Goal: Task Accomplishment & Management: Manage account settings

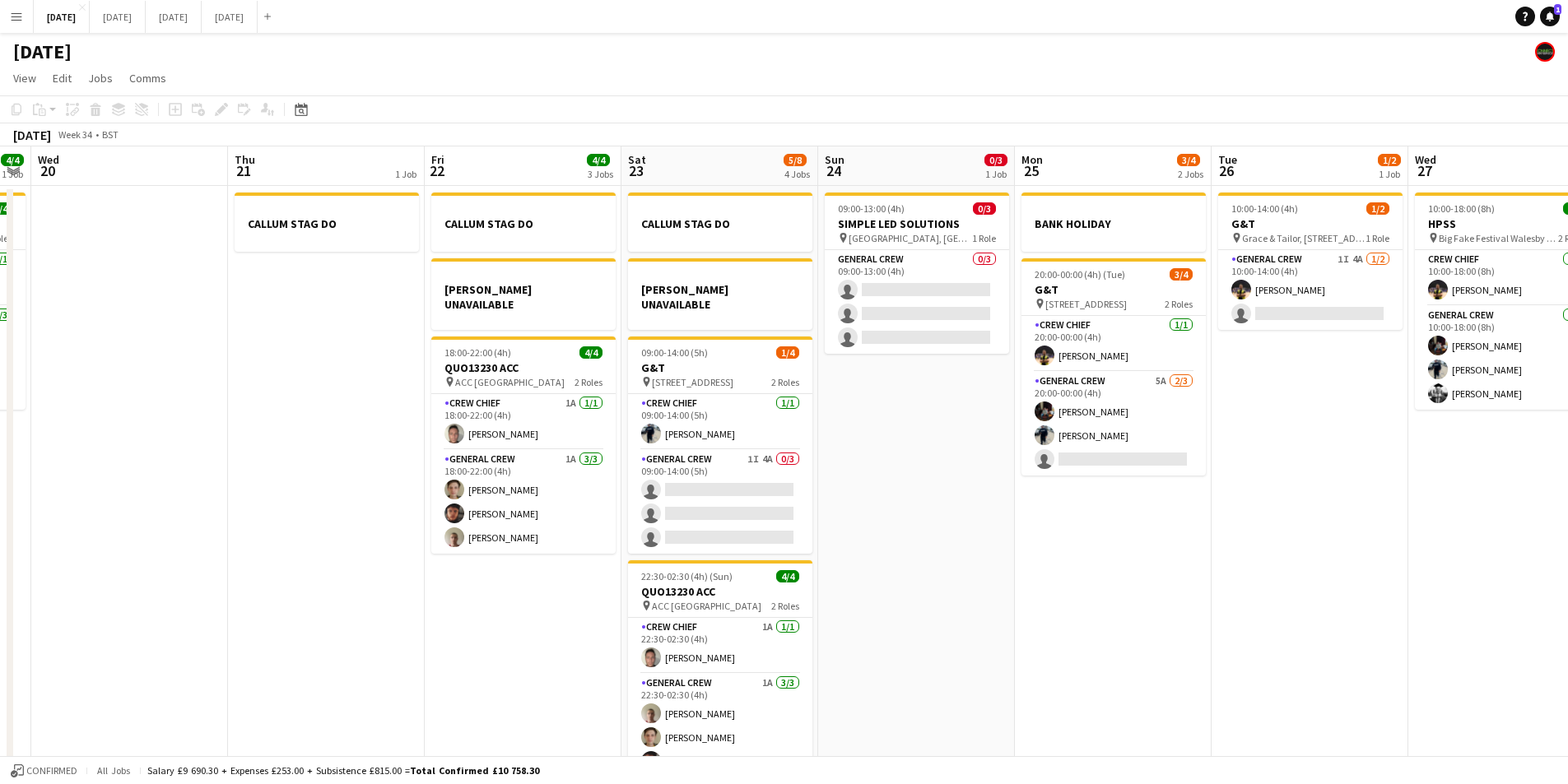
drag, startPoint x: 924, startPoint y: 536, endPoint x: 1240, endPoint y: 499, distance: 318.2
click at [1246, 506] on app-calendar-viewport "Mon 18 6/6 4 Jobs Tue 19 4/4 1 Job Wed 20 Thu 21 1 Job Fri 22 4/4 3 Jobs Sat 23…" at bounding box center [784, 473] width 1568 height 654
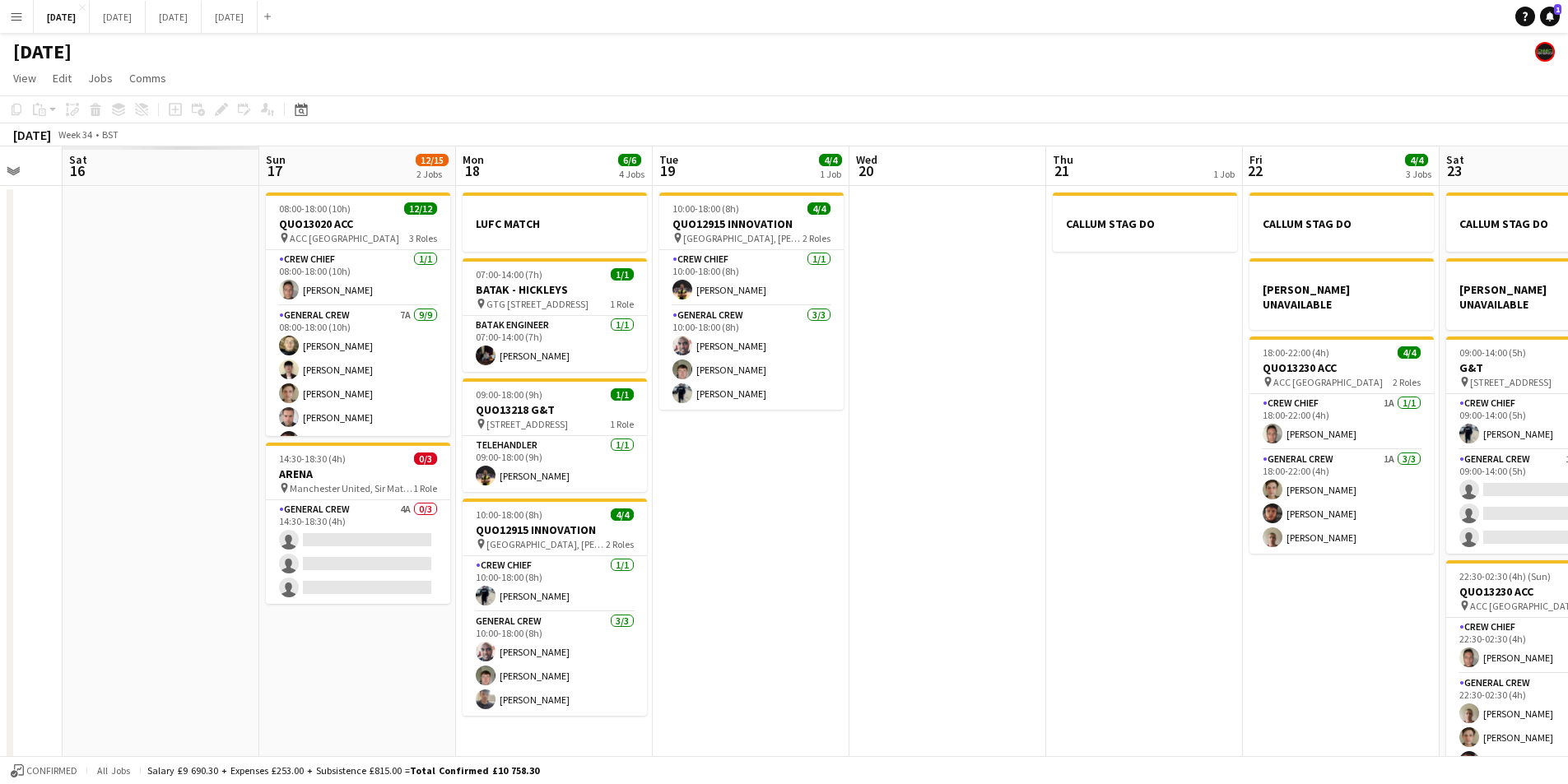
scroll to position [0, 469]
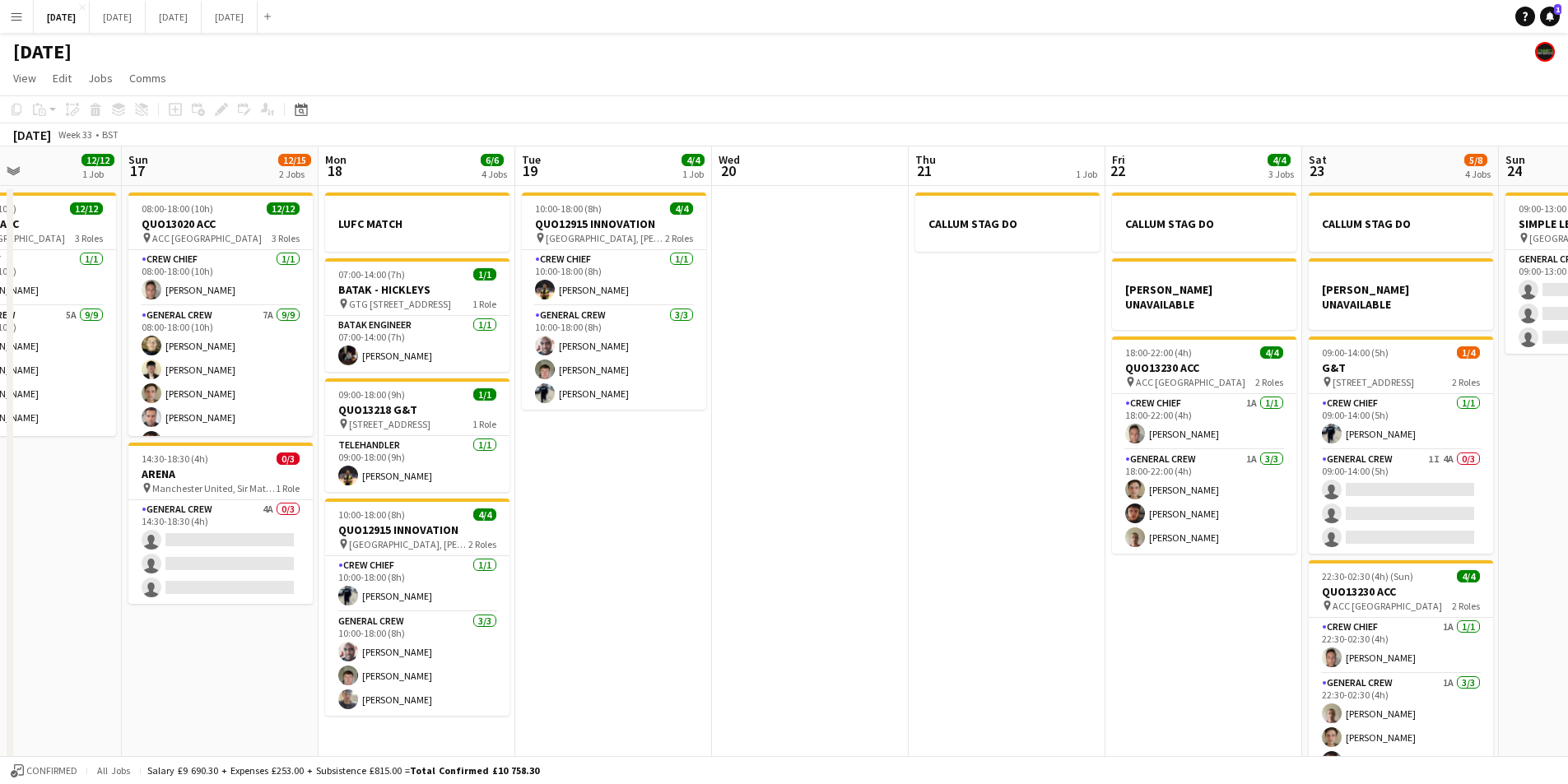
drag, startPoint x: 561, startPoint y: 552, endPoint x: 928, endPoint y: 546, distance: 367.0
click at [928, 546] on app-calendar-viewport "Thu 14 4/4 1 Job Fri 15 1/1 1 Job Sat 16 12/12 1 Job Sun 17 12/15 2 Jobs Mon 18…" at bounding box center [784, 473] width 1568 height 654
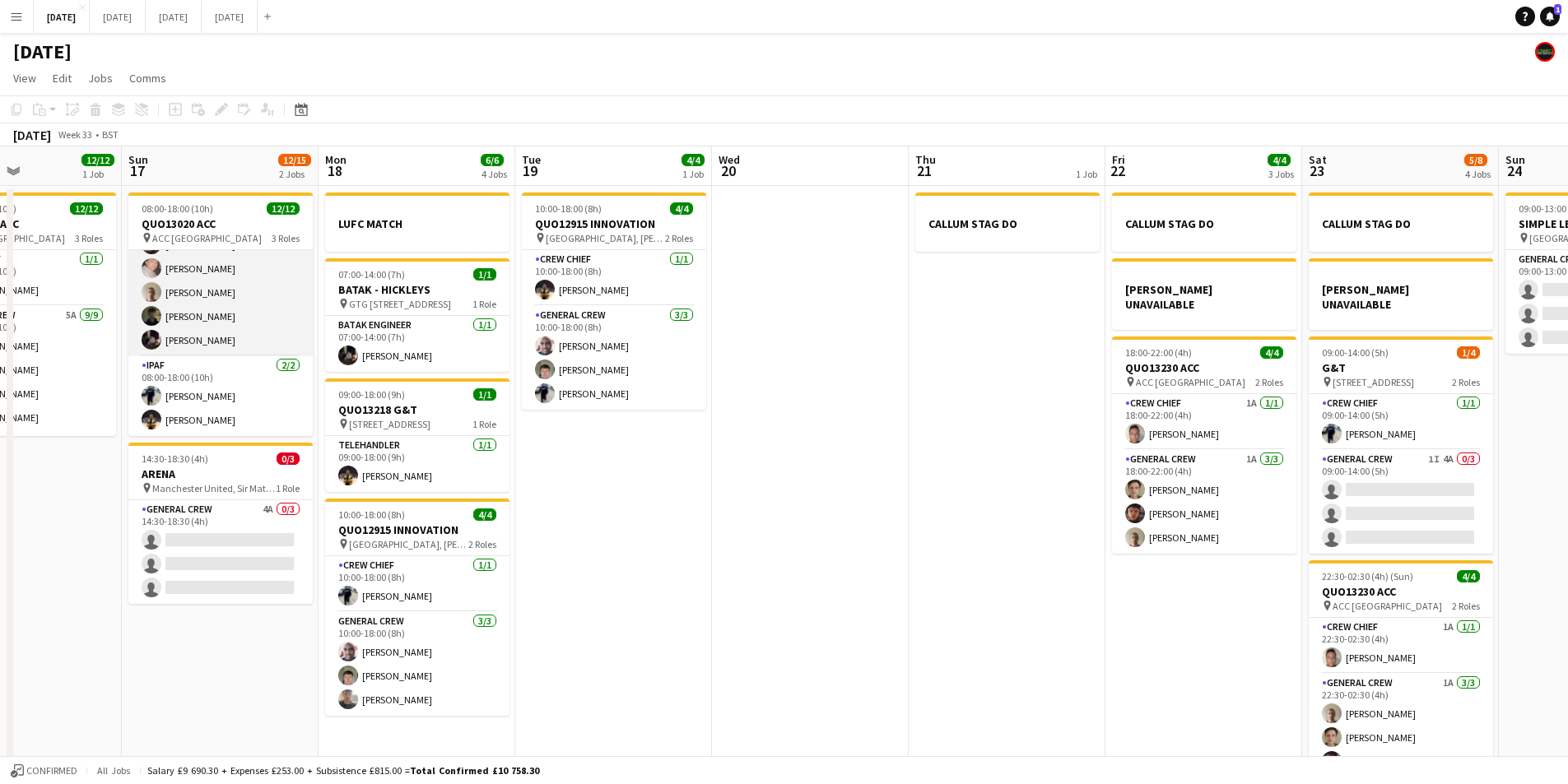
scroll to position [0, 0]
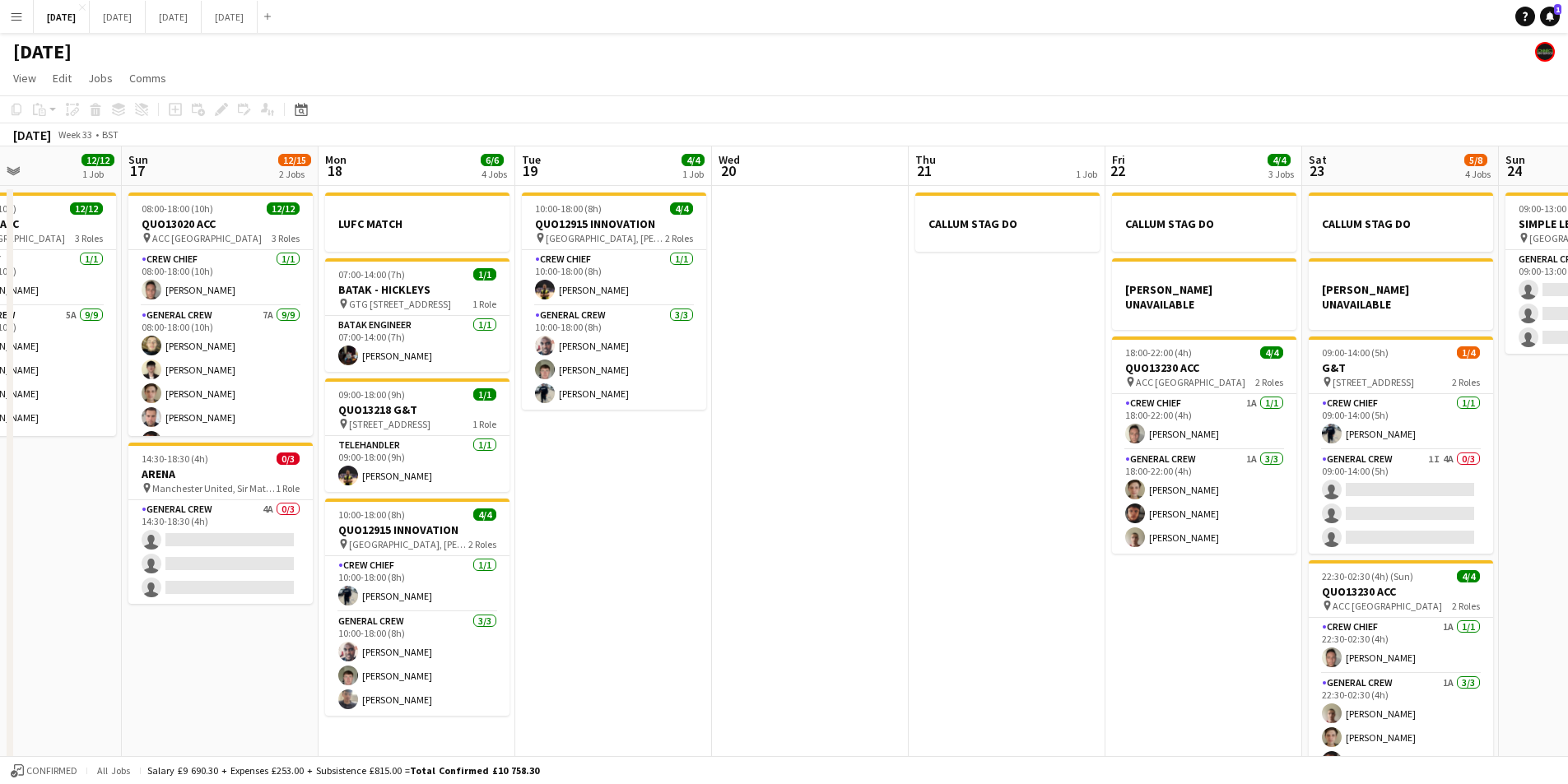
drag, startPoint x: 605, startPoint y: 496, endPoint x: 554, endPoint y: 478, distance: 54.1
click at [554, 478] on app-calendar-viewport "Thu 14 4/4 1 Job Fri 15 1/1 1 Job Sat 16 12/12 1 Job Sun 17 12/15 2 Jobs Mon 18…" at bounding box center [784, 473] width 1568 height 654
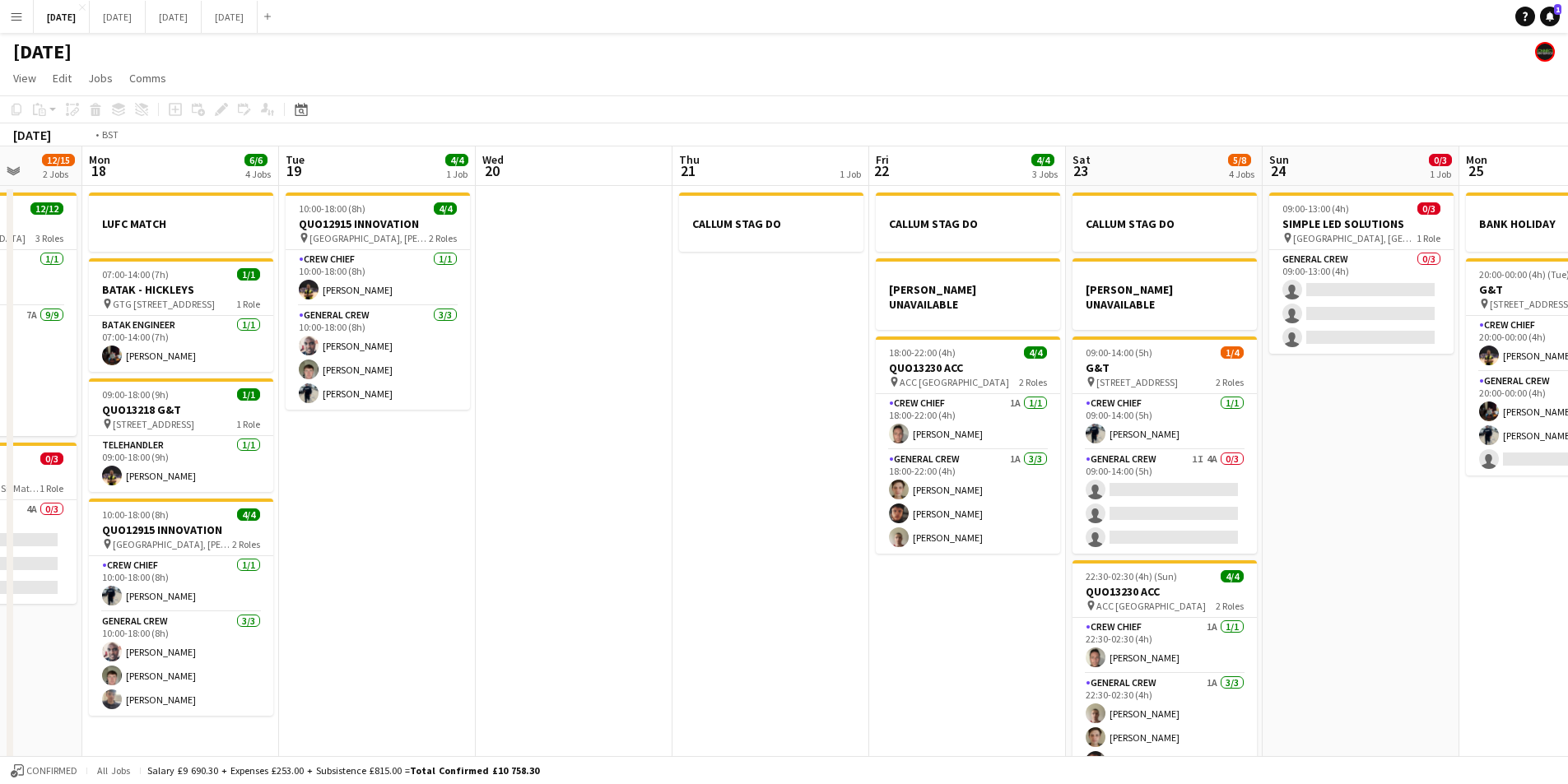
drag, startPoint x: 752, startPoint y: 522, endPoint x: 550, endPoint y: 474, distance: 207.6
click at [496, 469] on app-calendar-viewport "Thu 14 4/4 1 Job Fri 15 1/1 1 Job Sat 16 12/12 1 Job Sun 17 12/15 2 Jobs Mon 18…" at bounding box center [784, 473] width 1568 height 654
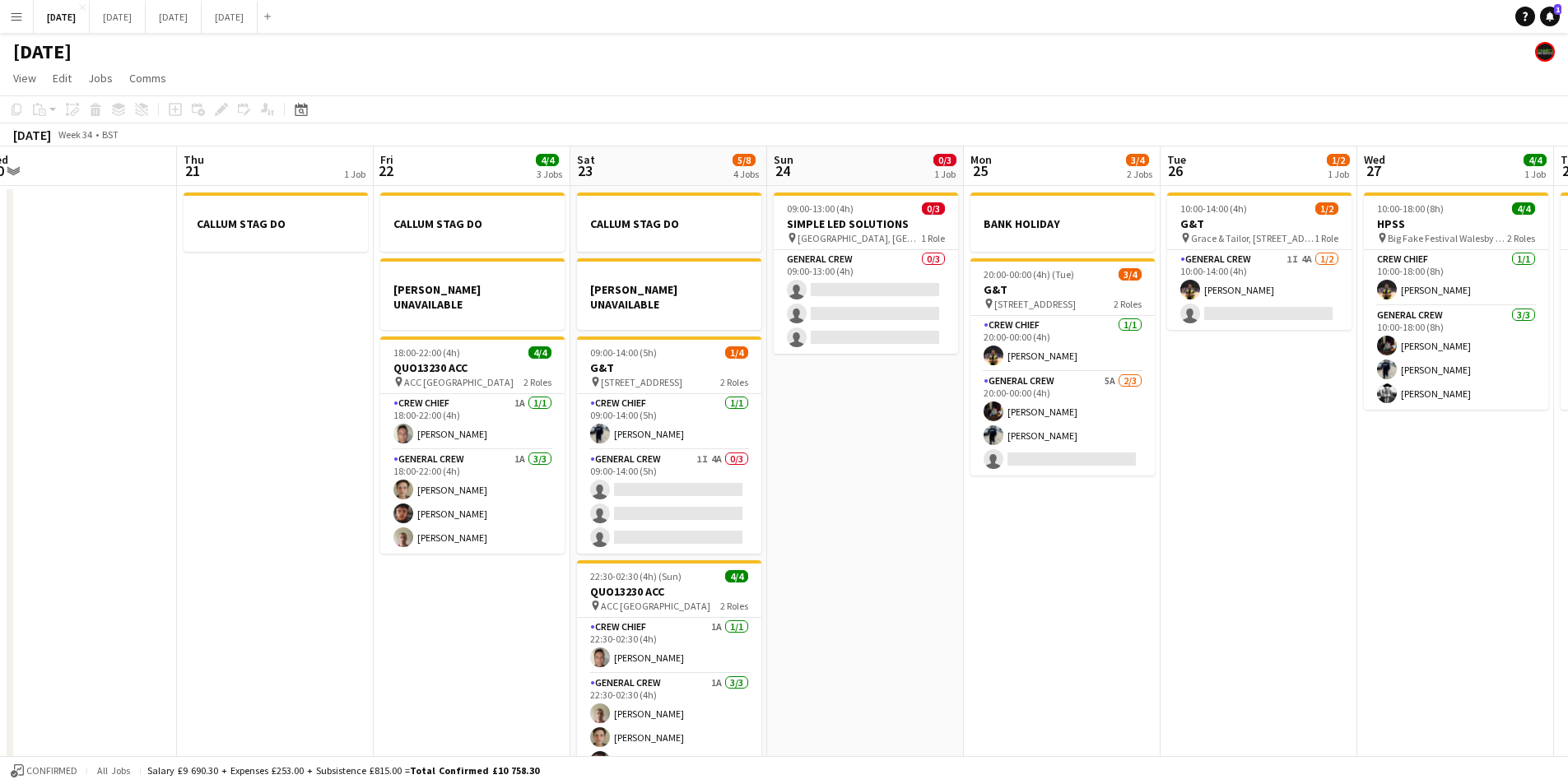
drag, startPoint x: 1061, startPoint y: 521, endPoint x: 820, endPoint y: 514, distance: 241.1
click at [819, 514] on app-calendar-viewport "Sat 16 12/12 1 Job Sun 17 12/15 2 Jobs Mon 18 6/6 4 Jobs Tue 19 4/4 1 Job Wed 2…" at bounding box center [784, 473] width 1568 height 654
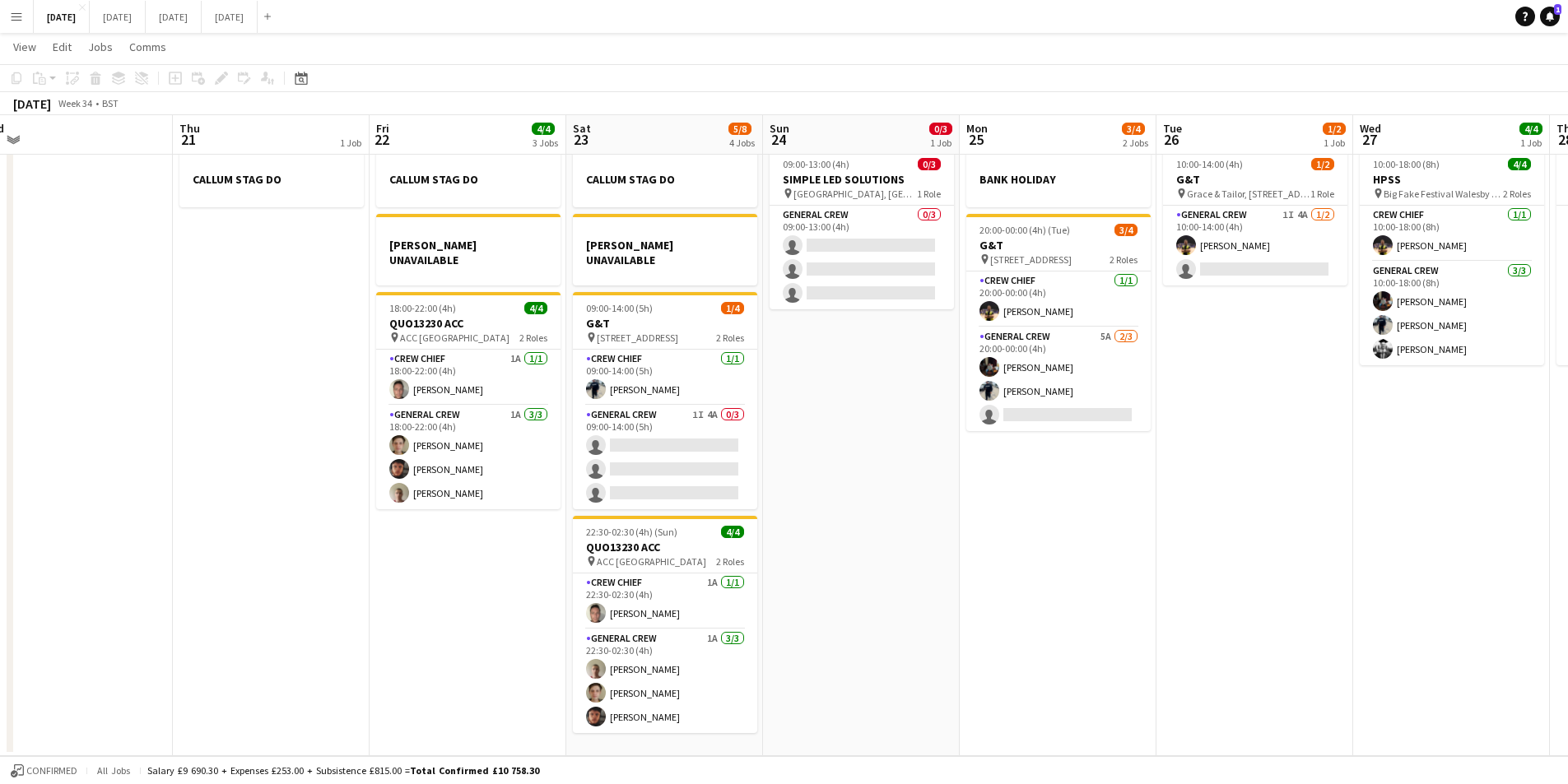
scroll to position [0, 0]
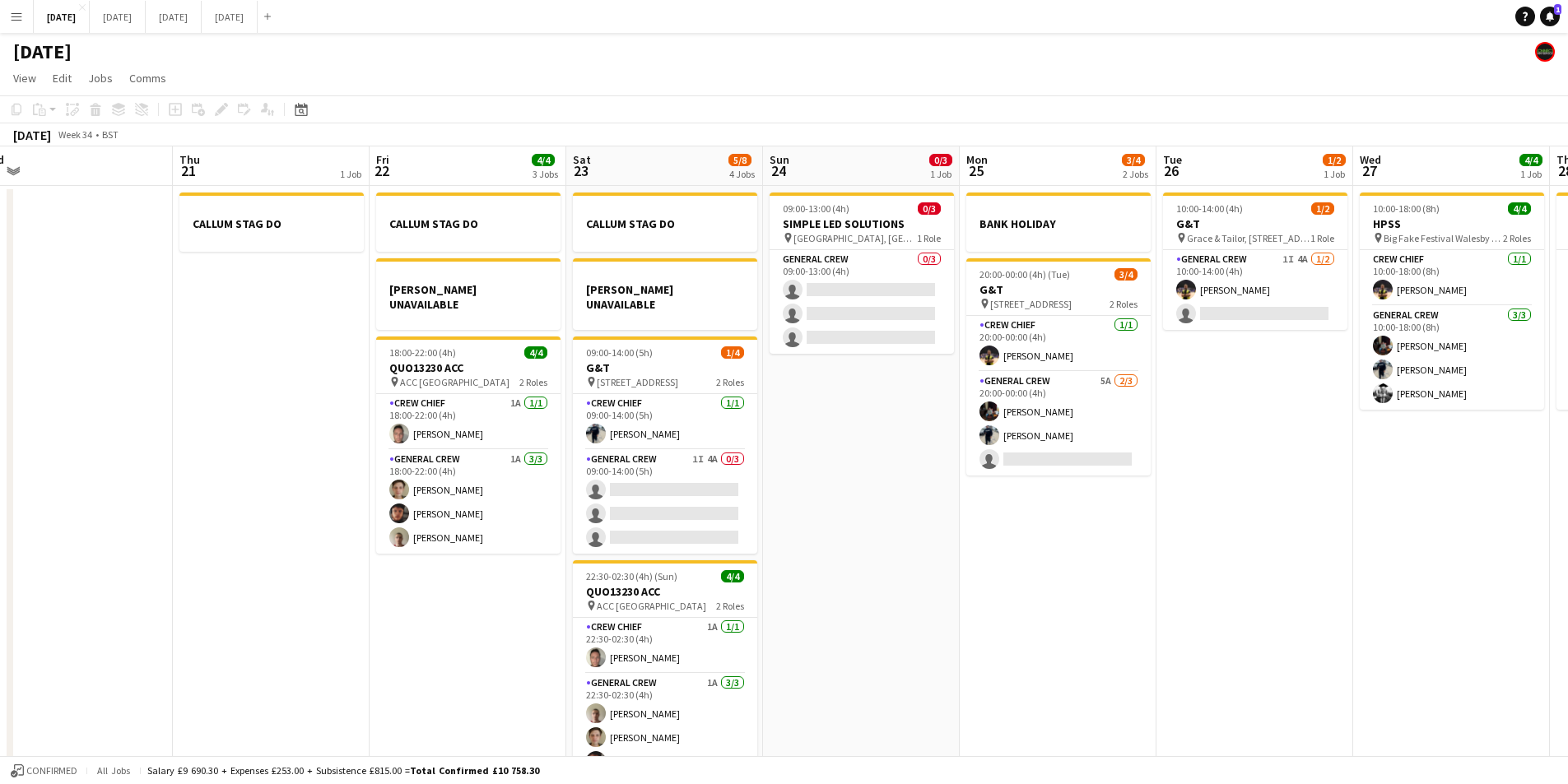
drag, startPoint x: 1240, startPoint y: 571, endPoint x: 812, endPoint y: 529, distance: 430.1
click at [812, 529] on app-calendar-viewport "Sat 16 12/12 1 Job Sun 17 12/15 2 Jobs Mon 18 6/6 4 Jobs Tue 19 4/4 1 Job Wed 2…" at bounding box center [784, 473] width 1568 height 654
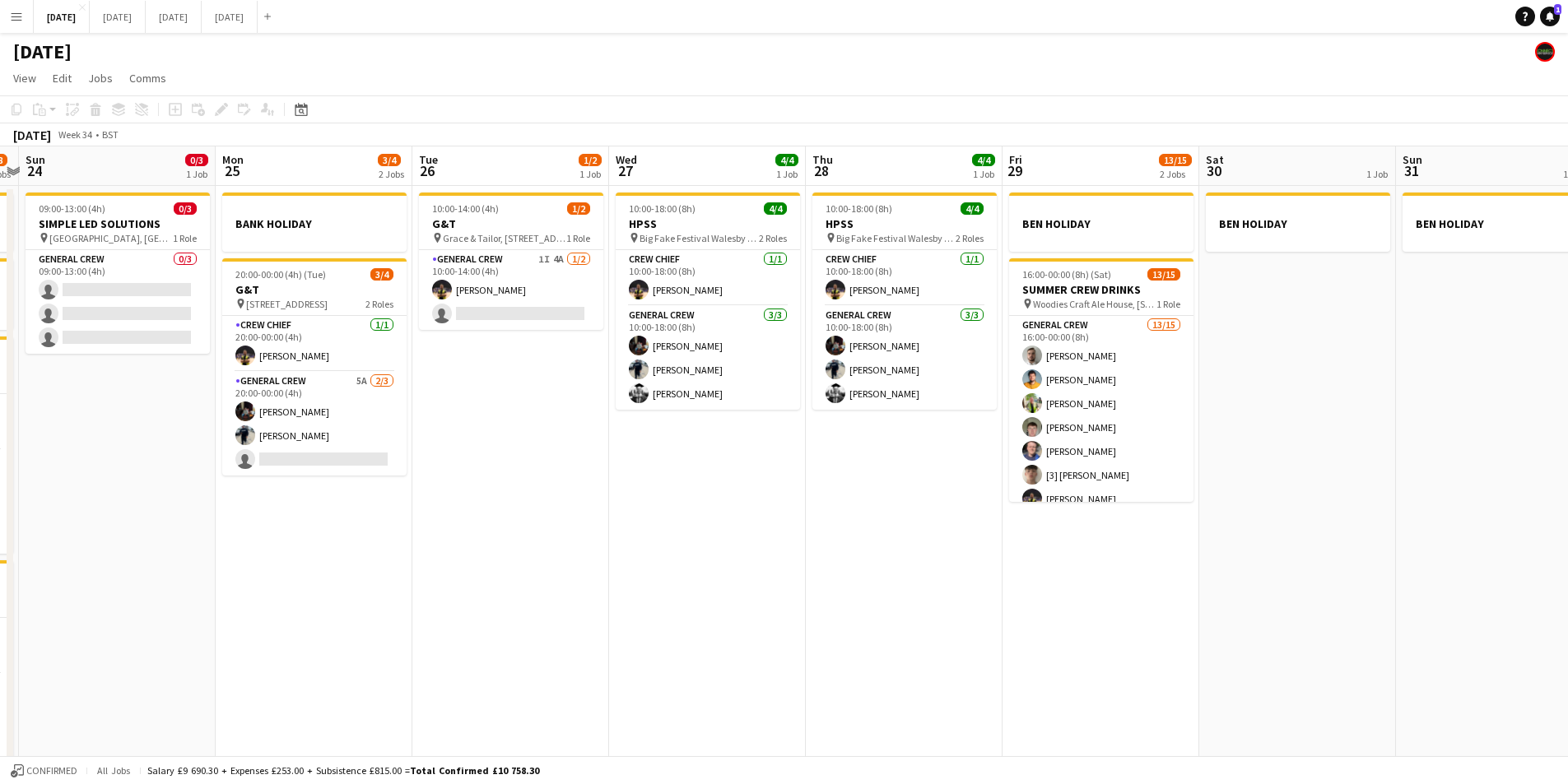
drag, startPoint x: 1001, startPoint y: 562, endPoint x: 832, endPoint y: 530, distance: 172.0
click at [832, 530] on app-calendar-viewport "Wed 20 Thu 21 1 Job Fri 22 4/4 3 Jobs Sat 23 5/8 4 Jobs Sun 24 0/3 1 Job Mon 25…" at bounding box center [784, 473] width 1568 height 654
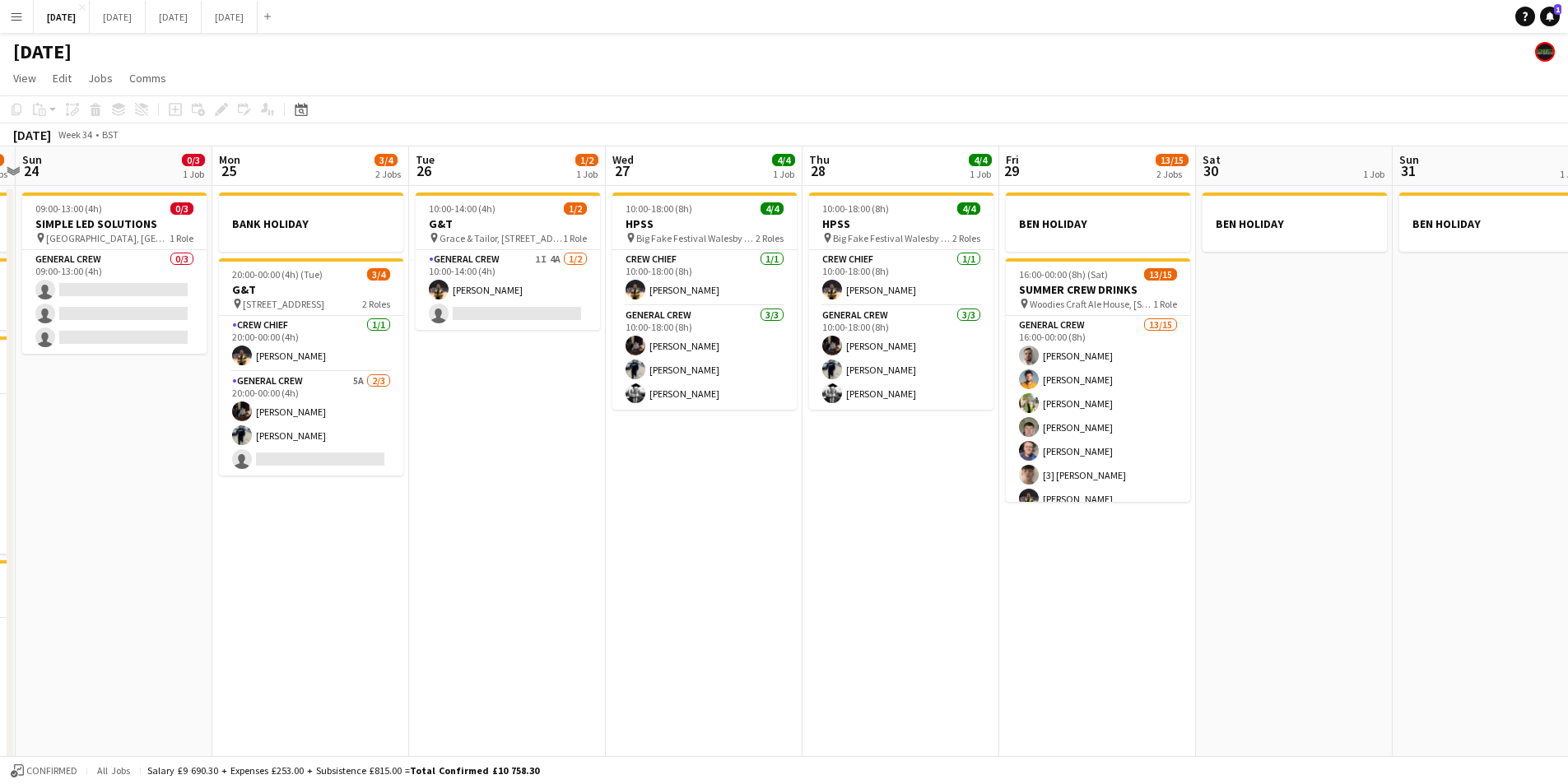
drag, startPoint x: 984, startPoint y: 537, endPoint x: 688, endPoint y: 421, distance: 317.9
click at [842, 513] on app-calendar-viewport "Wed 20 Thu 21 1 Job Fri 22 4/4 3 Jobs Sat 23 5/8 4 Jobs Sun 24 0/3 1 Job Mon 25…" at bounding box center [784, 473] width 1568 height 654
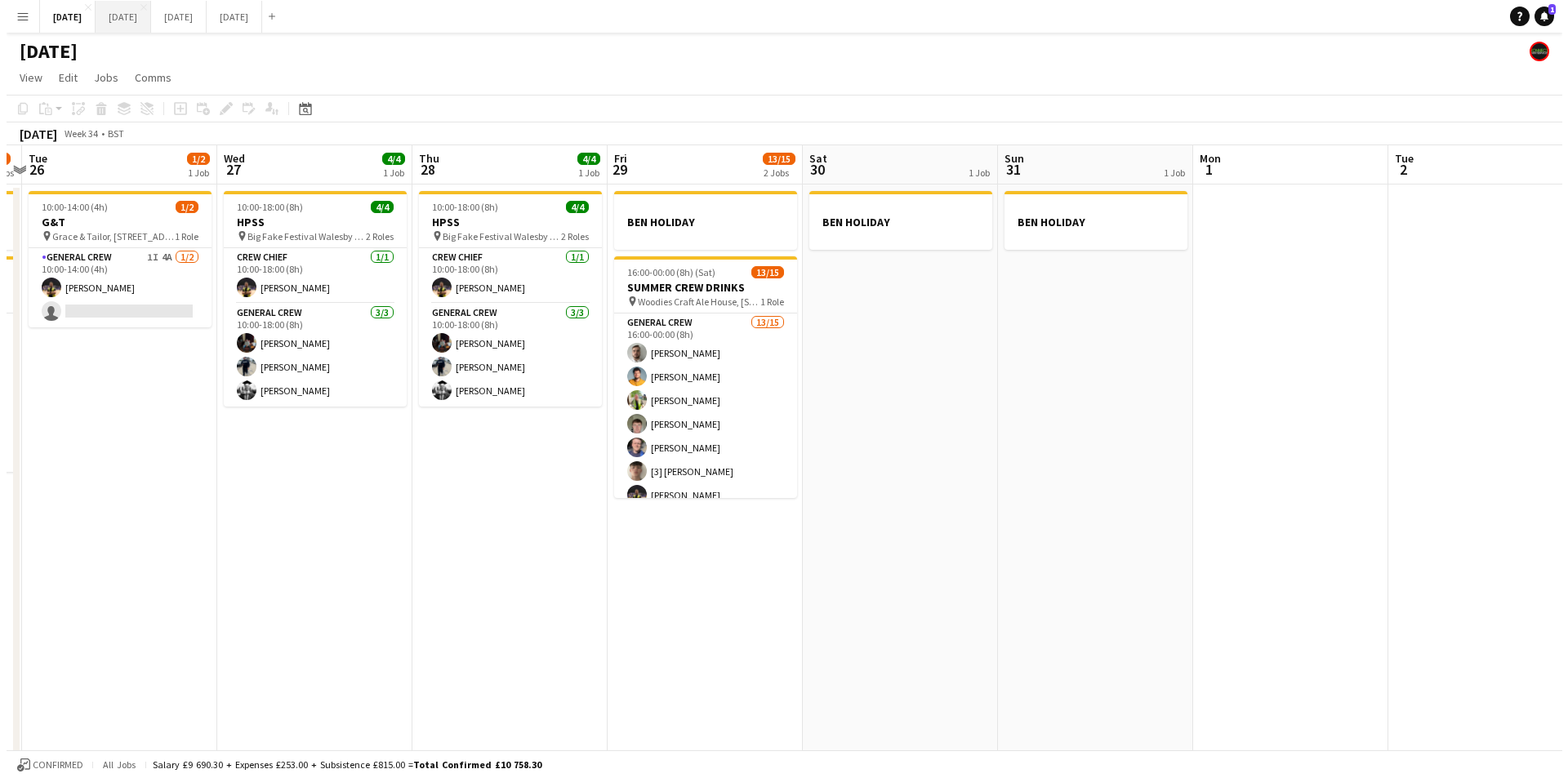
scroll to position [0, 516]
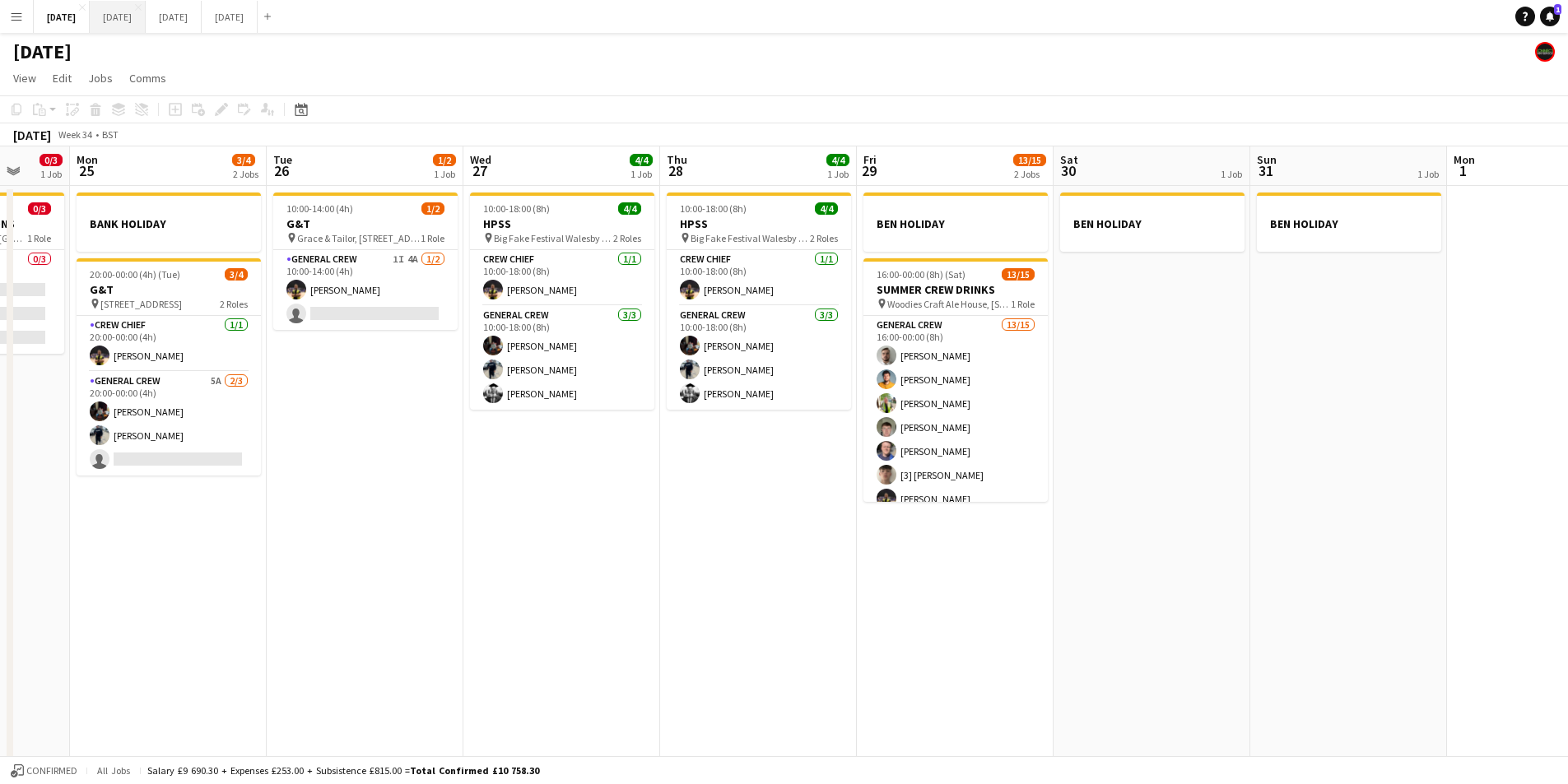
click at [146, 18] on button "[DATE] Close" at bounding box center [117, 17] width 56 height 32
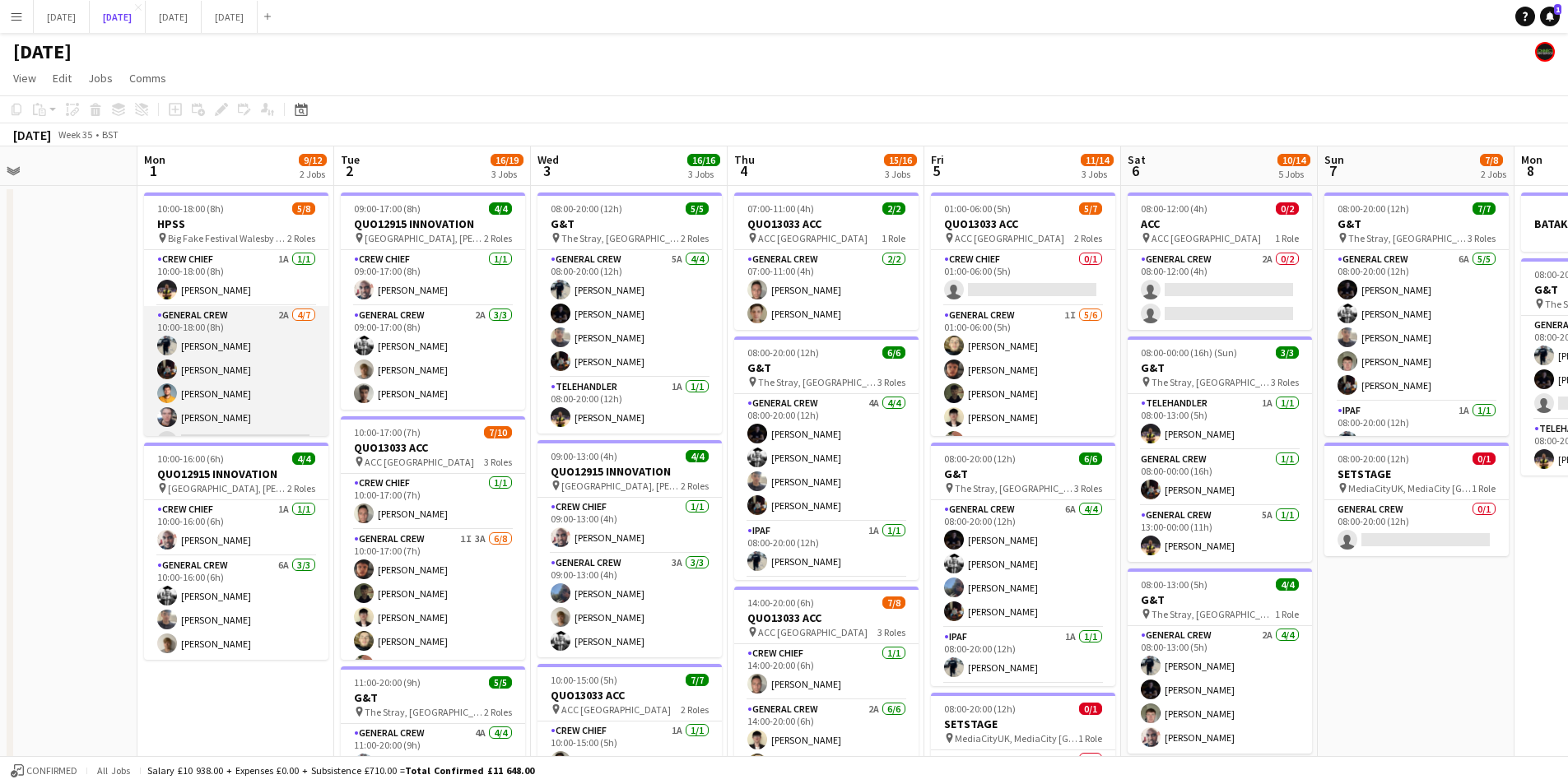
scroll to position [69, 0]
click at [246, 356] on app-card-role "General Crew 2A [DATE] 10:00-18:00 (8h) [PERSON_NAME] [PERSON_NAME] [PERSON_NAM…" at bounding box center [236, 337] width 185 height 199
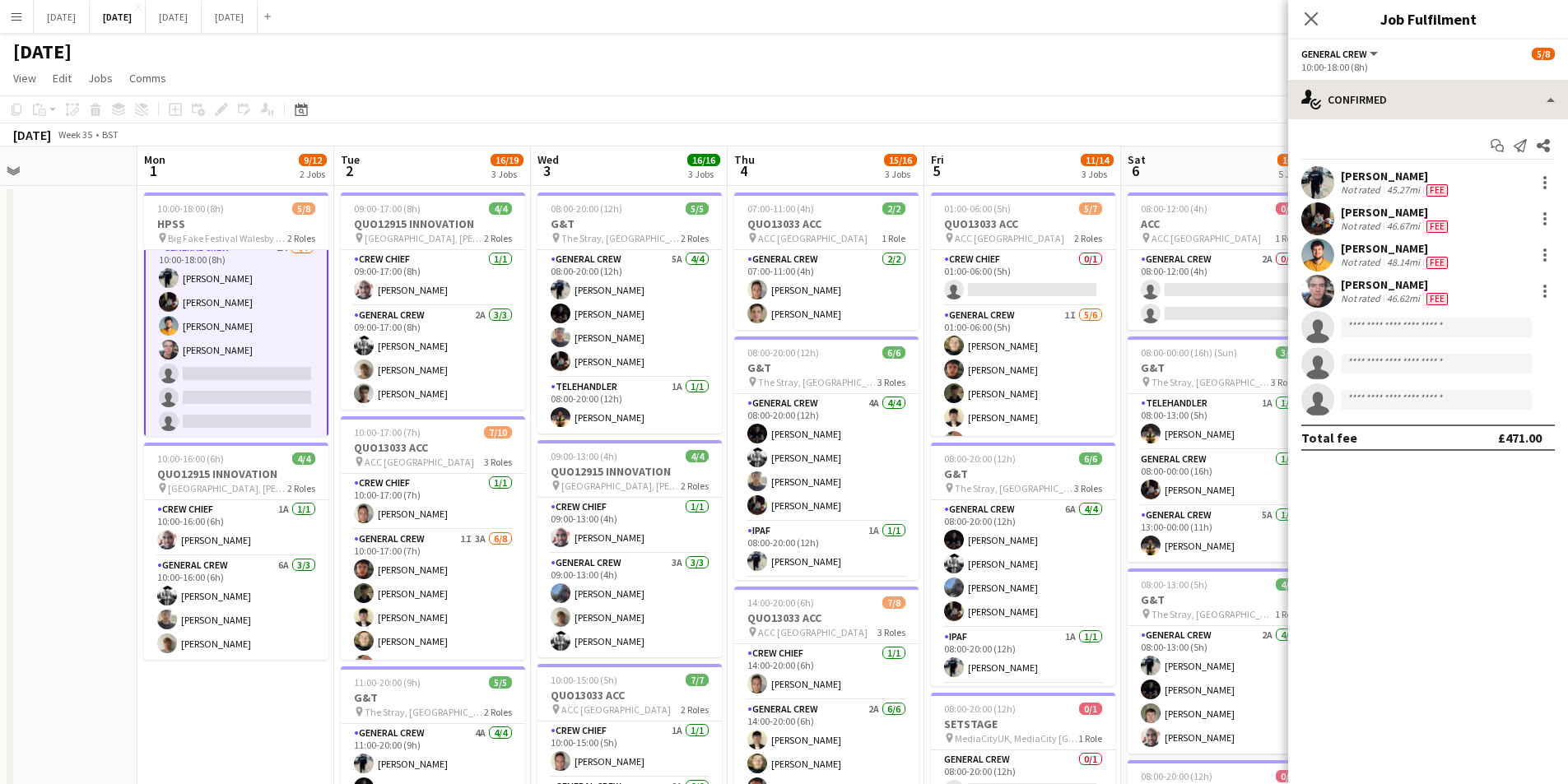
scroll to position [71, 0]
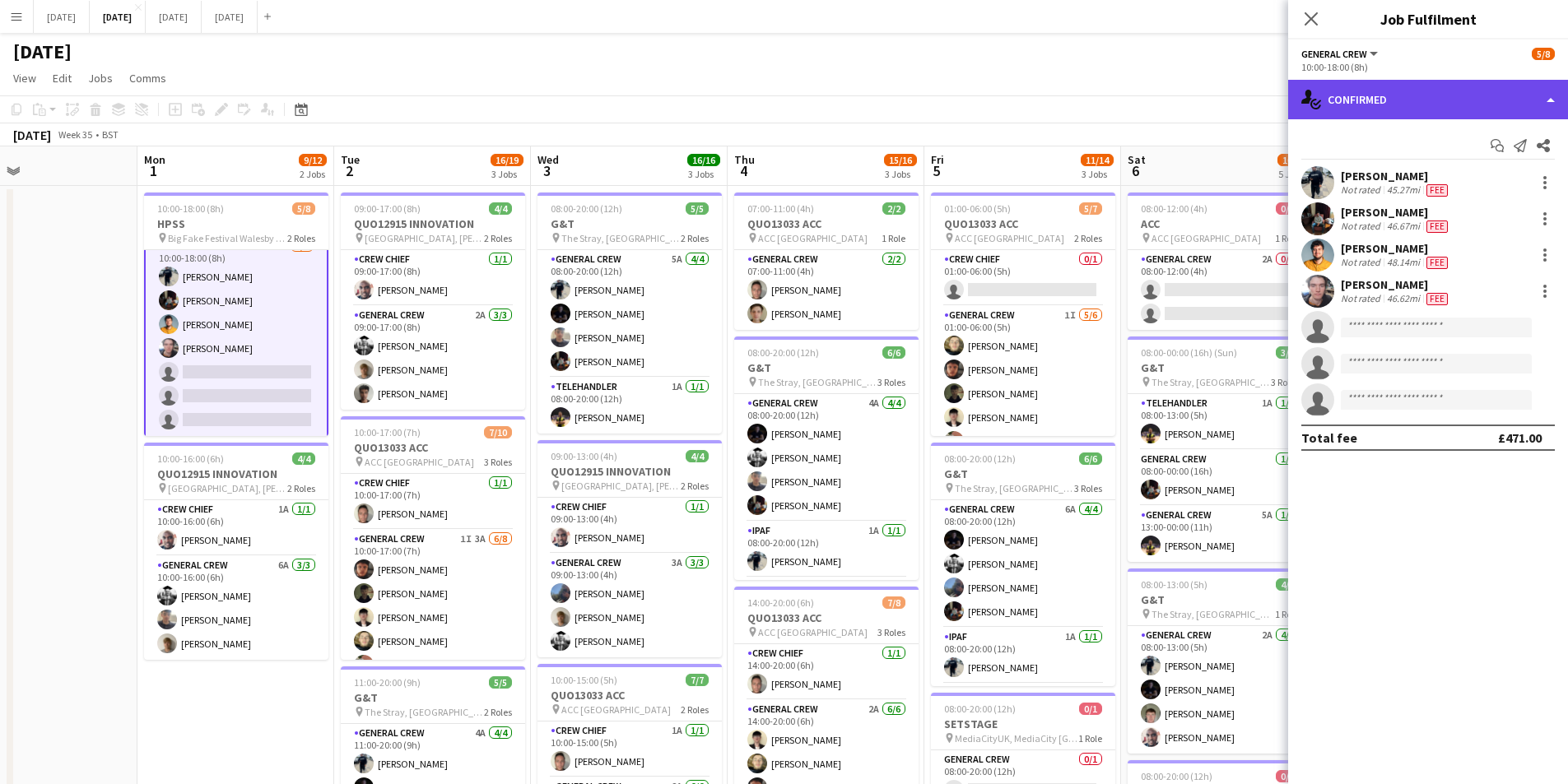
click at [1460, 91] on div "single-neutral-actions-check-2 Confirmed" at bounding box center [1428, 100] width 280 height 40
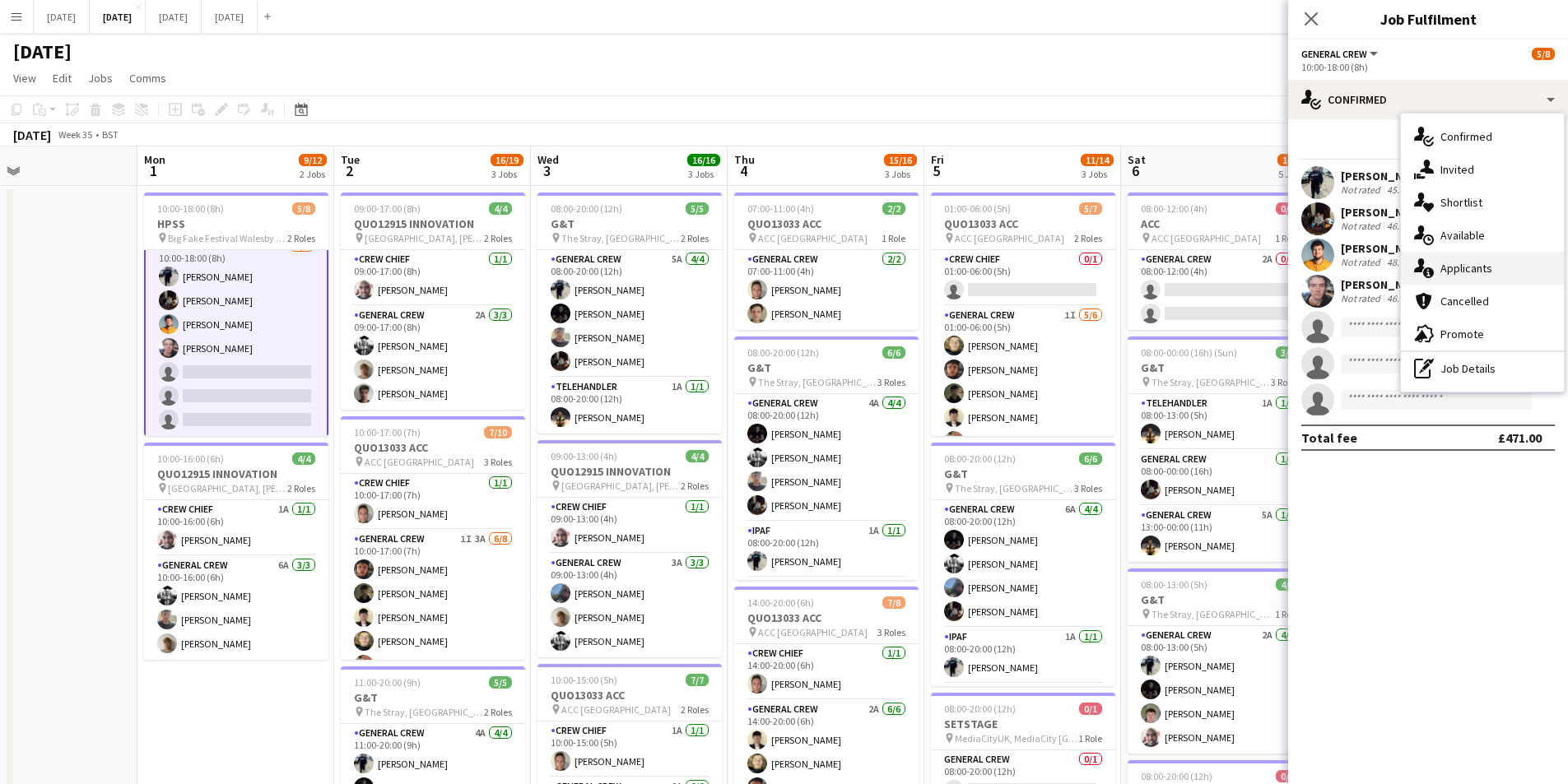
click at [1476, 271] on div "single-neutral-actions-information Applicants" at bounding box center [1482, 268] width 163 height 33
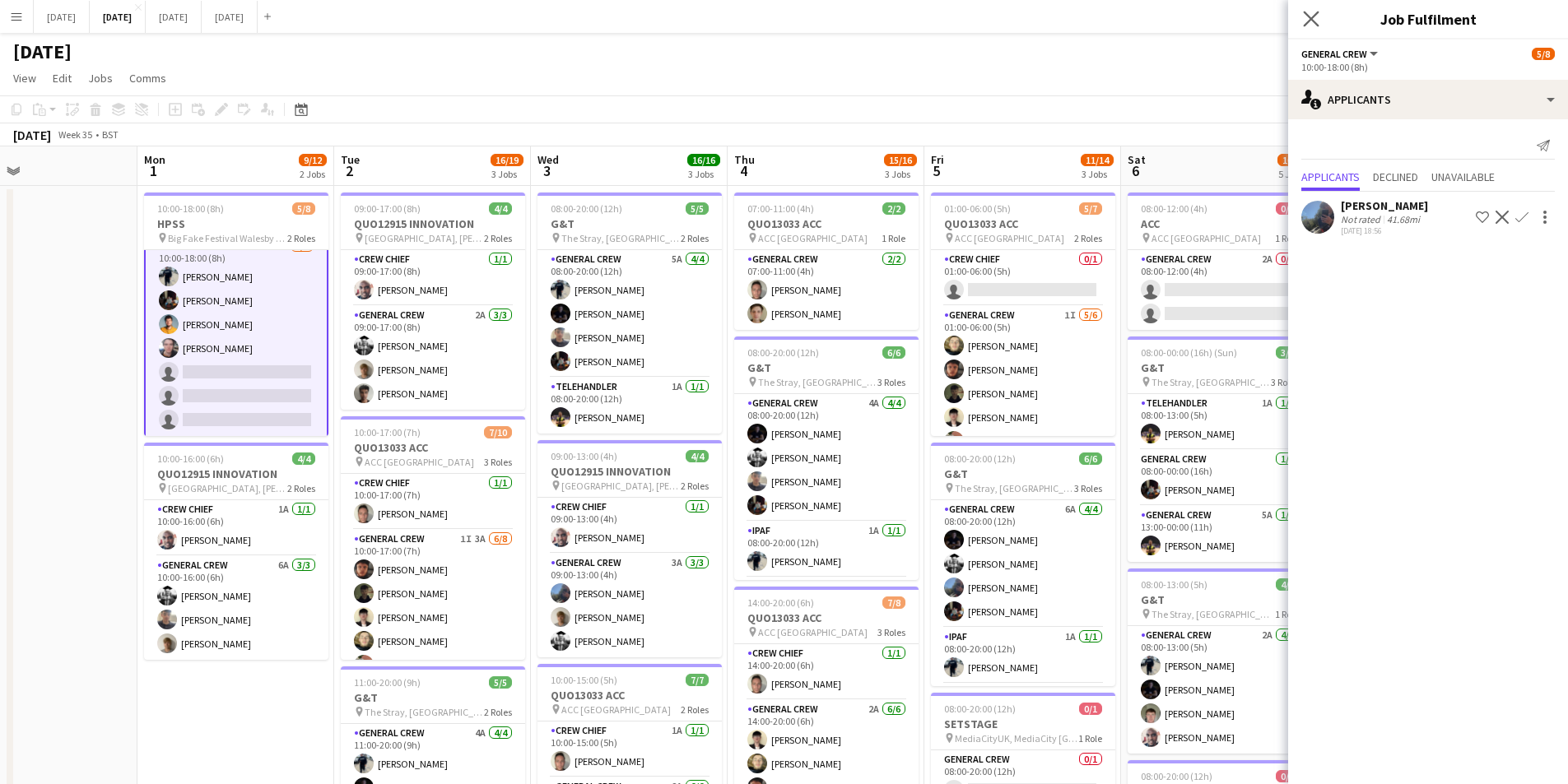
click at [1303, 21] on icon "Close pop-in" at bounding box center [1311, 18] width 16 height 16
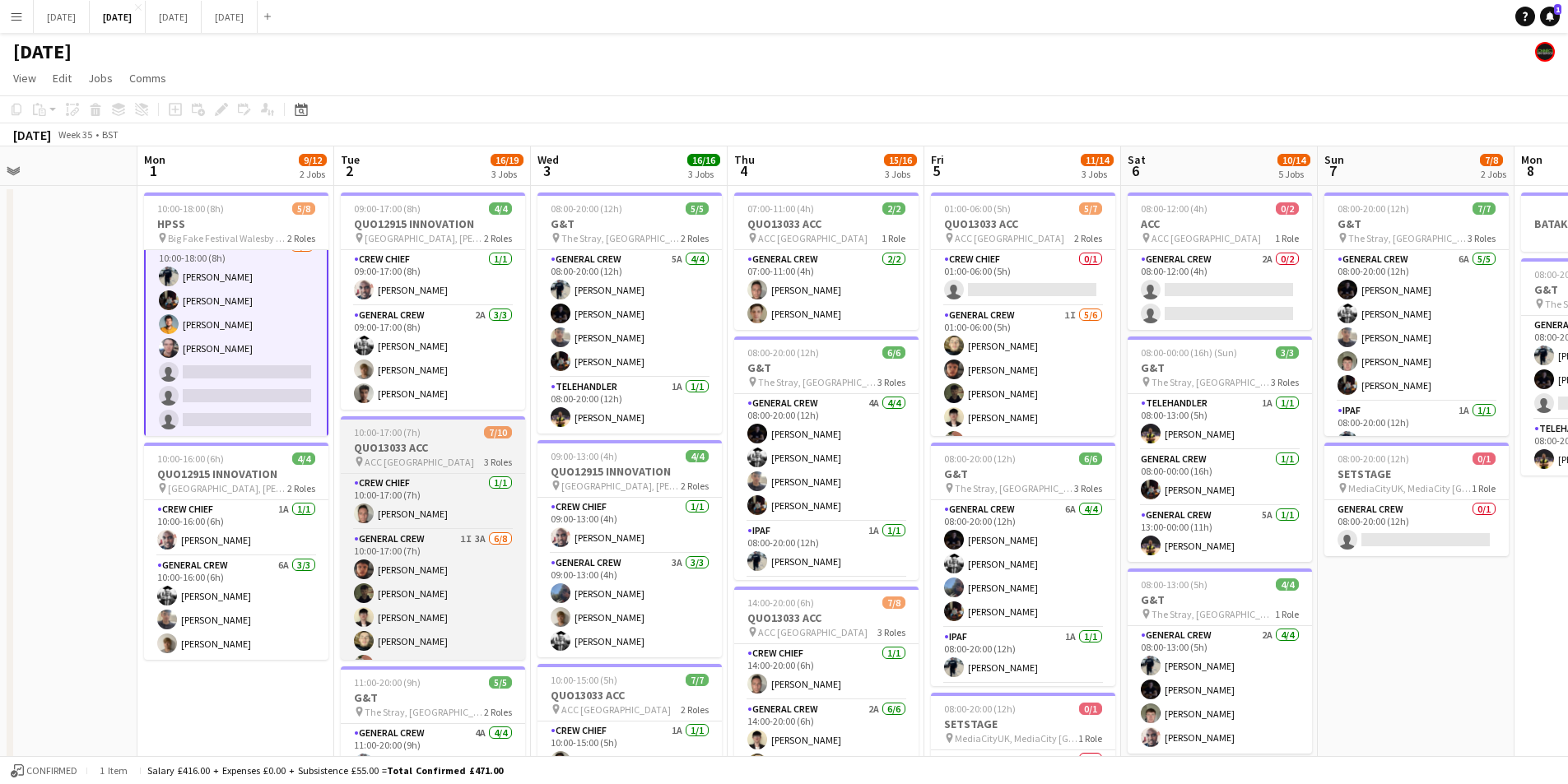
scroll to position [148, 0]
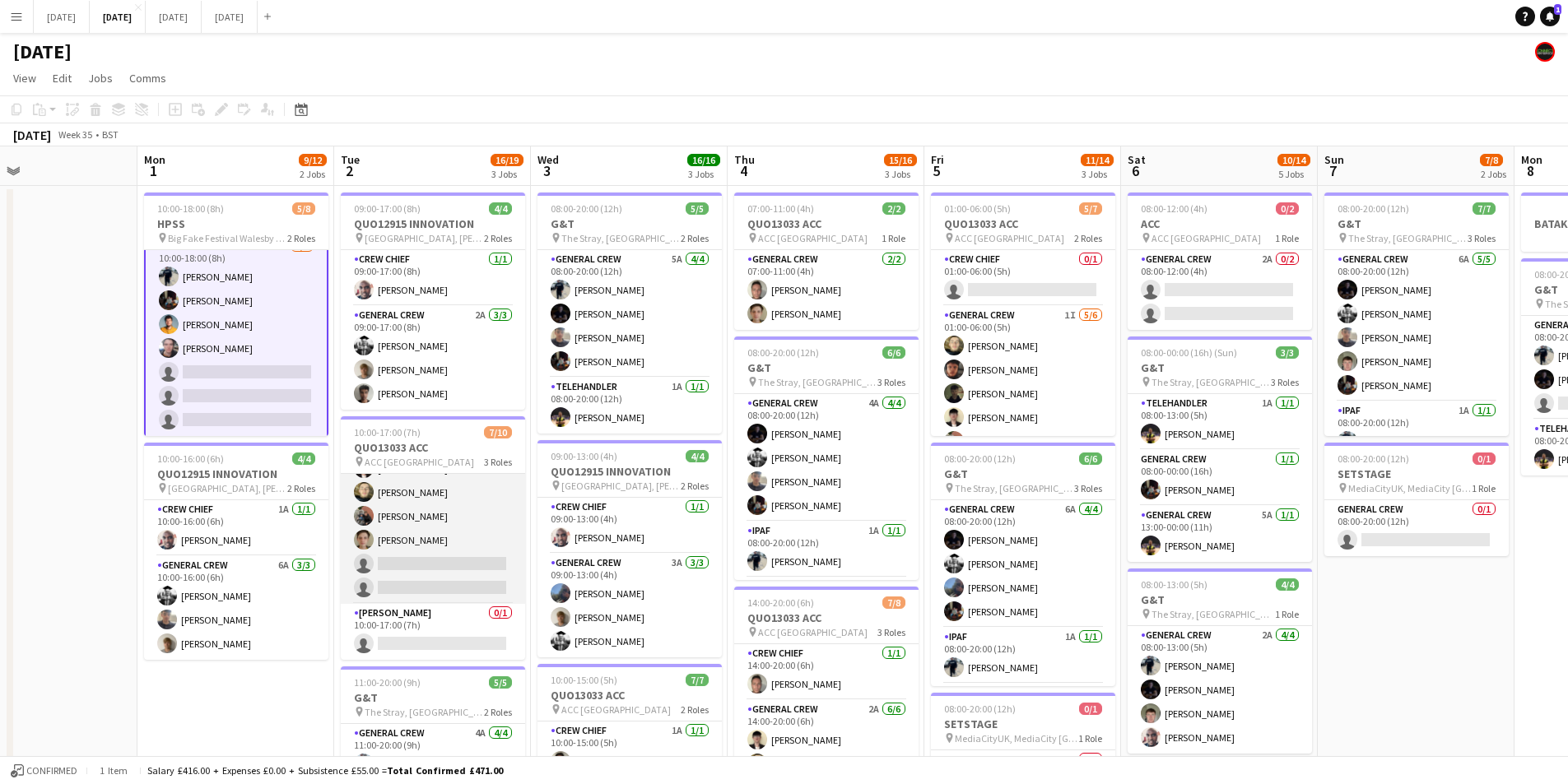
click at [447, 547] on app-card-role "General Crew 1I 3A [DATE] 10:00-17:00 (7h) [PERSON_NAME] [PERSON_NAME] [PERSON_…" at bounding box center [433, 493] width 185 height 223
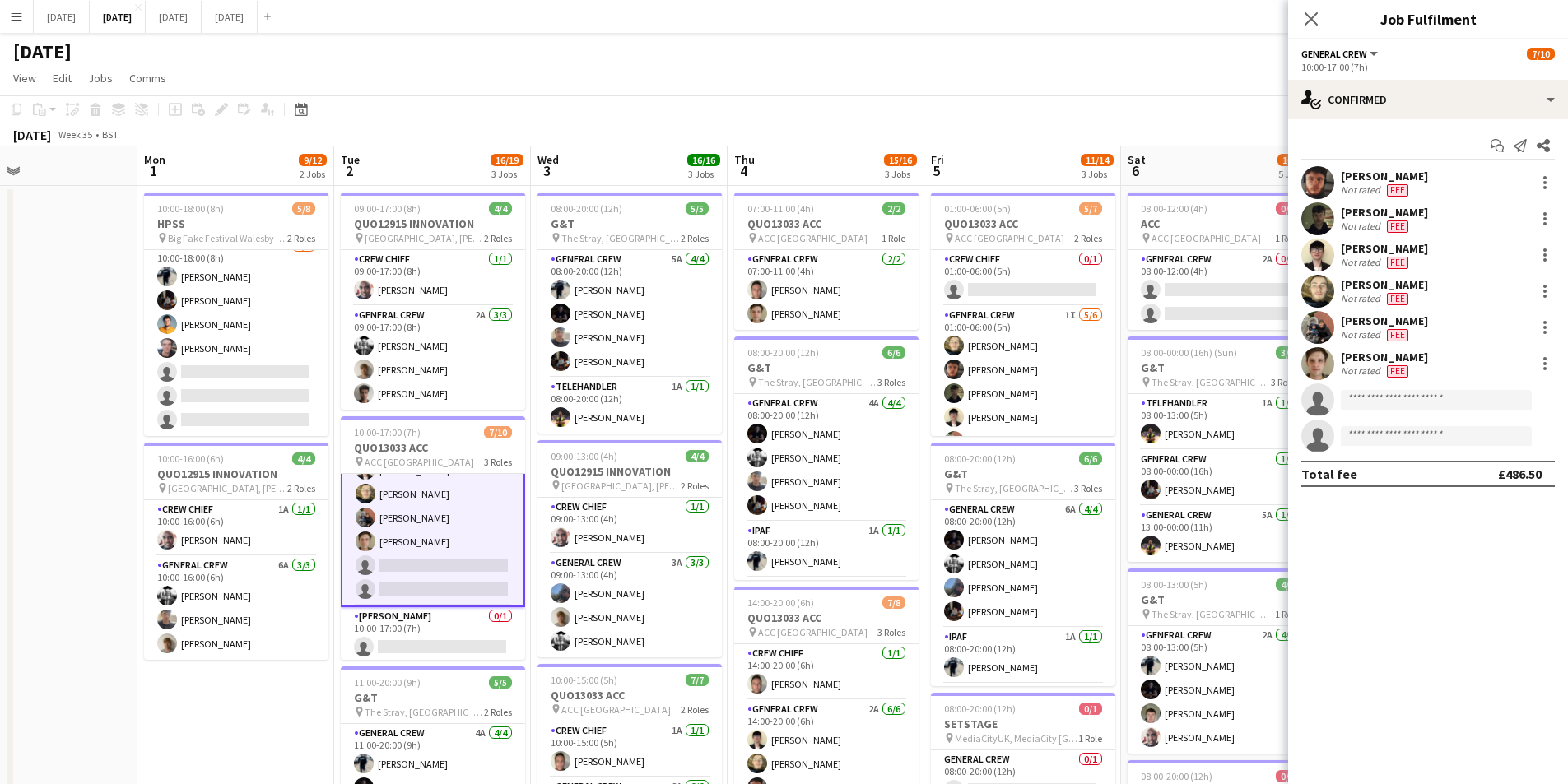
scroll to position [150, 0]
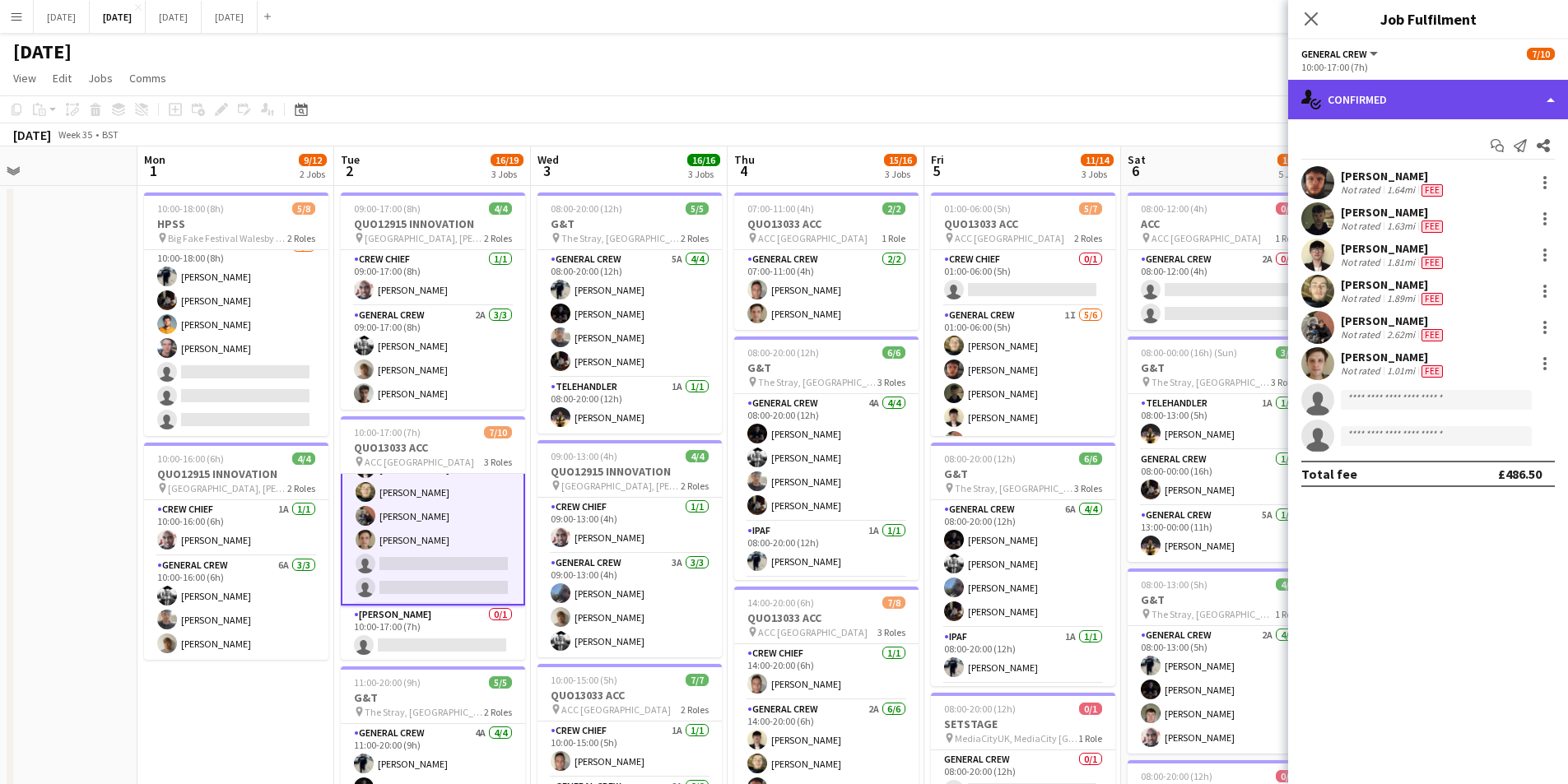
click at [1454, 111] on div "single-neutral-actions-check-2 Confirmed" at bounding box center [1428, 100] width 280 height 40
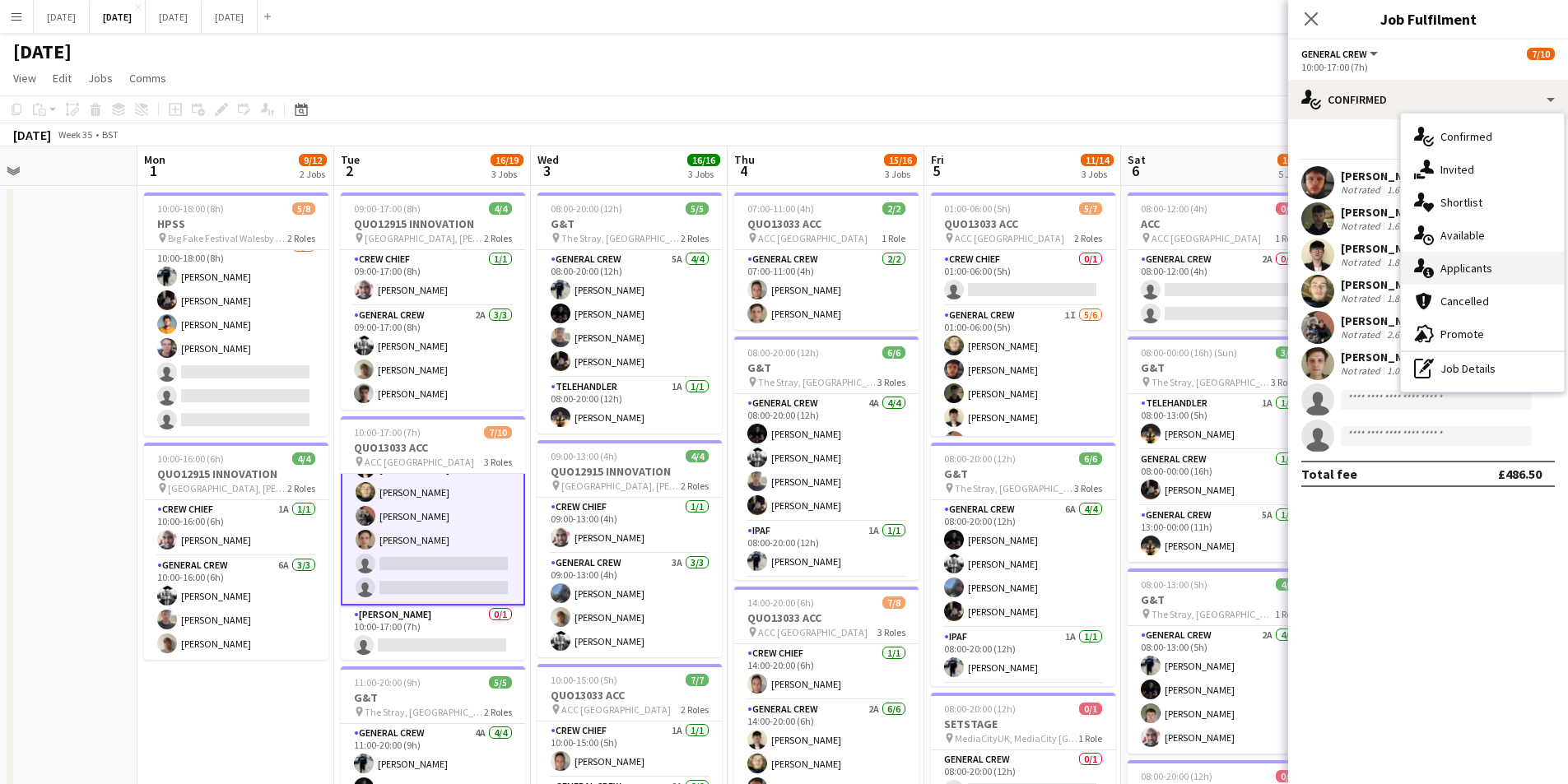
click at [1482, 272] on div "single-neutral-actions-information Applicants" at bounding box center [1482, 268] width 163 height 33
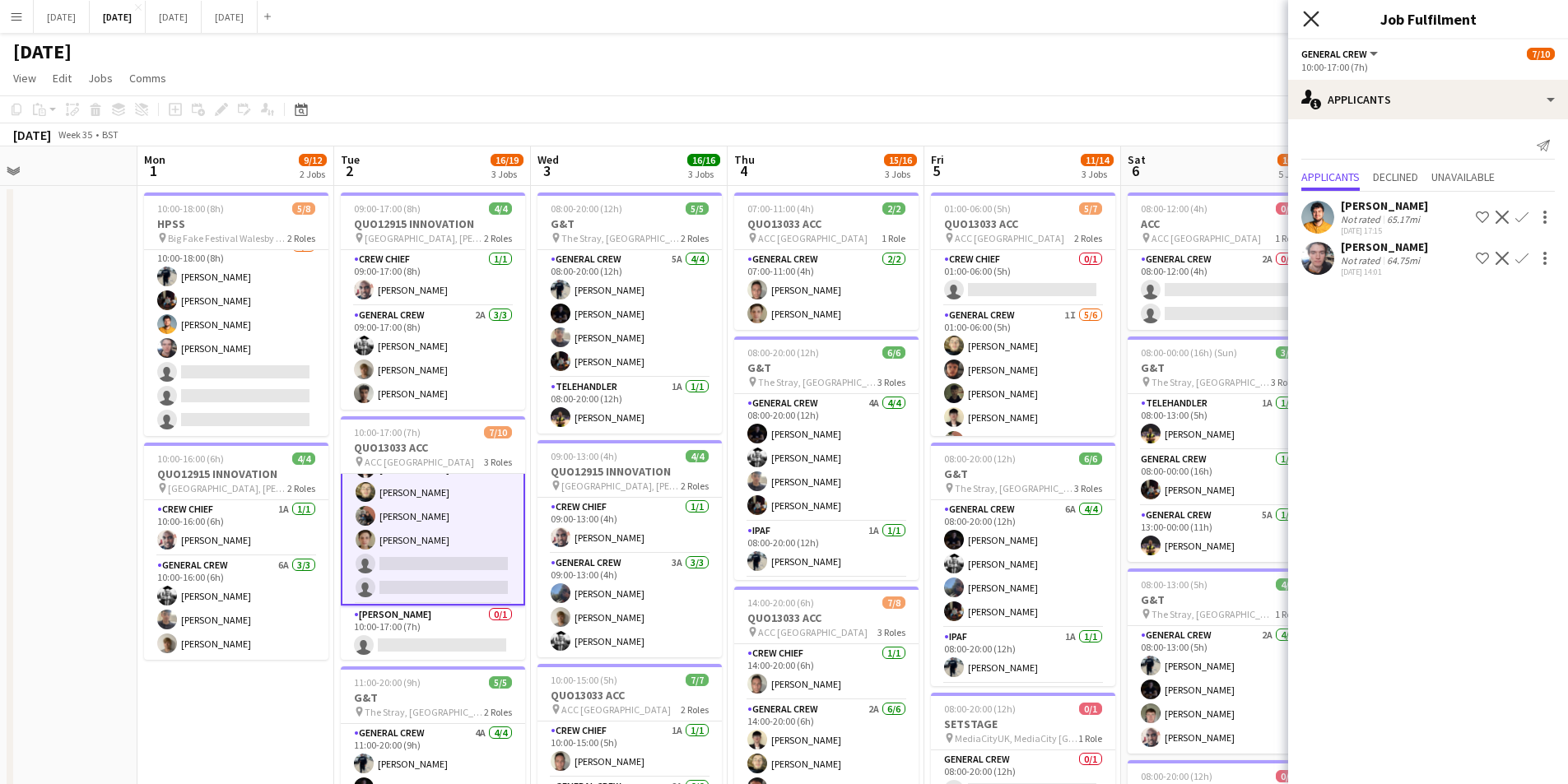
click at [1312, 18] on icon at bounding box center [1311, 18] width 16 height 16
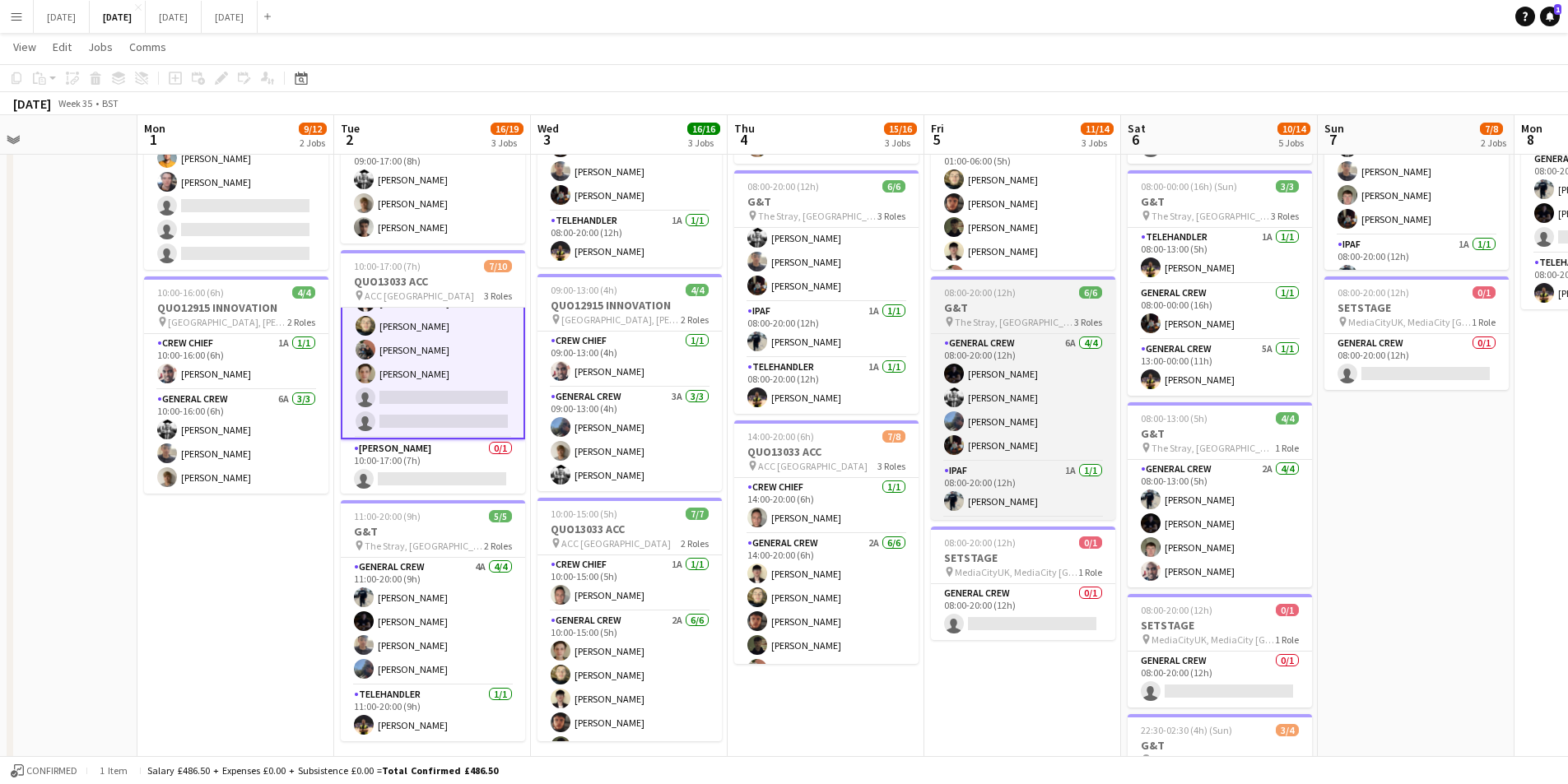
scroll to position [53, 0]
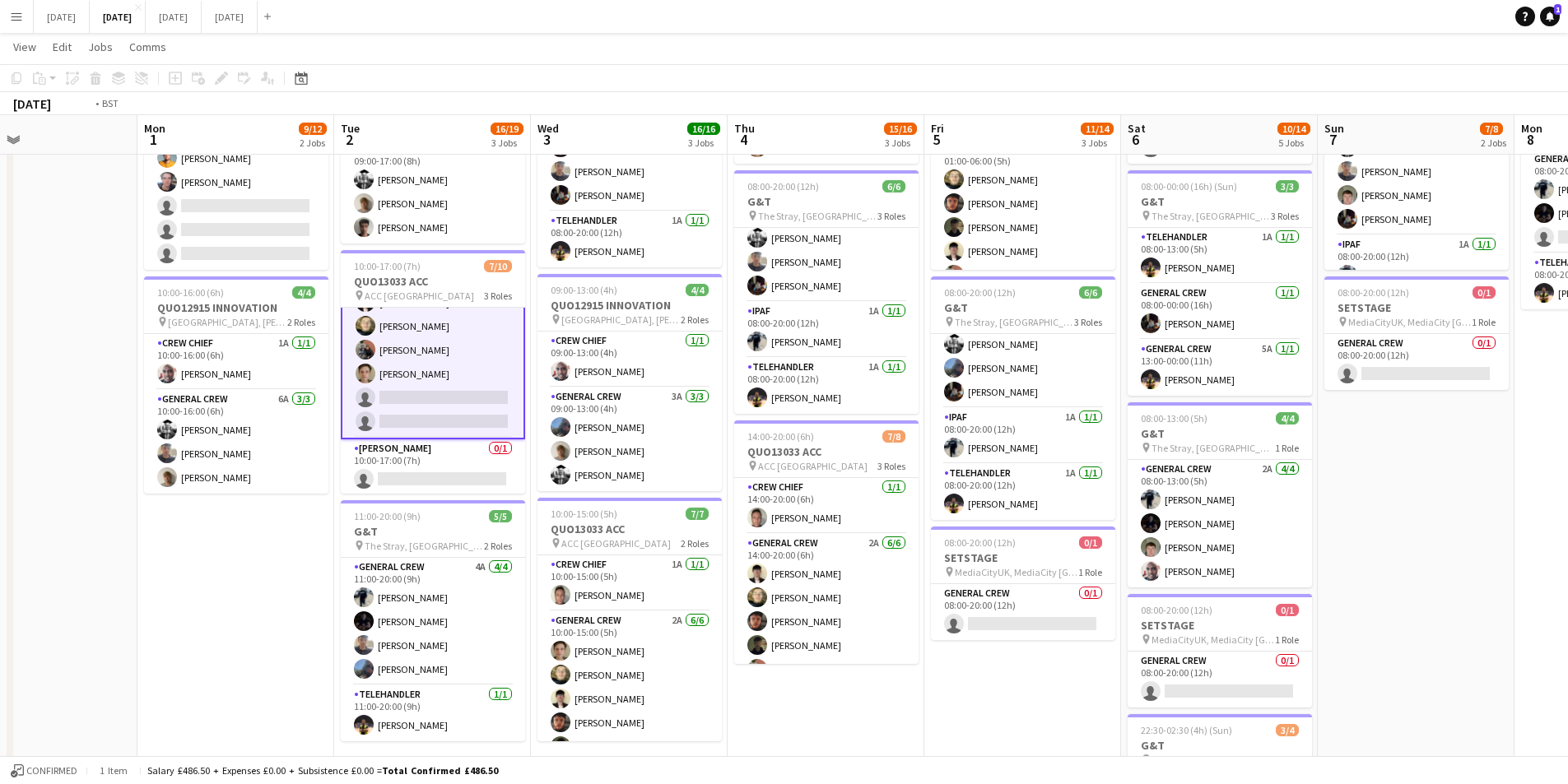
drag, startPoint x: 1047, startPoint y: 670, endPoint x: 1038, endPoint y: 606, distance: 64.6
click at [897, 653] on app-calendar-viewport "Fri 29 Sat 30 Sun 31 Mon 1 9/12 2 Jobs Tue 2 16/19 3 Jobs Wed 3 16/16 3 Jobs Th…" at bounding box center [784, 419] width 1568 height 1039
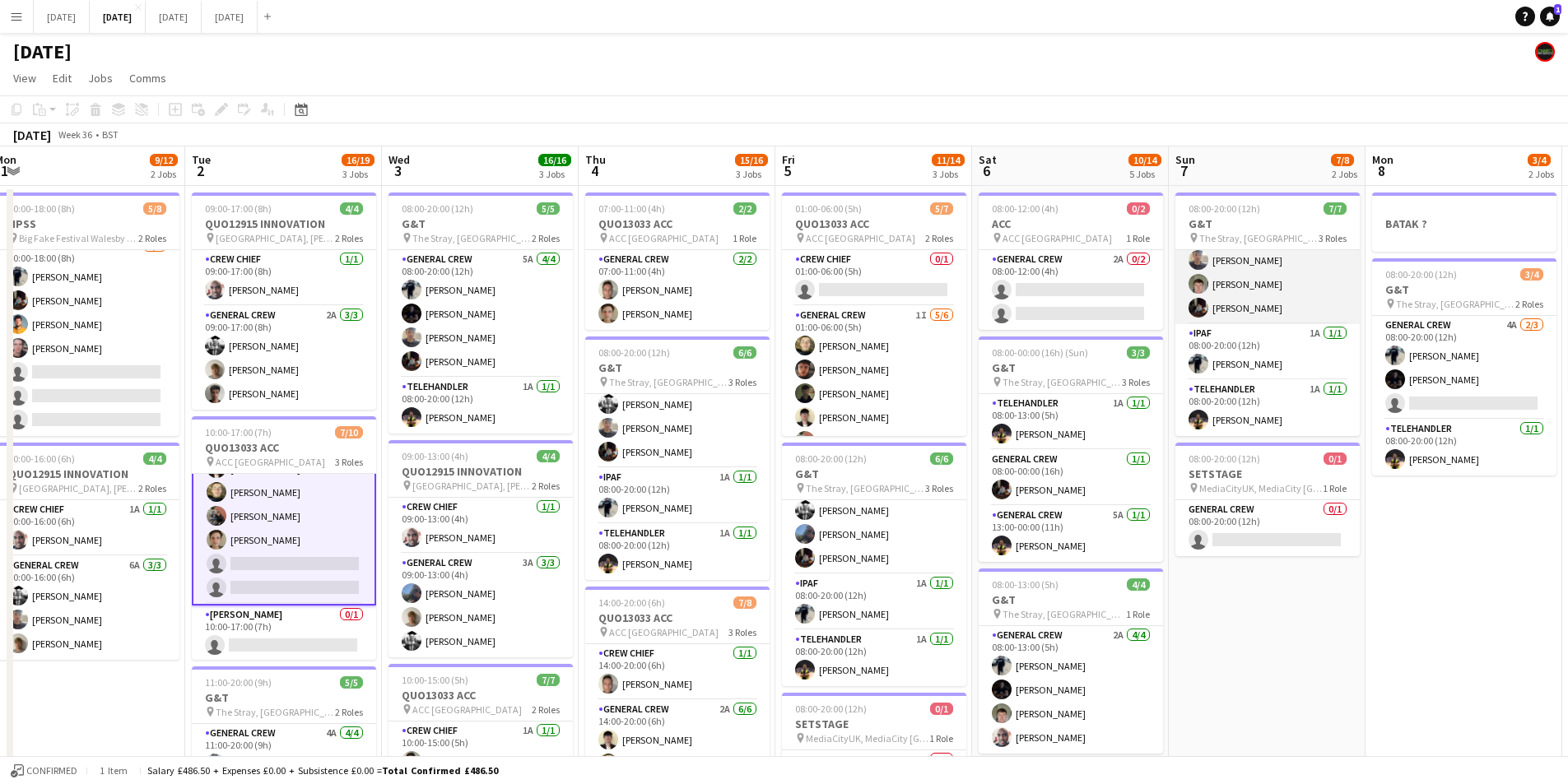
scroll to position [0, 0]
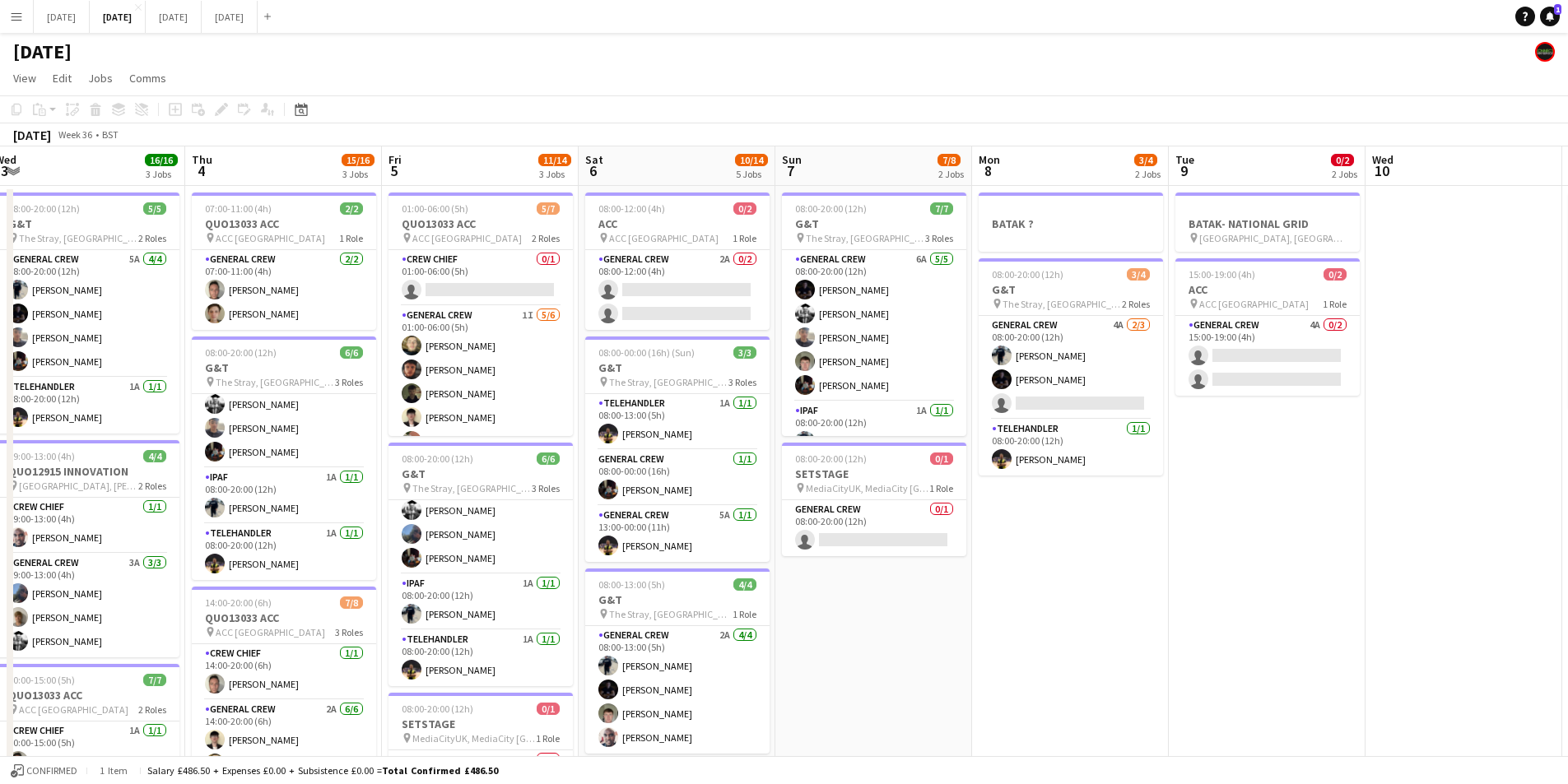
drag, startPoint x: 1376, startPoint y: 625, endPoint x: 1185, endPoint y: 602, distance: 192.4
click at [1124, 597] on app-calendar-viewport "Sun 31 Mon 1 9/12 2 Jobs Tue 2 16/19 3 Jobs Wed 3 16/16 3 Jobs Thu 4 15/16 3 Jo…" at bounding box center [784, 625] width 1568 height 958
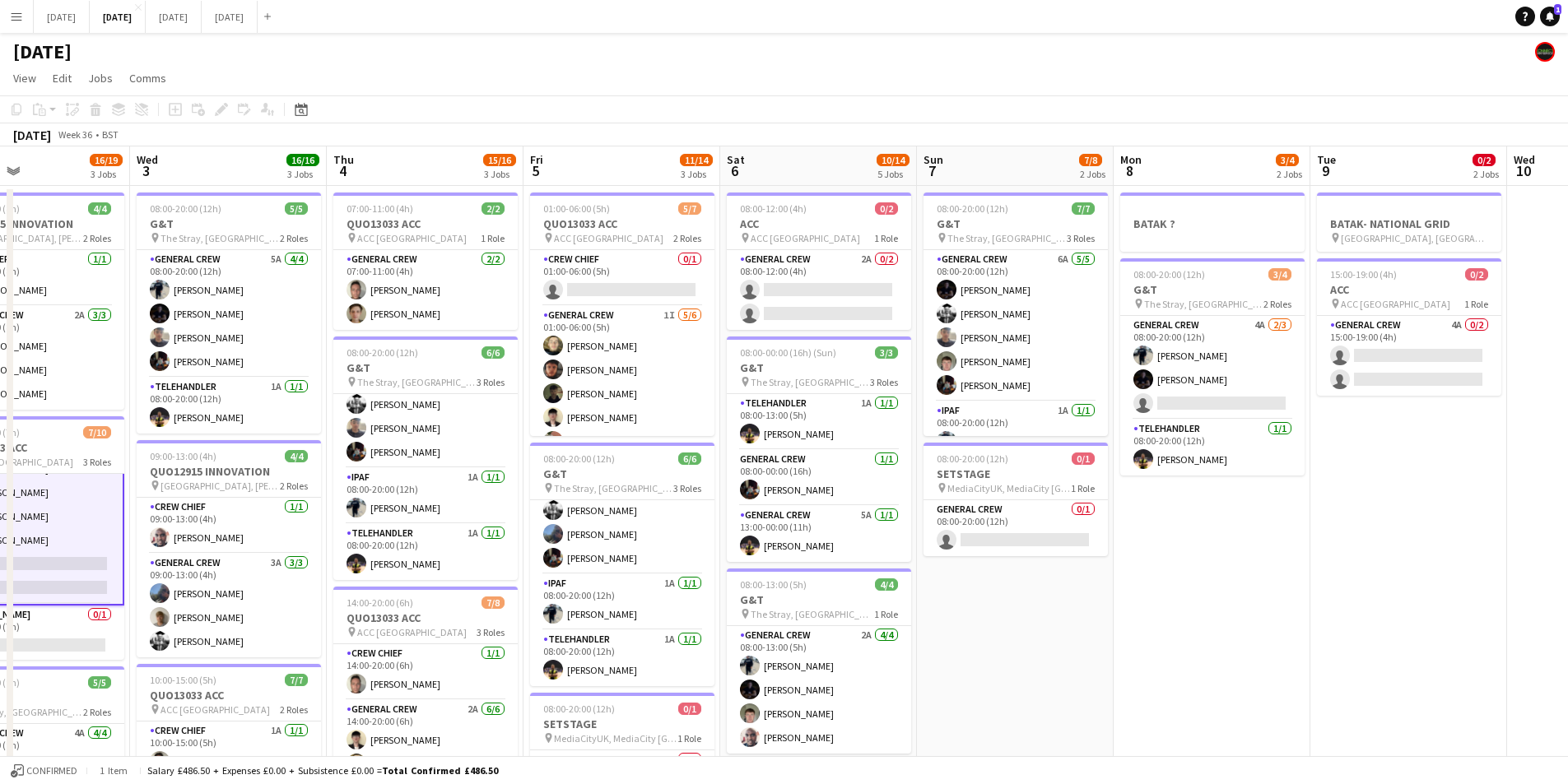
scroll to position [0, 585]
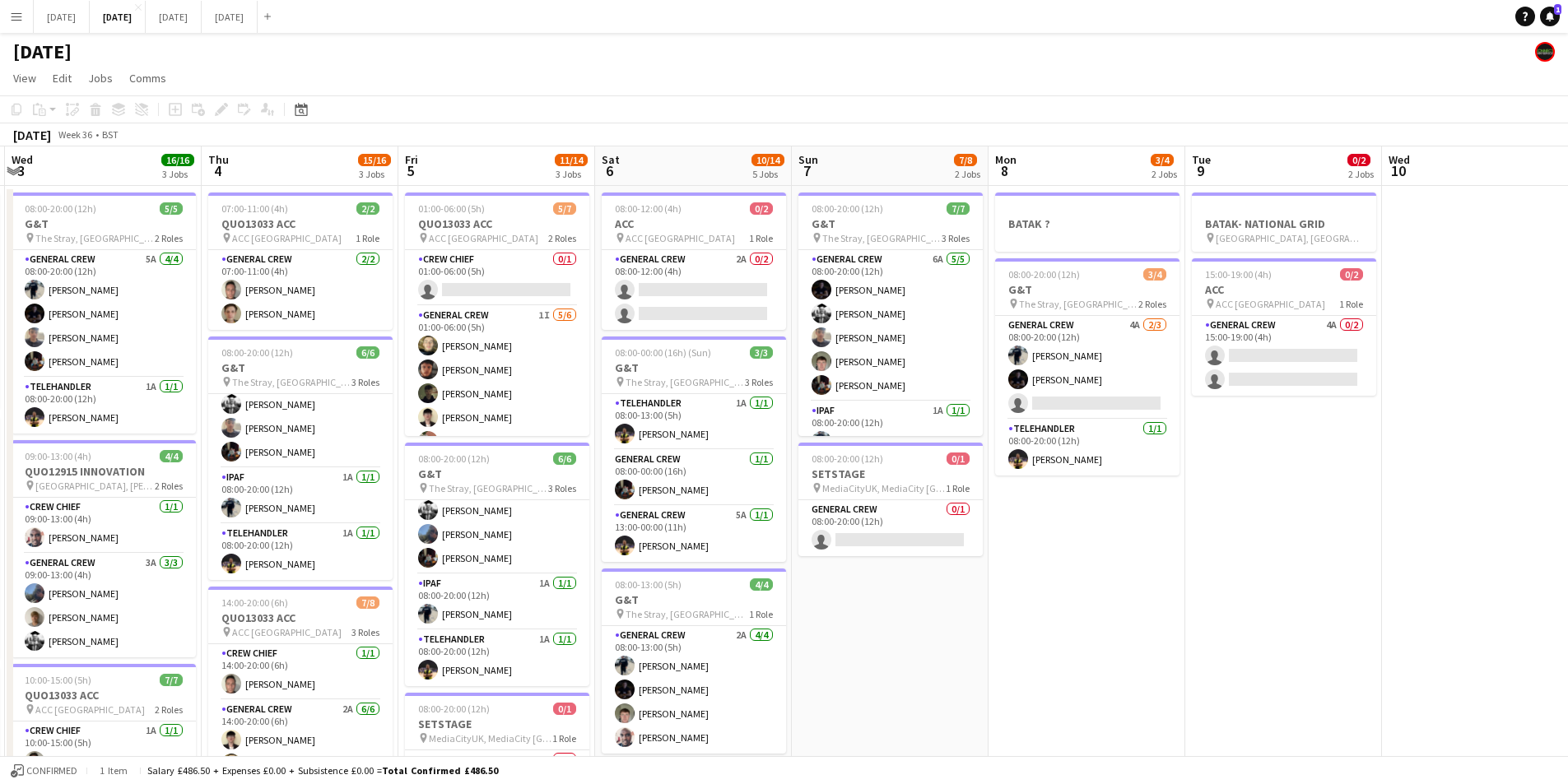
drag, startPoint x: 1285, startPoint y: 609, endPoint x: 1159, endPoint y: 568, distance: 132.5
click at [1159, 568] on app-calendar-viewport "Sun 31 Mon 1 9/12 2 Jobs Tue 2 16/19 3 Jobs Wed 3 16/16 3 Jobs Thu 4 15/16 3 Jo…" at bounding box center [784, 625] width 1568 height 958
click at [1286, 356] on app-card-role "General Crew 4A 0/2 15:00-19:00 (4h) single-neutral-actions single-neutral-acti…" at bounding box center [1285, 356] width 185 height 80
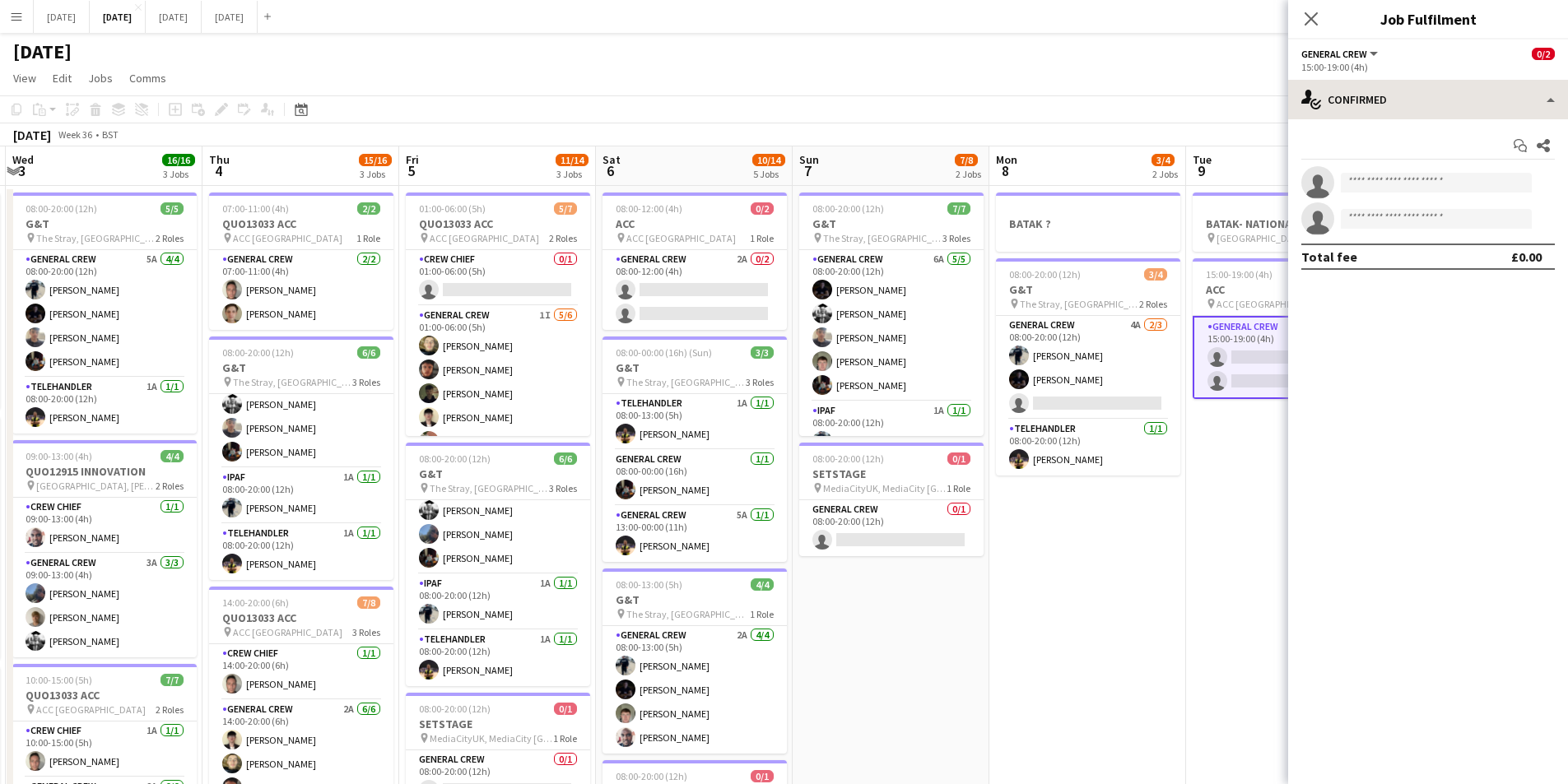
scroll to position [148, 0]
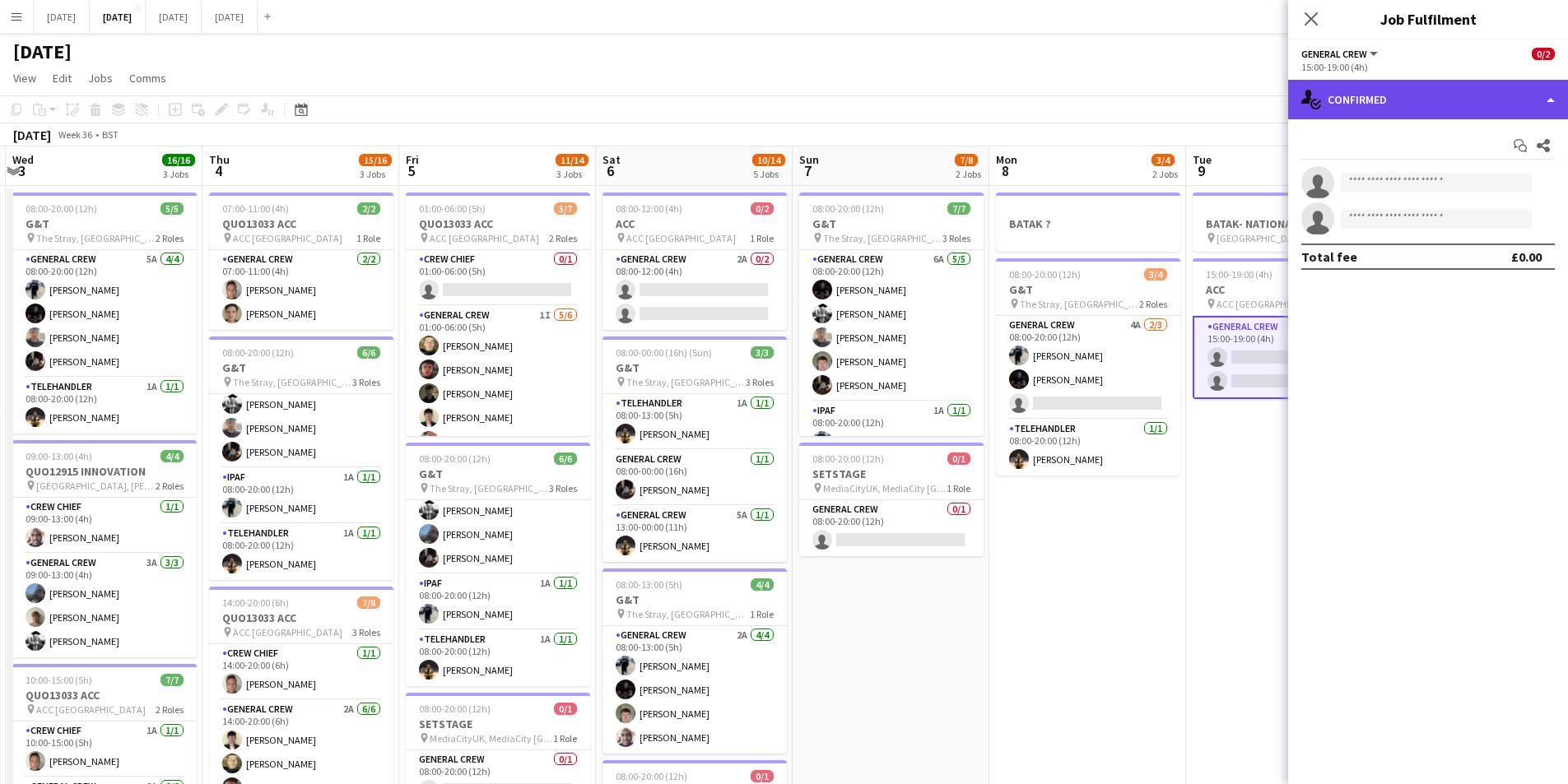
click at [1452, 109] on div "single-neutral-actions-check-2 Confirmed" at bounding box center [1428, 100] width 280 height 40
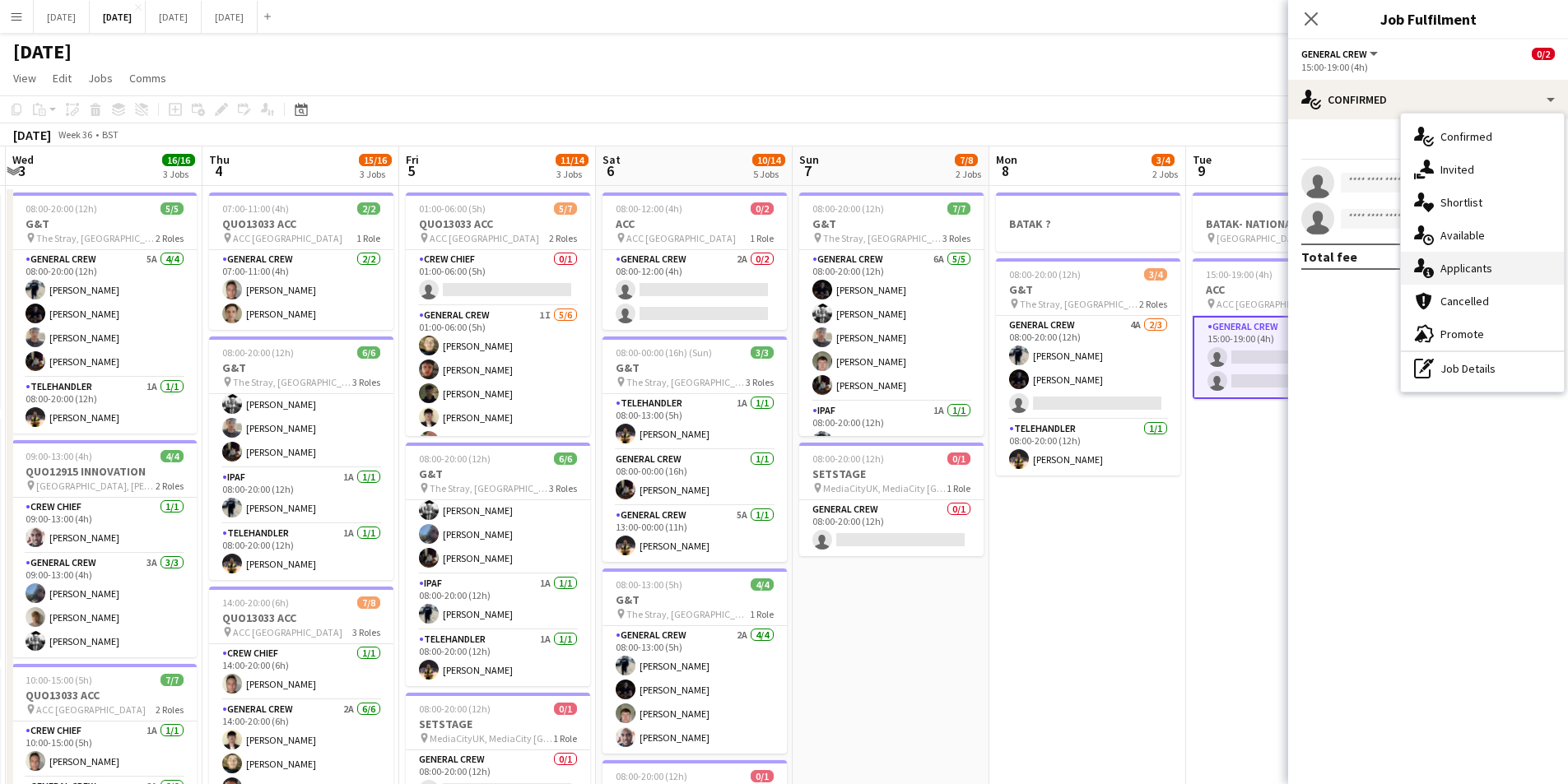
click at [1495, 262] on div "single-neutral-actions-information Applicants" at bounding box center [1482, 268] width 163 height 33
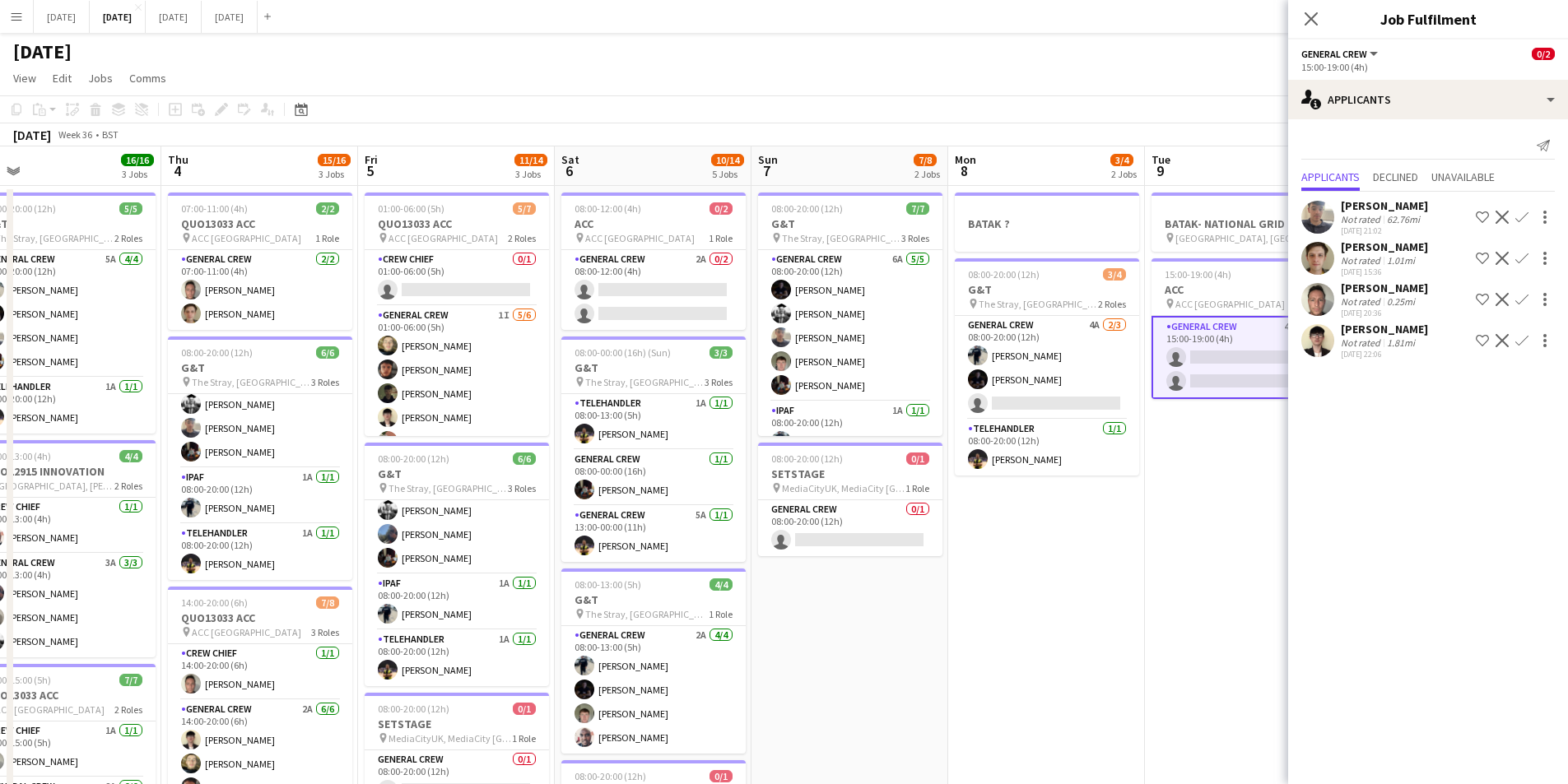
scroll to position [0, 644]
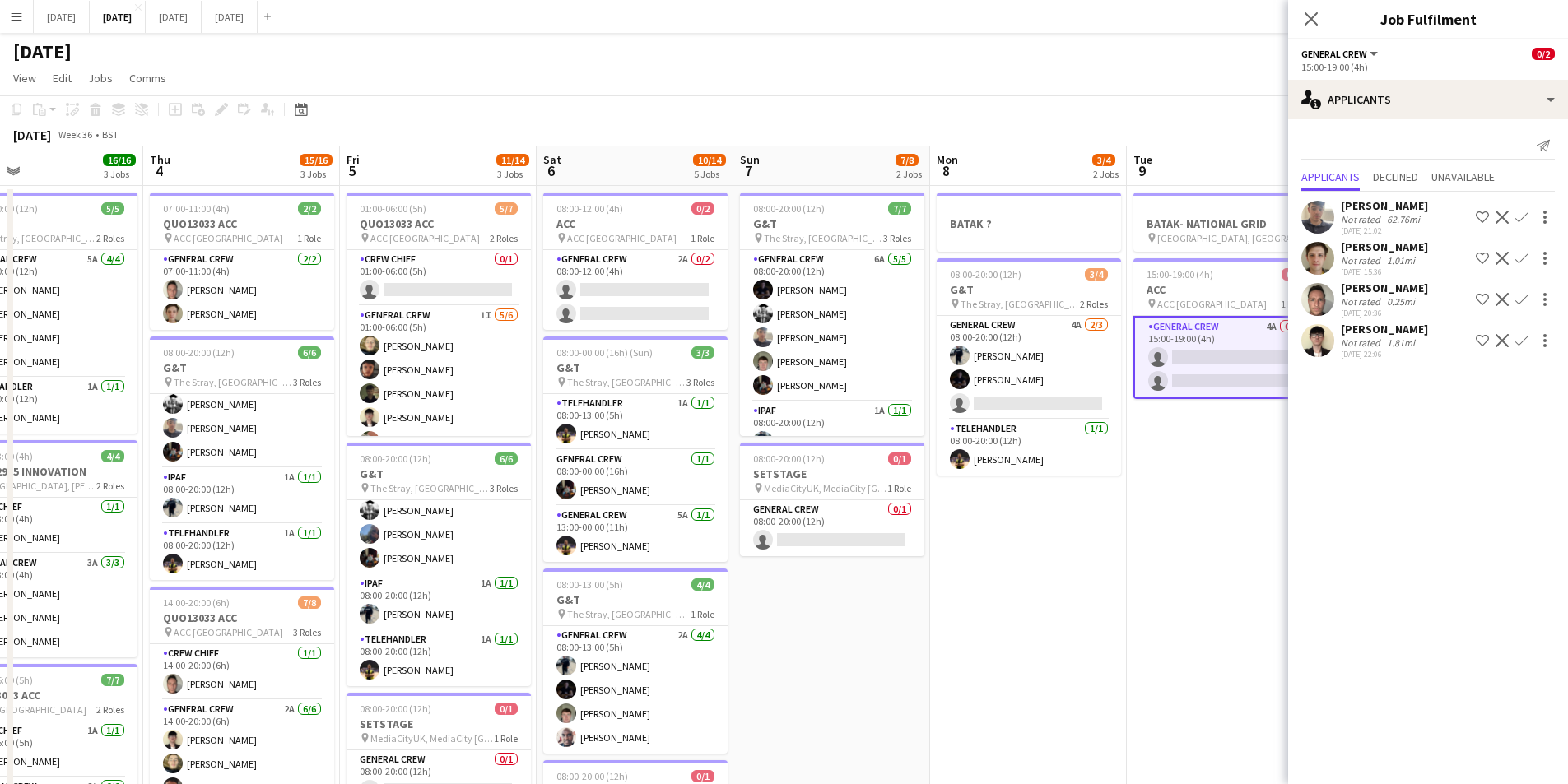
drag, startPoint x: 1229, startPoint y: 515, endPoint x: 994, endPoint y: 535, distance: 235.8
click at [869, 483] on app-calendar-viewport "Sun 31 Mon 1 9/12 2 Jobs Tue 2 16/19 3 Jobs Wed 3 16/16 3 Jobs Thu 4 15/16 3 Jo…" at bounding box center [784, 625] width 1568 height 958
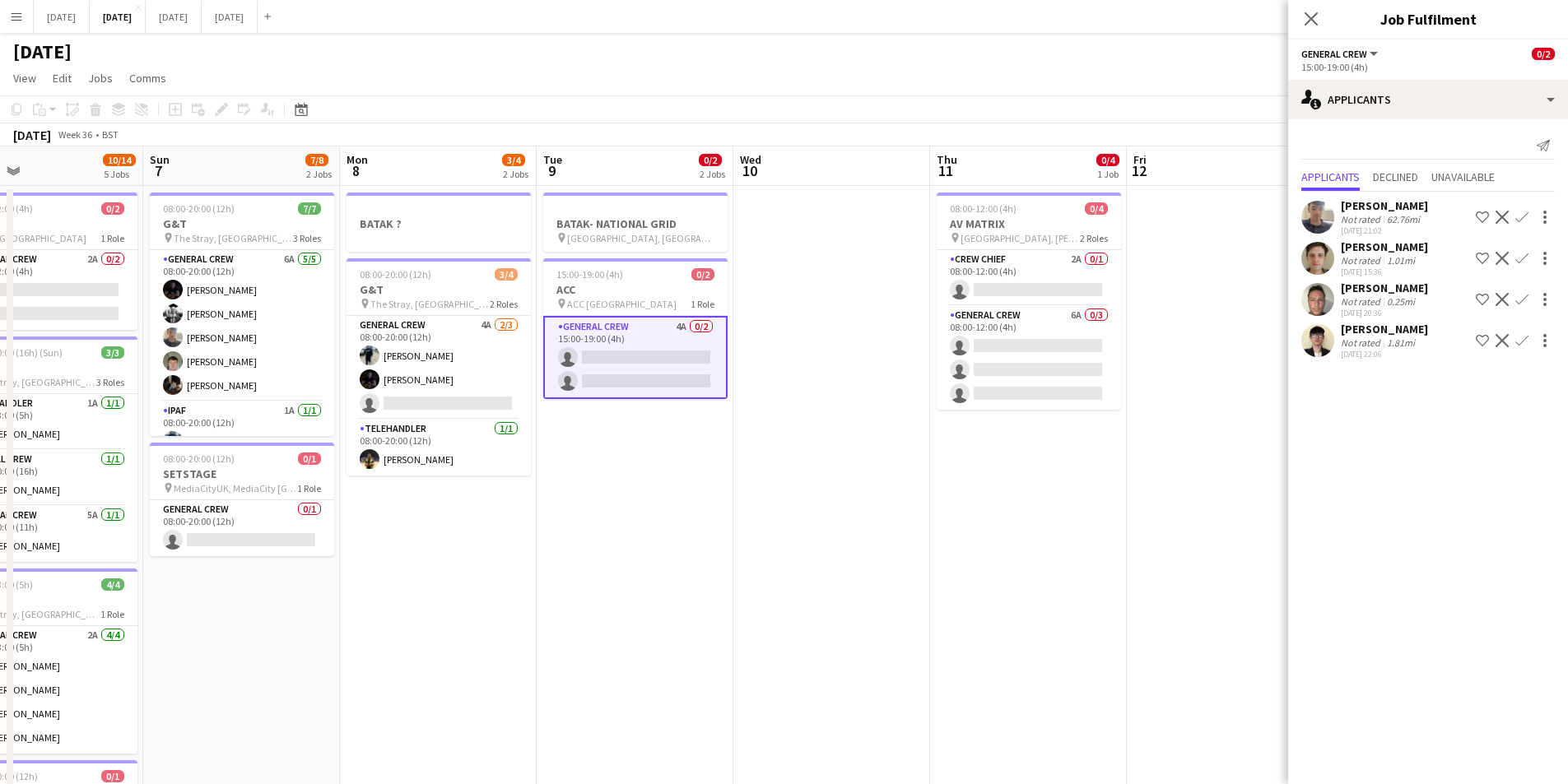
drag, startPoint x: 872, startPoint y: 497, endPoint x: 1068, endPoint y: 540, distance: 200.7
click at [753, 475] on app-calendar-viewport "Wed 3 16/16 3 Jobs Thu 4 15/16 3 Jobs Fri 5 11/14 3 Jobs Sat 6 10/14 5 Jobs Sun…" at bounding box center [784, 625] width 1568 height 958
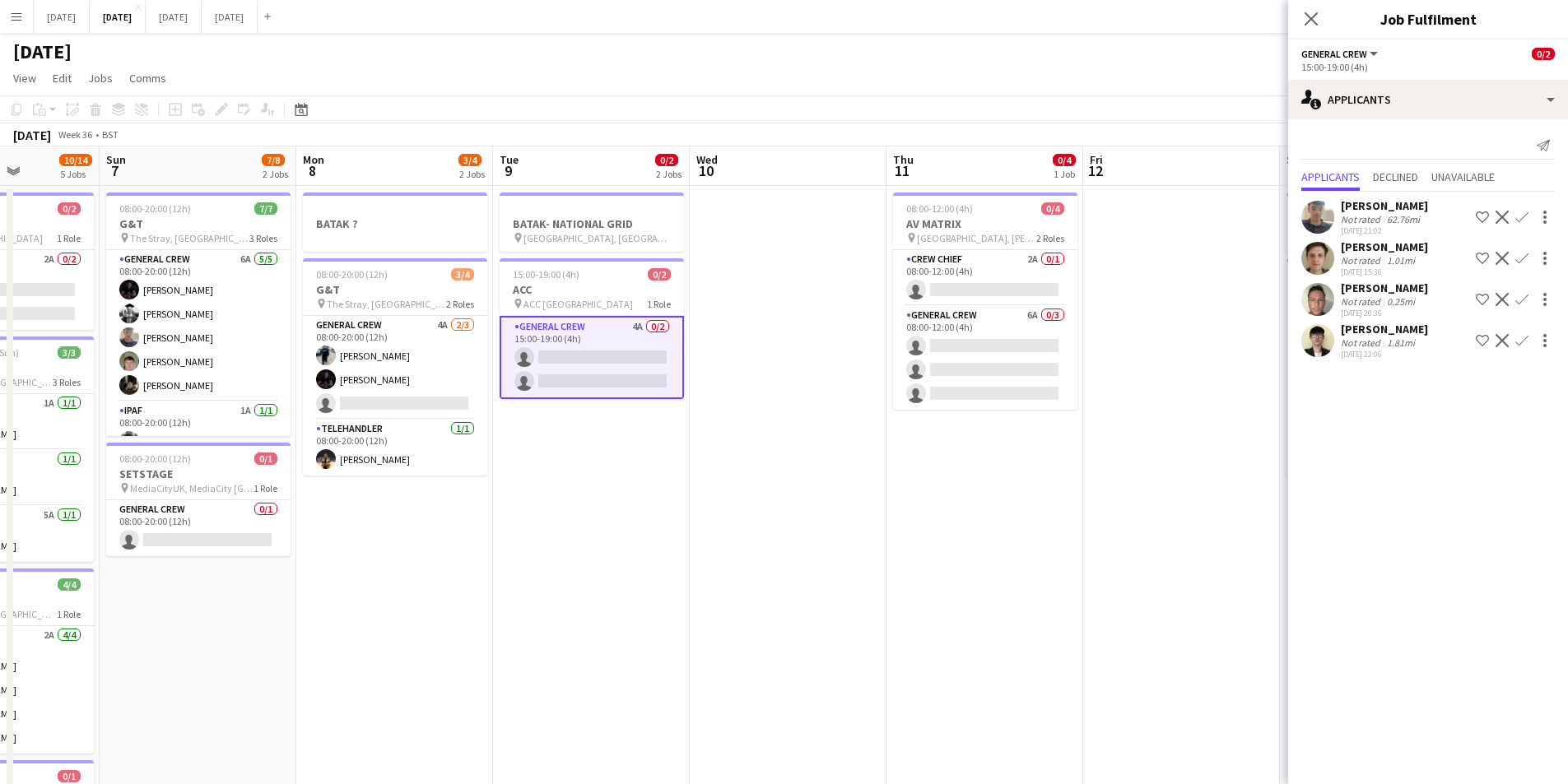
drag, startPoint x: 1087, startPoint y: 506, endPoint x: 742, endPoint y: 454, distance: 348.9
click at [742, 454] on app-calendar-viewport "Thu 4 15/16 3 Jobs Fri 5 11/14 3 Jobs Sat 6 10/14 5 Jobs Sun 7 7/8 2 Jobs Mon 8…" at bounding box center [784, 625] width 1568 height 958
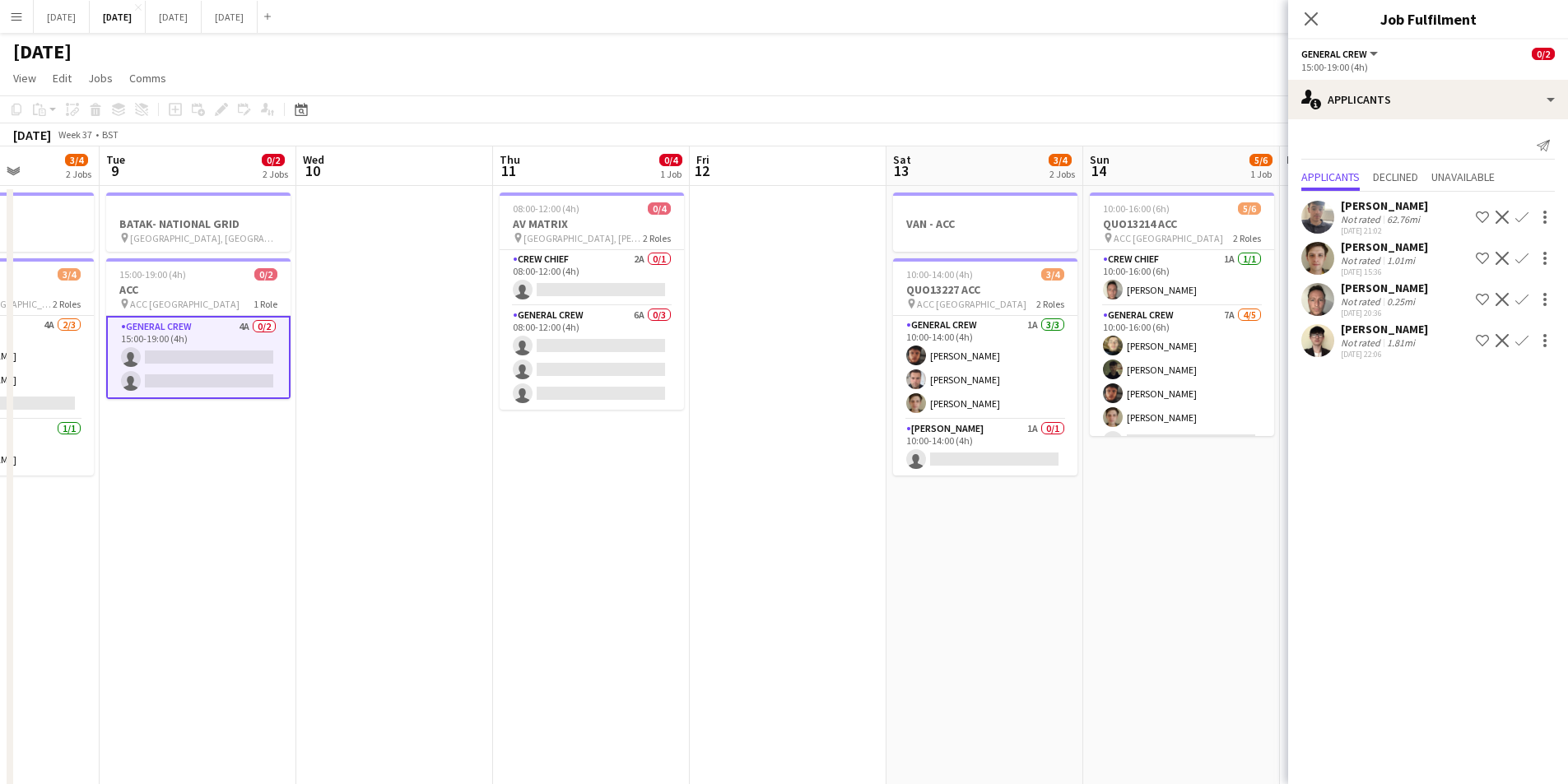
scroll to position [0, 443]
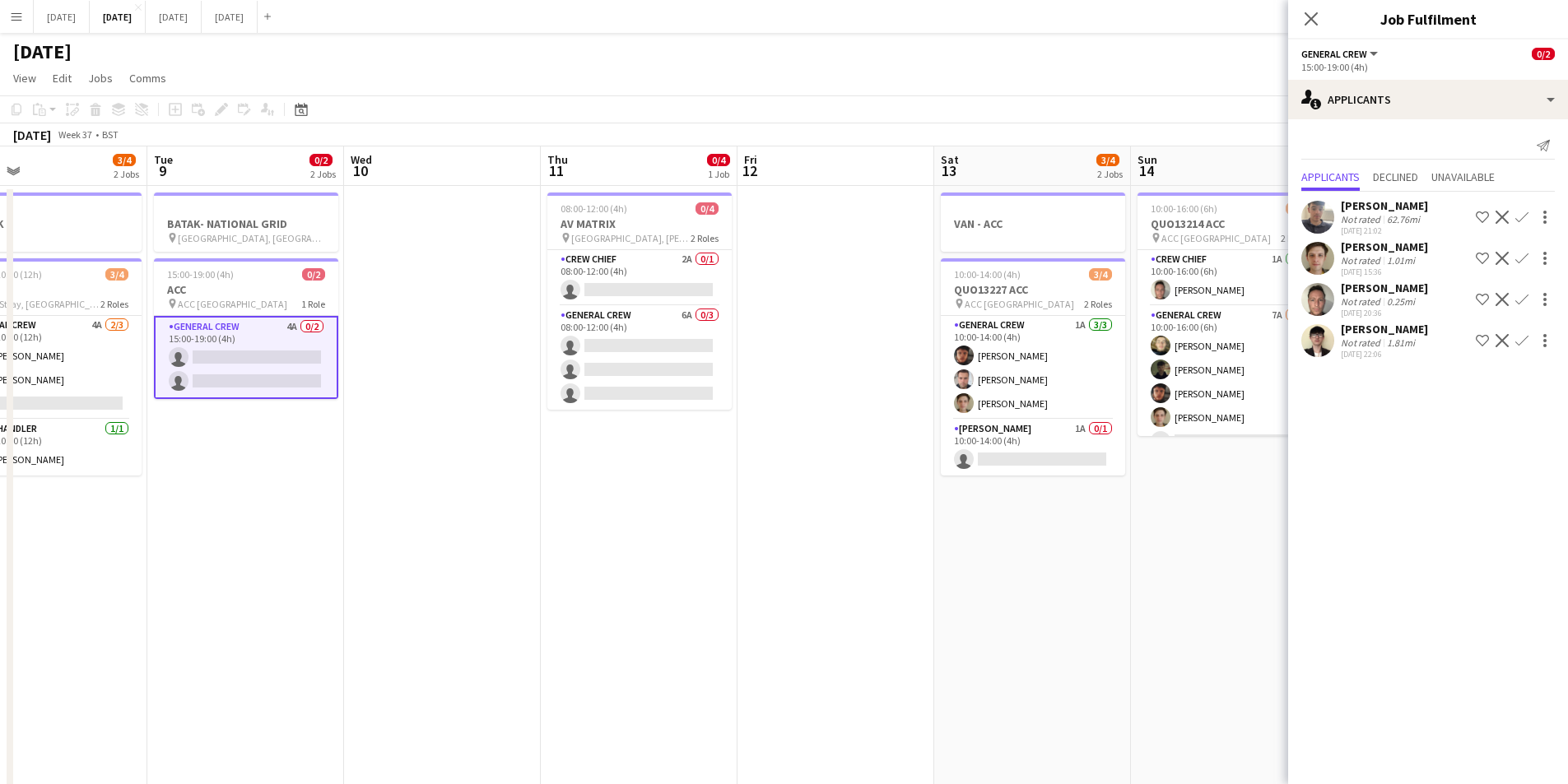
drag, startPoint x: 782, startPoint y: 492, endPoint x: 741, endPoint y: 488, distance: 41.2
click at [723, 479] on app-calendar-viewport "Sat 6 10/14 5 Jobs Sun 7 7/8 2 Jobs Mon 8 3/4 2 Jobs Tue 9 0/2 2 Jobs Wed 10 Th…" at bounding box center [784, 625] width 1568 height 958
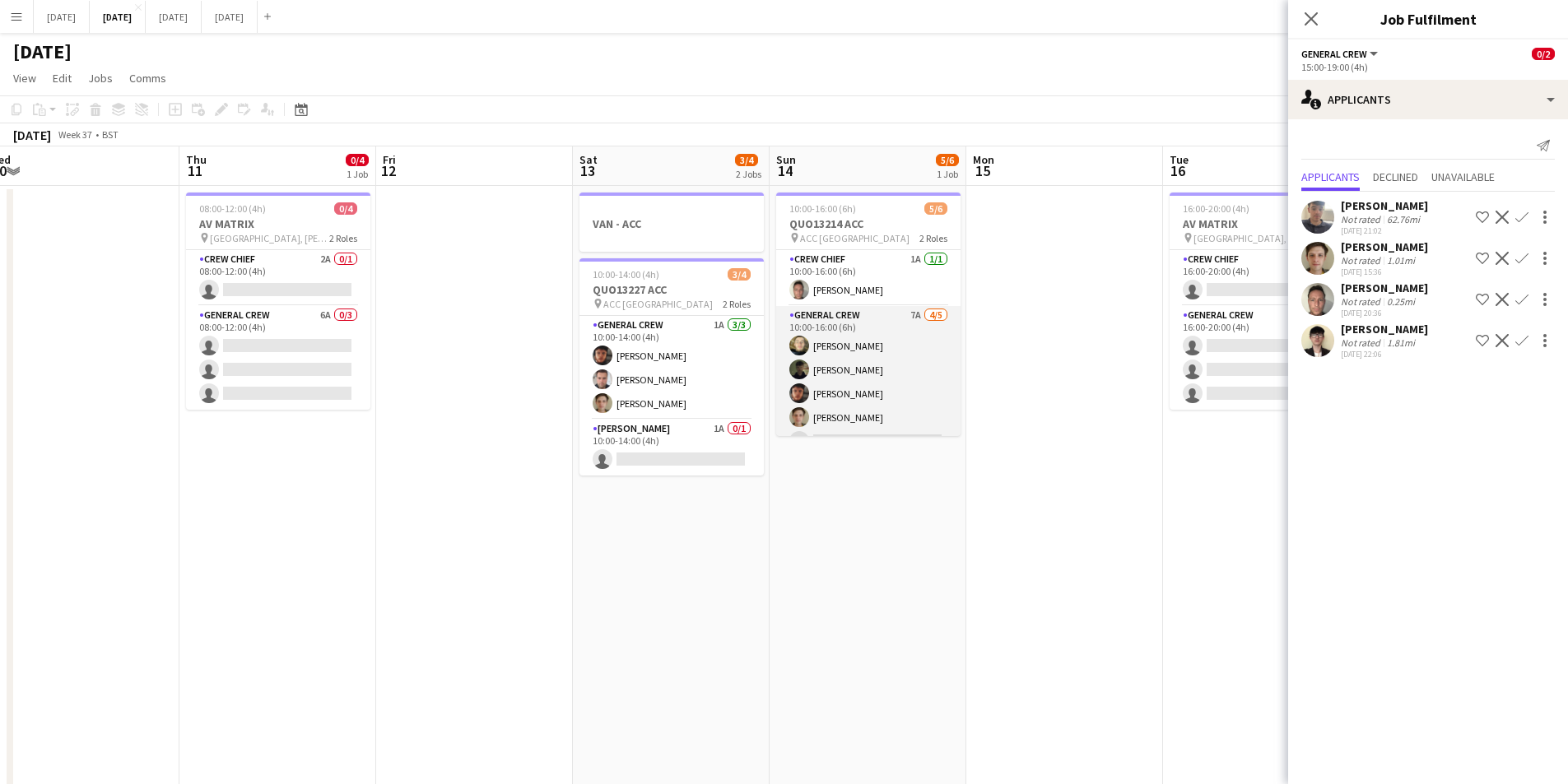
scroll to position [21, 0]
click at [868, 366] on app-card-role "General Crew 7A [DATE] 10:00-16:00 (6h) [PERSON_NAME] black [PERSON_NAME] [PERS…" at bounding box center [868, 361] width 185 height 151
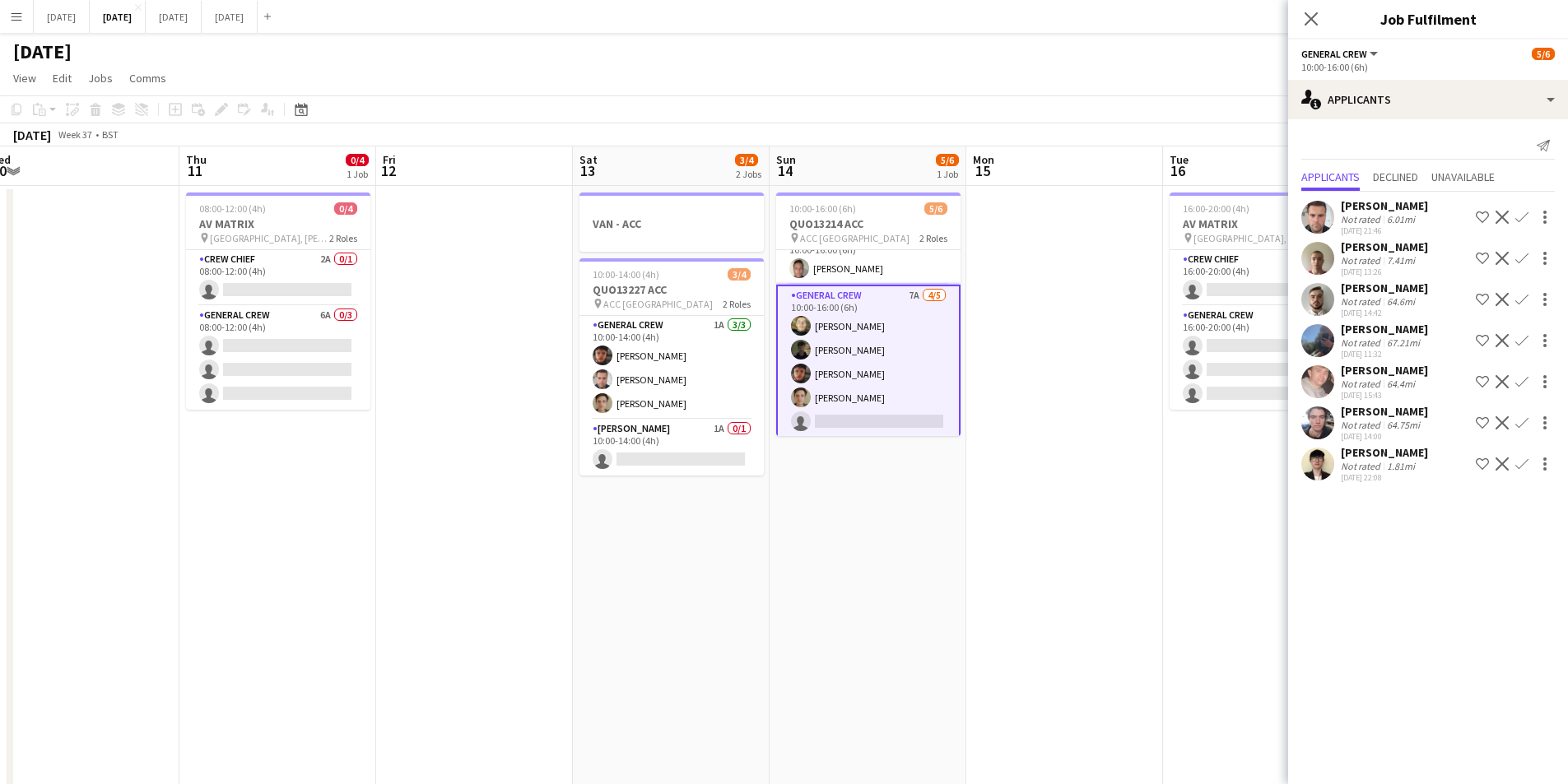
drag, startPoint x: 1121, startPoint y: 636, endPoint x: 882, endPoint y: 585, distance: 244.4
click at [882, 585] on app-calendar-viewport "Sun 7 7/8 2 Jobs Mon 8 3/4 2 Jobs Tue 9 0/2 2 Jobs Wed 10 Thu 11 0/4 1 Job Fri …" at bounding box center [784, 625] width 1568 height 958
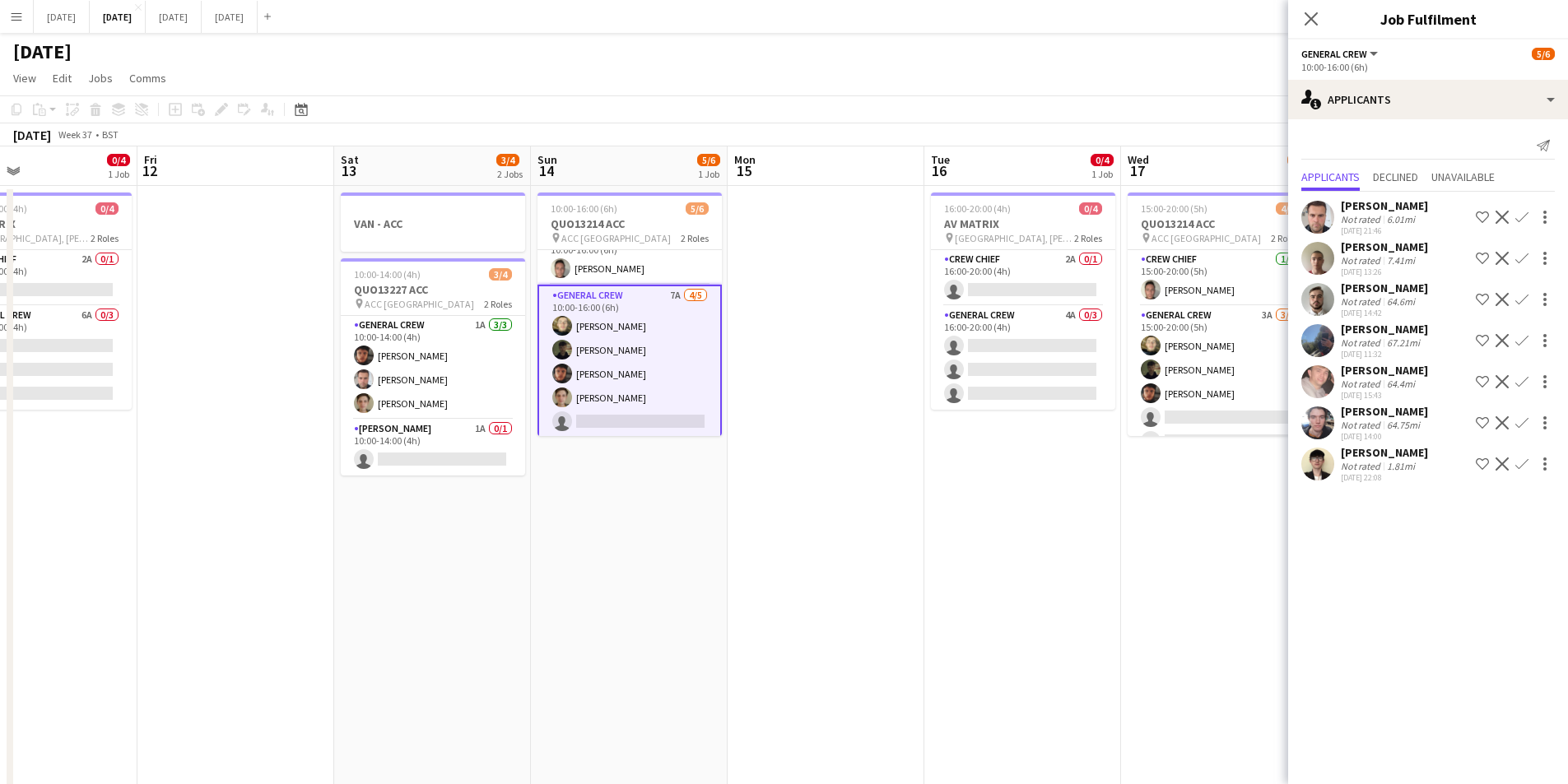
drag, startPoint x: 971, startPoint y: 561, endPoint x: 956, endPoint y: 553, distance: 17.0
click at [956, 553] on app-calendar-viewport "Mon 8 3/4 2 Jobs Tue 9 0/2 2 Jobs Wed 10 Thu 11 0/4 1 Job Fri 12 Sat 13 3/4 2 J…" at bounding box center [784, 625] width 1568 height 958
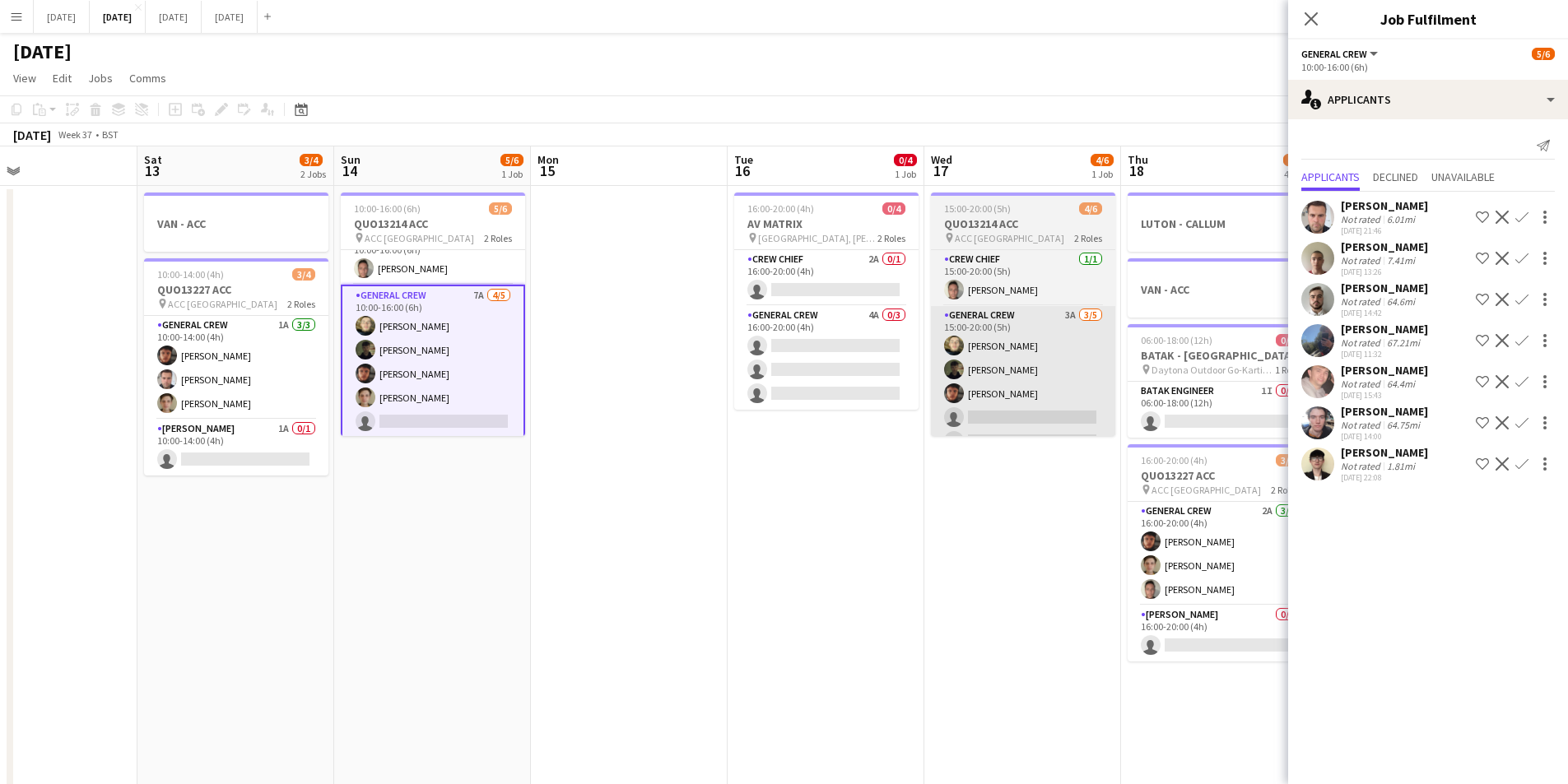
scroll to position [0, 579]
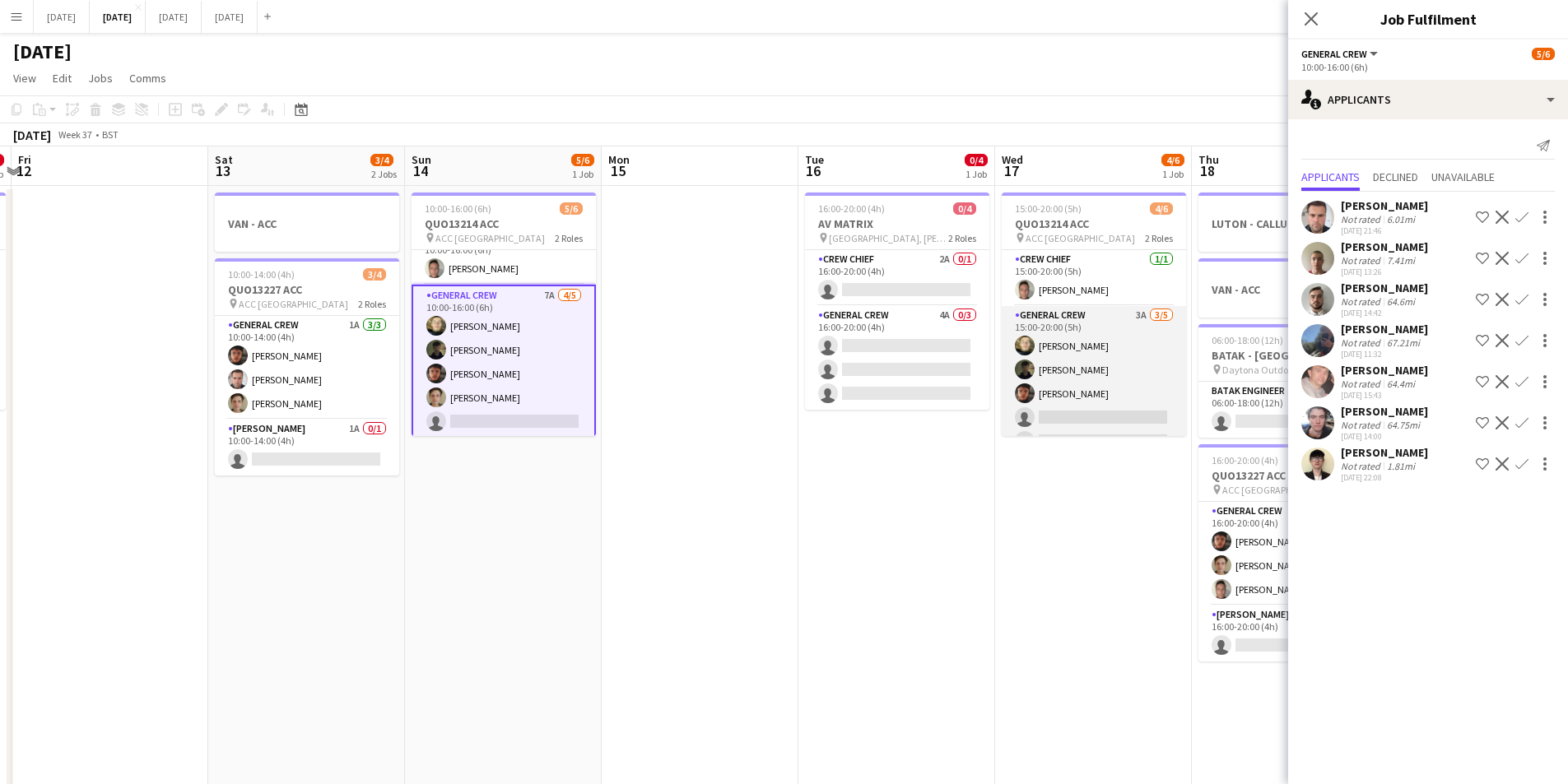
click at [1094, 368] on app-card-role "General Crew 3A [DATE] 15:00-20:00 (5h) [PERSON_NAME] black [PERSON_NAME] [PERS…" at bounding box center [1095, 382] width 185 height 151
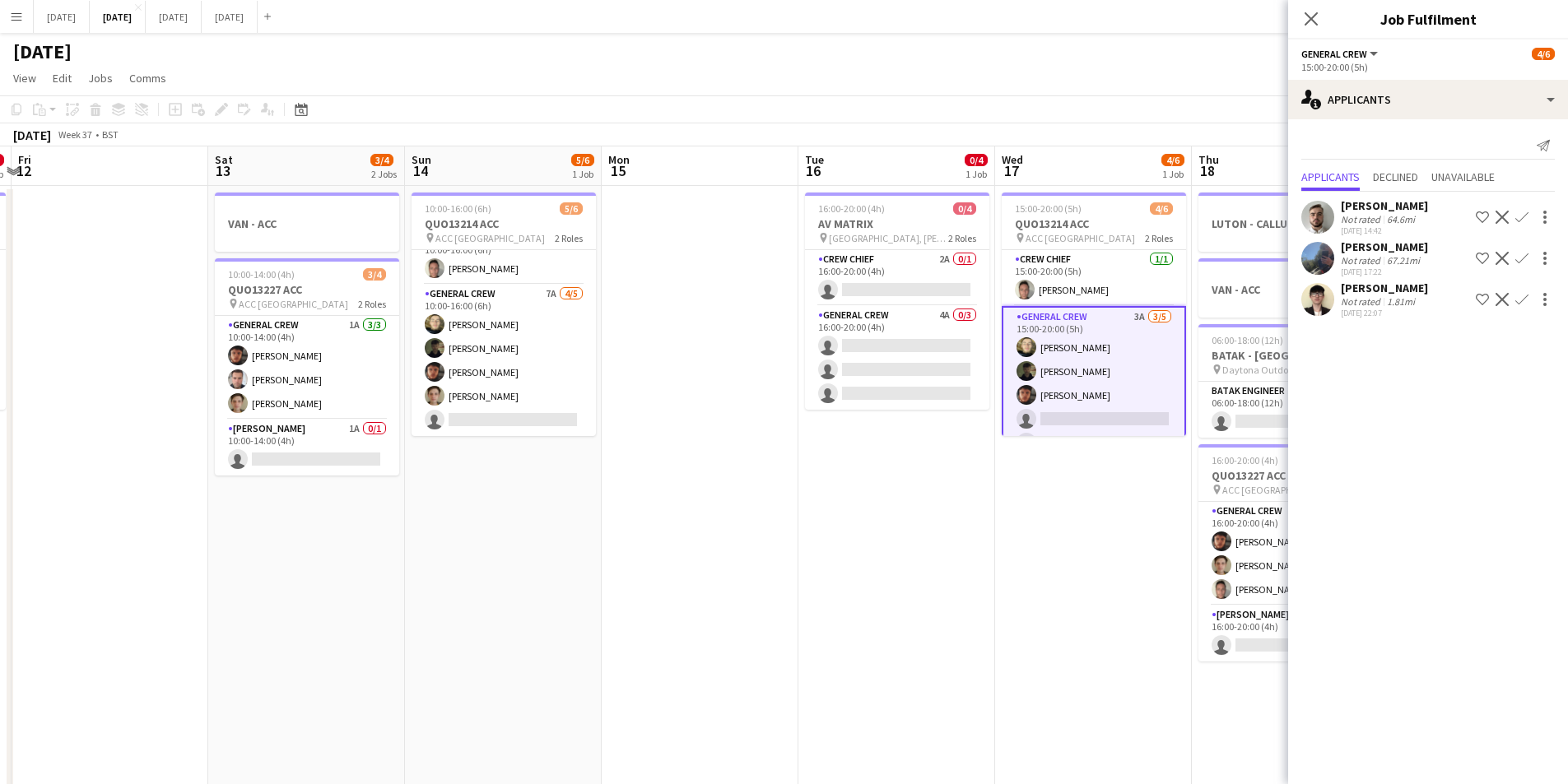
scroll to position [25, 0]
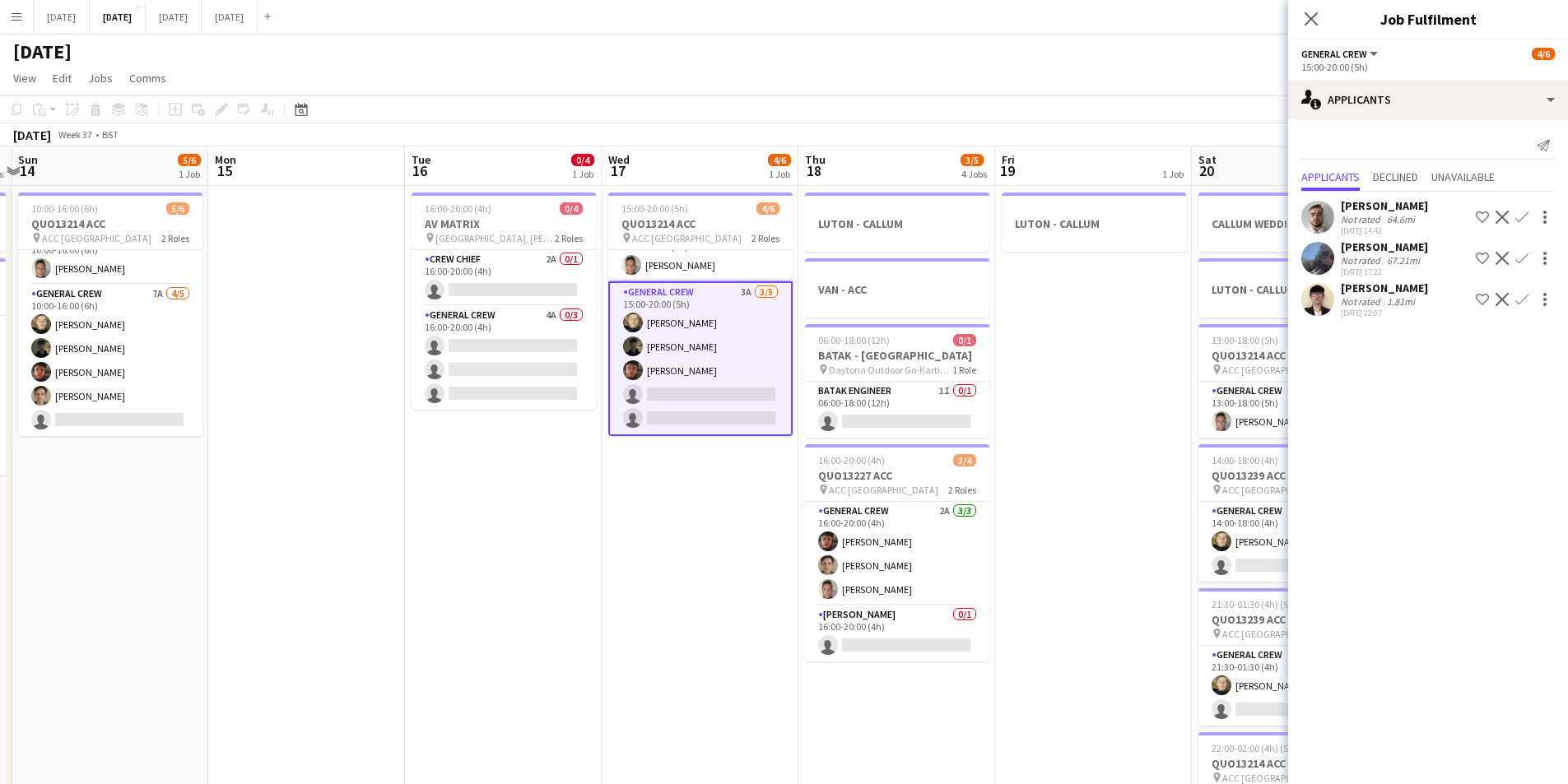
drag, startPoint x: 1067, startPoint y: 535, endPoint x: 769, endPoint y: 500, distance: 300.0
click at [768, 500] on app-calendar-viewport "Thu 11 0/4 1 Job Fri 12 Sat 13 3/4 2 Jobs Sun 14 5/6 1 Job Mon 15 Tue 16 0/4 1 …" at bounding box center [784, 625] width 1568 height 958
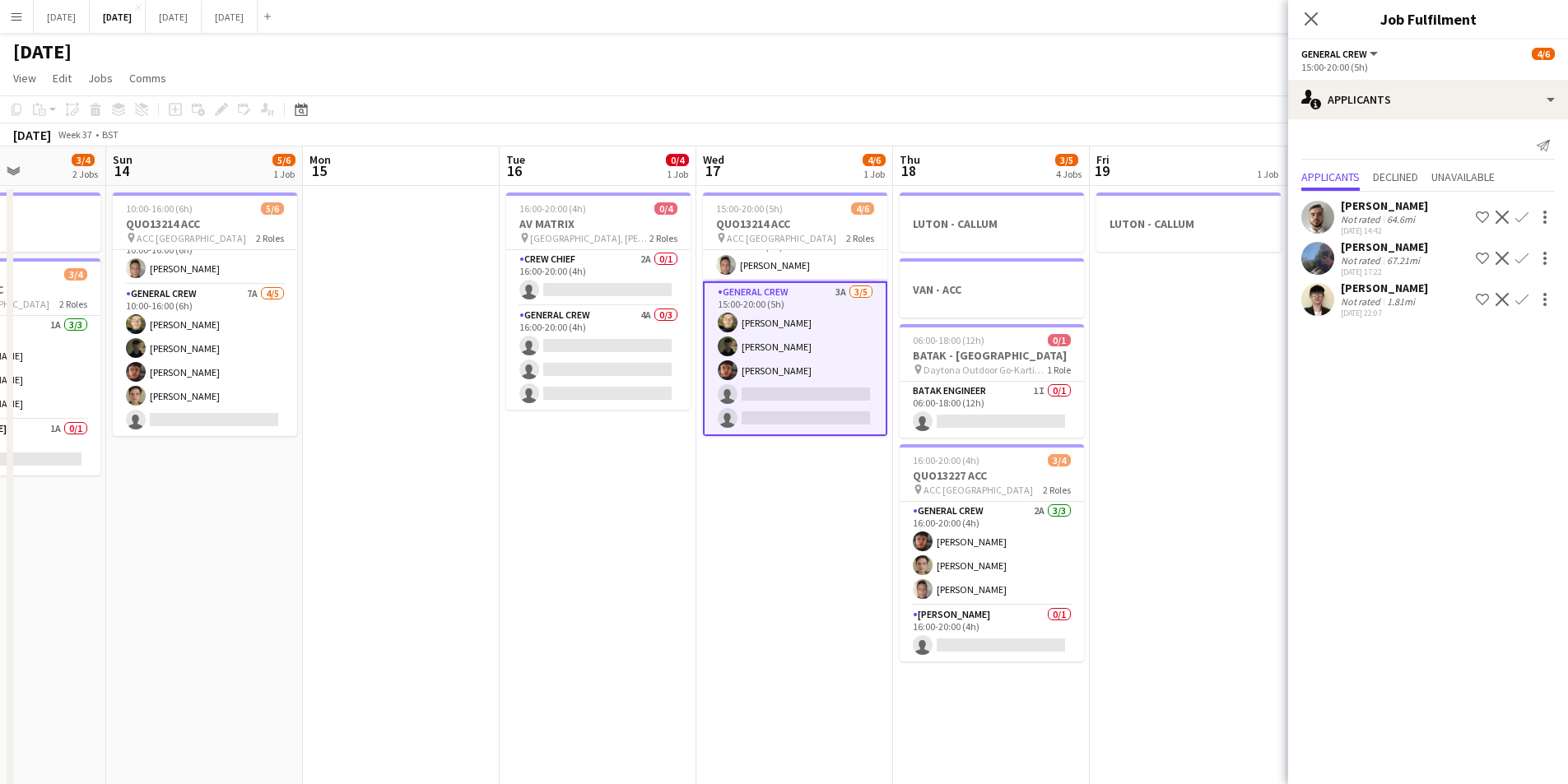
drag, startPoint x: 1058, startPoint y: 465, endPoint x: 827, endPoint y: 445, distance: 231.9
click at [827, 445] on app-calendar-viewport "Thu 11 0/4 1 Job Fri 12 Sat 13 3/4 2 Jobs Sun 14 5/6 1 Job Mon 15 Tue 16 0/4 1 …" at bounding box center [784, 625] width 1568 height 958
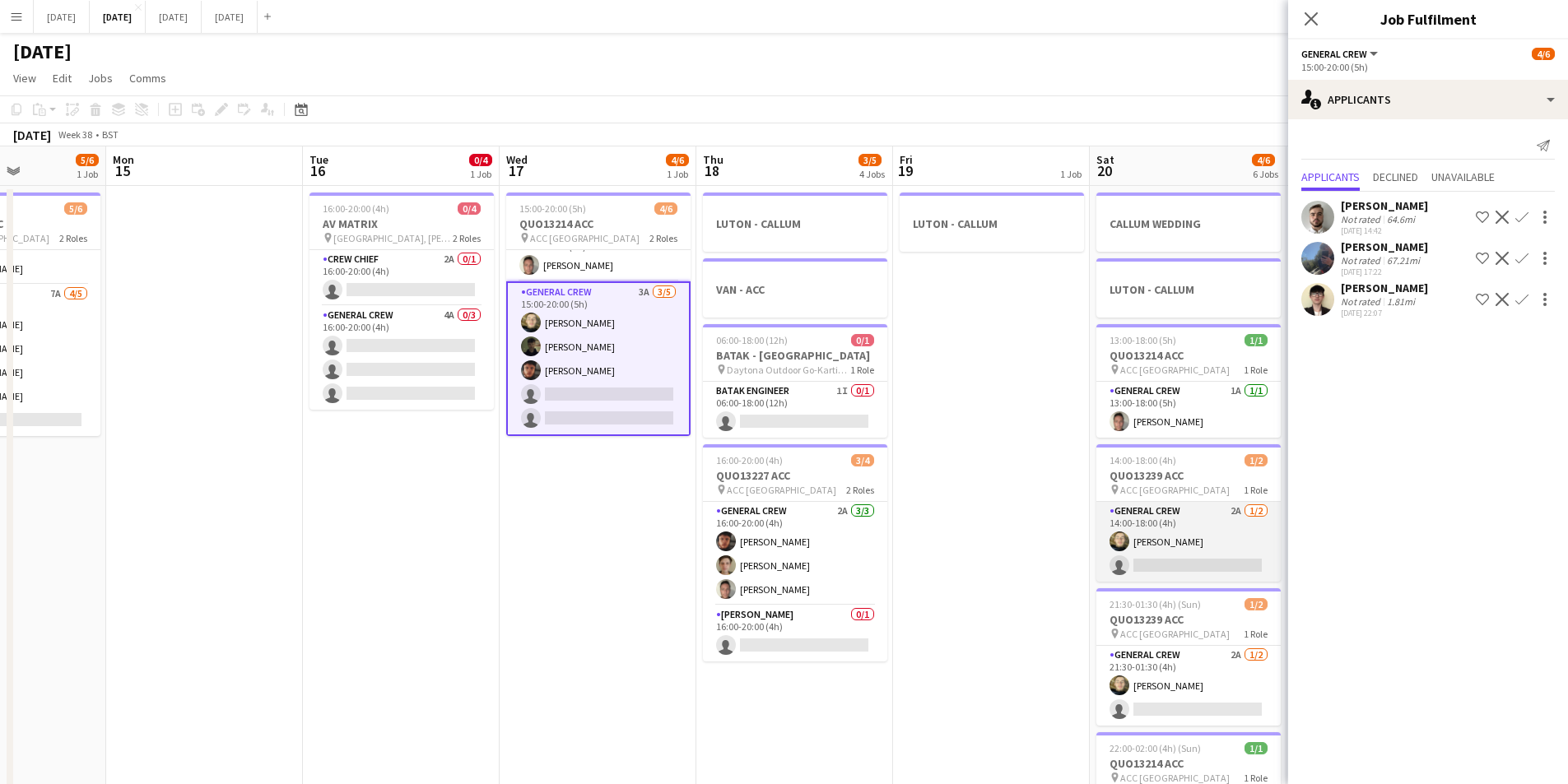
scroll to position [0, 628]
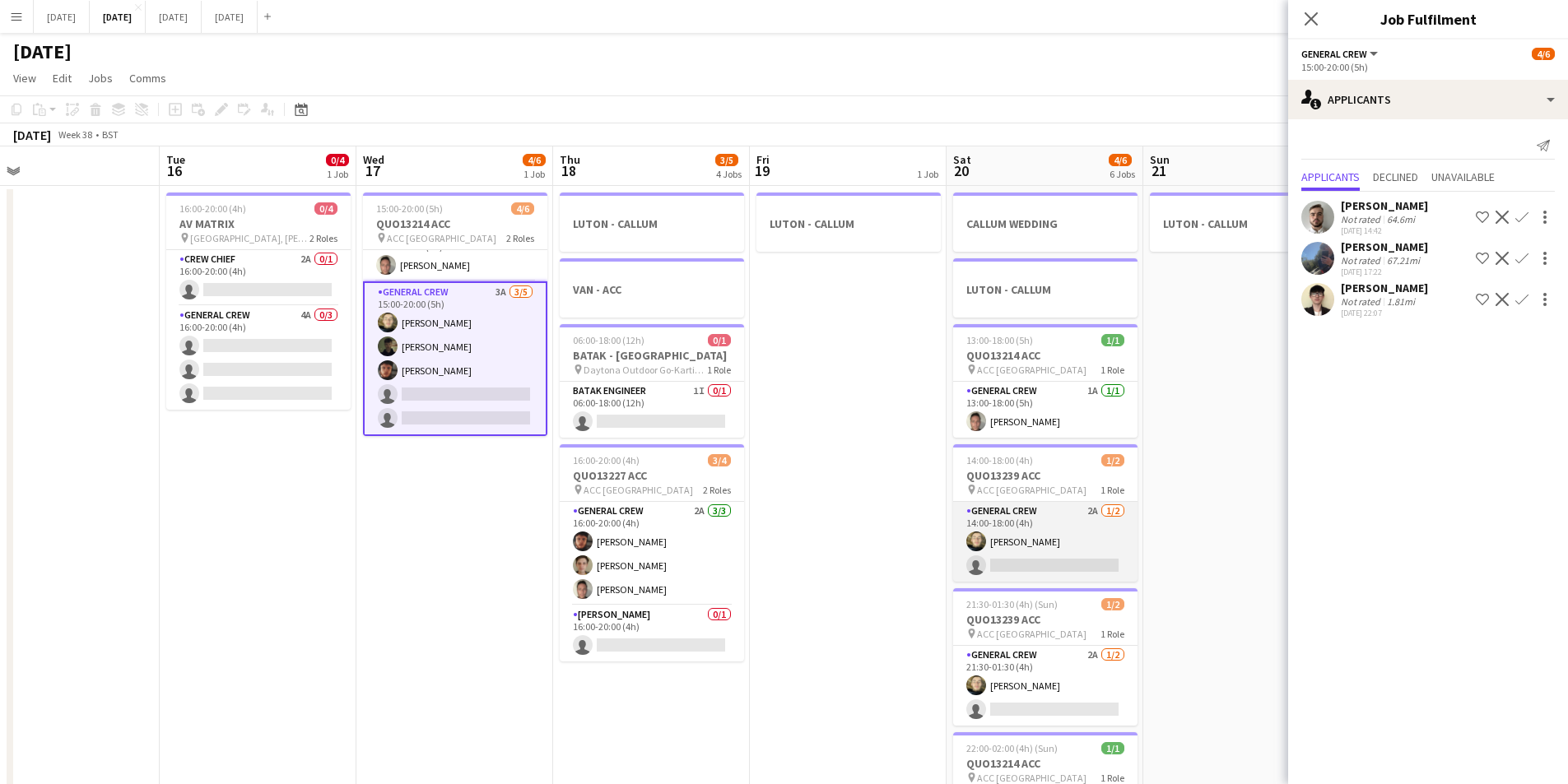
click at [1057, 565] on app-card-role "General Crew 2A [DATE] 14:00-18:00 (4h) [PERSON_NAME] single-neutral-actions" at bounding box center [1046, 541] width 185 height 80
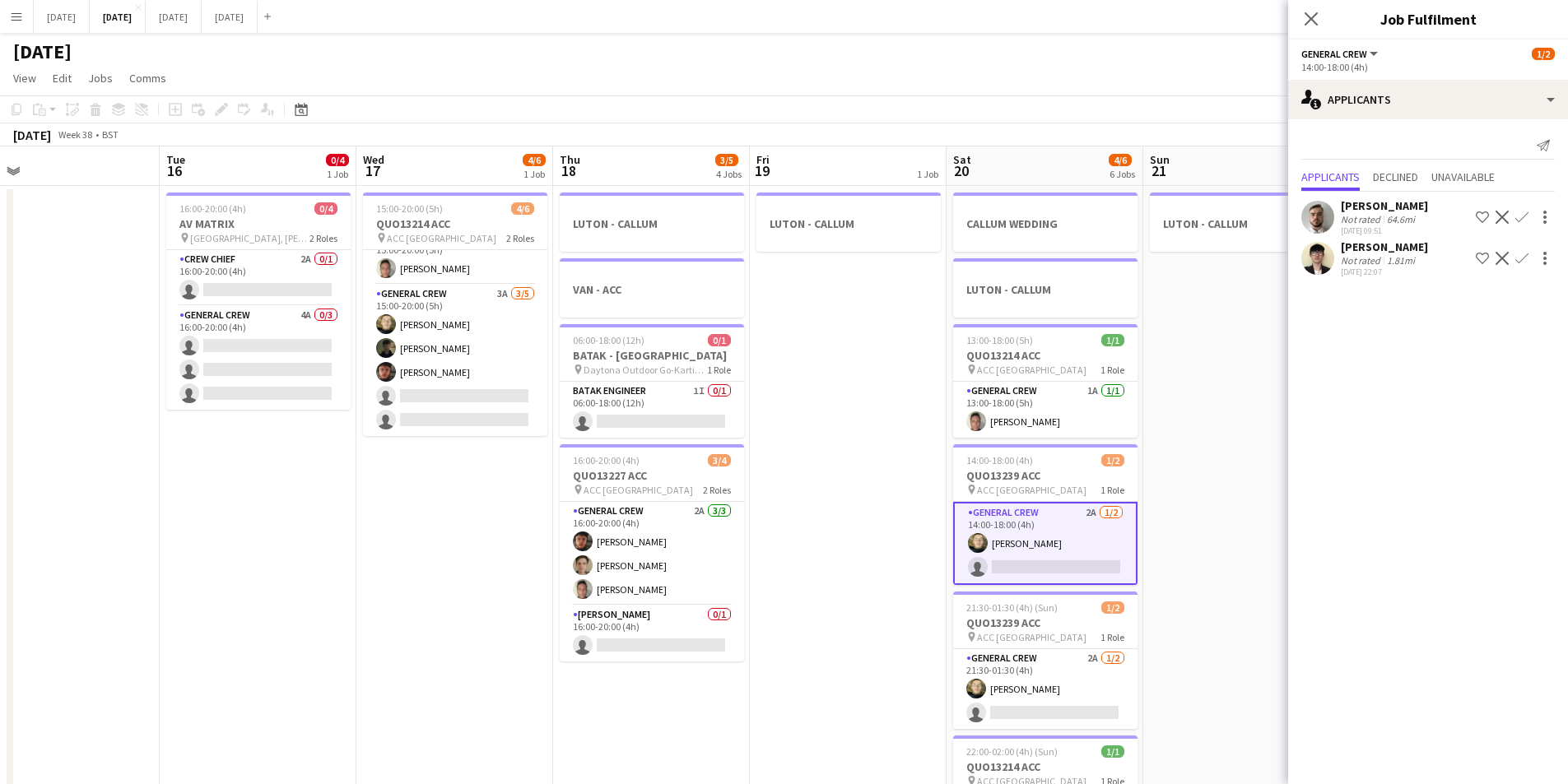
scroll to position [21, 0]
click at [1046, 707] on app-card-role "General Crew 2A [DATE] 21:30-01:30 (4h) [PERSON_NAME] single-neutral-actions" at bounding box center [1046, 689] width 185 height 80
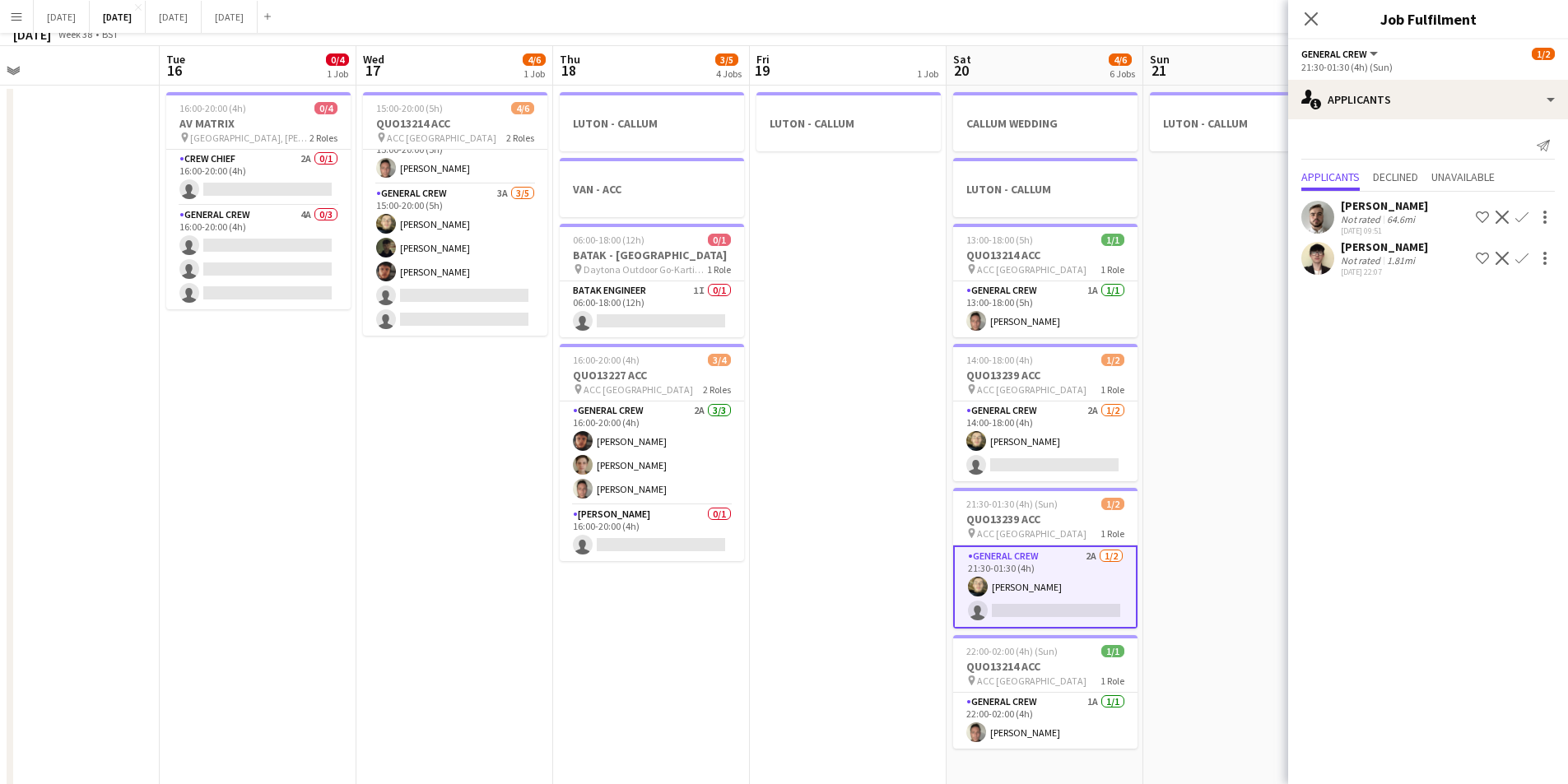
scroll to position [0, 0]
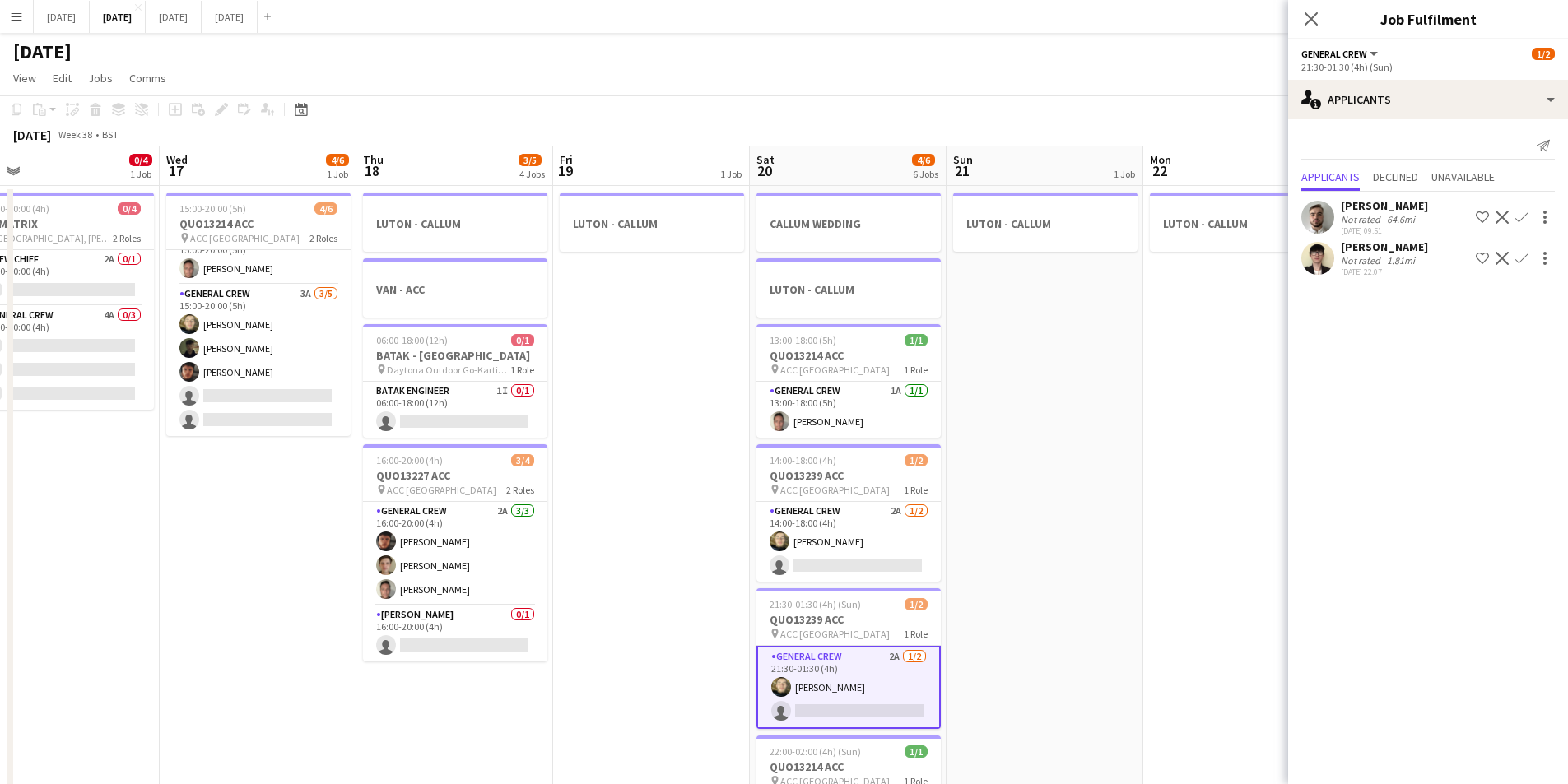
drag, startPoint x: 1189, startPoint y: 487, endPoint x: 968, endPoint y: 453, distance: 223.6
click at [968, 453] on app-calendar-viewport "Sat 13 3/4 2 Jobs Sun 14 5/6 1 Job Mon 15 Tue 16 0/4 1 Job Wed 17 4/6 1 Job Thu…" at bounding box center [784, 625] width 1568 height 958
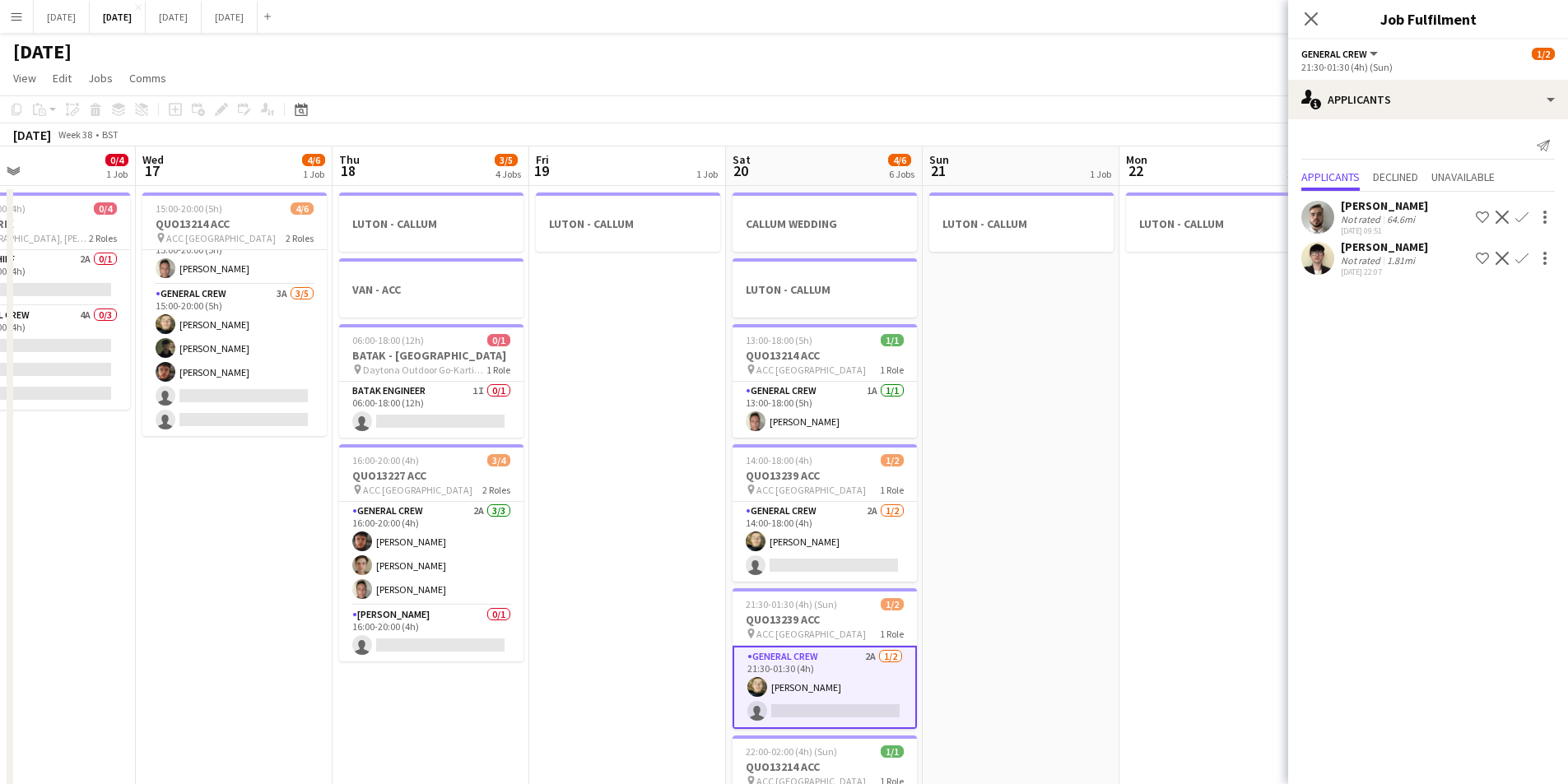
drag, startPoint x: 835, startPoint y: 445, endPoint x: 813, endPoint y: 439, distance: 22.8
click at [811, 439] on app-calendar-viewport "Sat 13 3/4 2 Jobs Sun 14 5/6 1 Job Mon 15 Tue 16 0/4 1 Job Wed 17 4/6 1 Job Thu…" at bounding box center [784, 625] width 1568 height 958
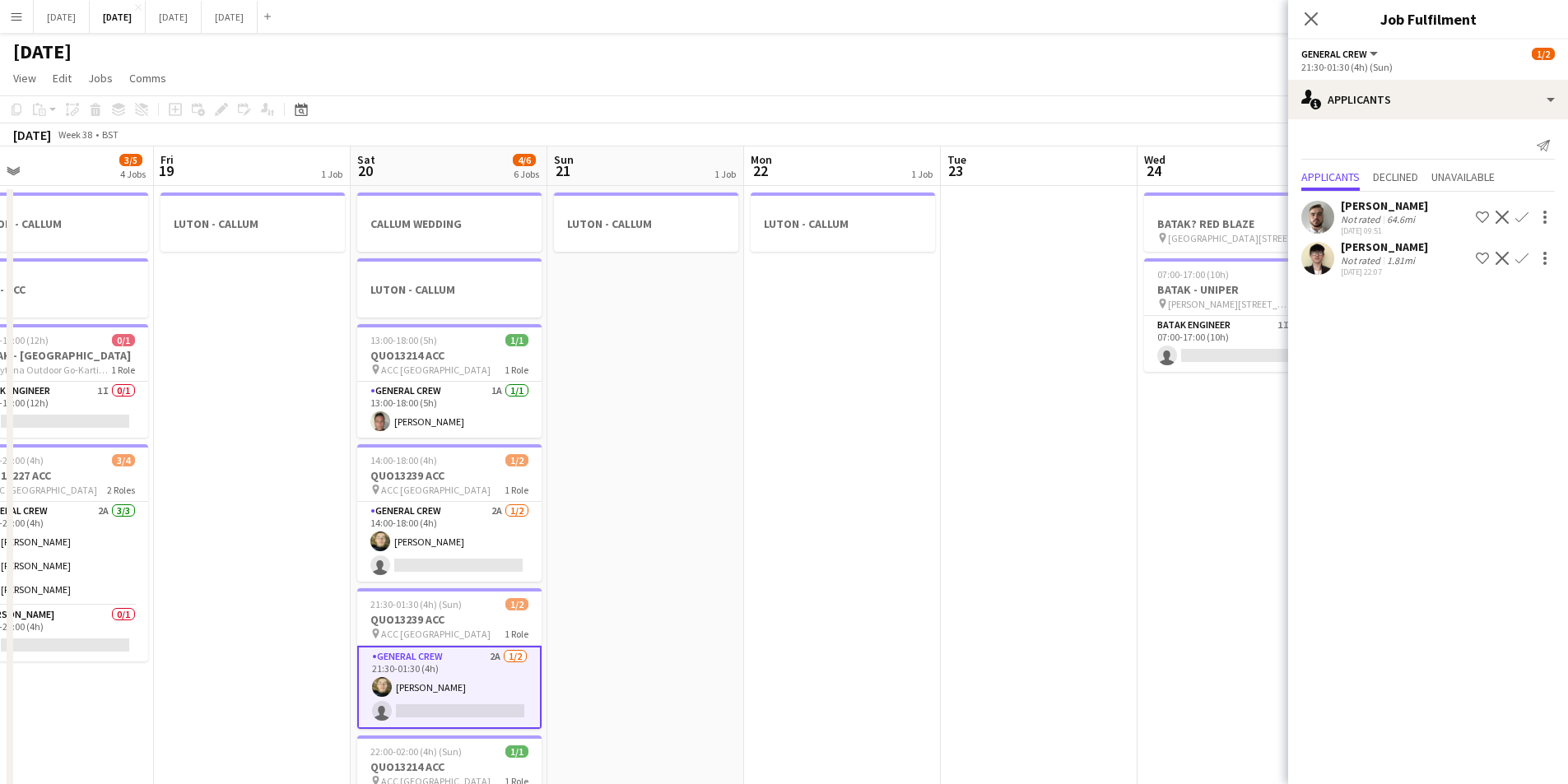
drag, startPoint x: 1047, startPoint y: 499, endPoint x: 787, endPoint y: 457, distance: 263.4
click at [787, 457] on app-calendar-viewport "Tue 16 0/4 1 Job Wed 17 4/6 1 Job Thu 18 3/5 4 Jobs Fri 19 1 Job Sat 20 4/6 6 J…" at bounding box center [784, 625] width 1568 height 958
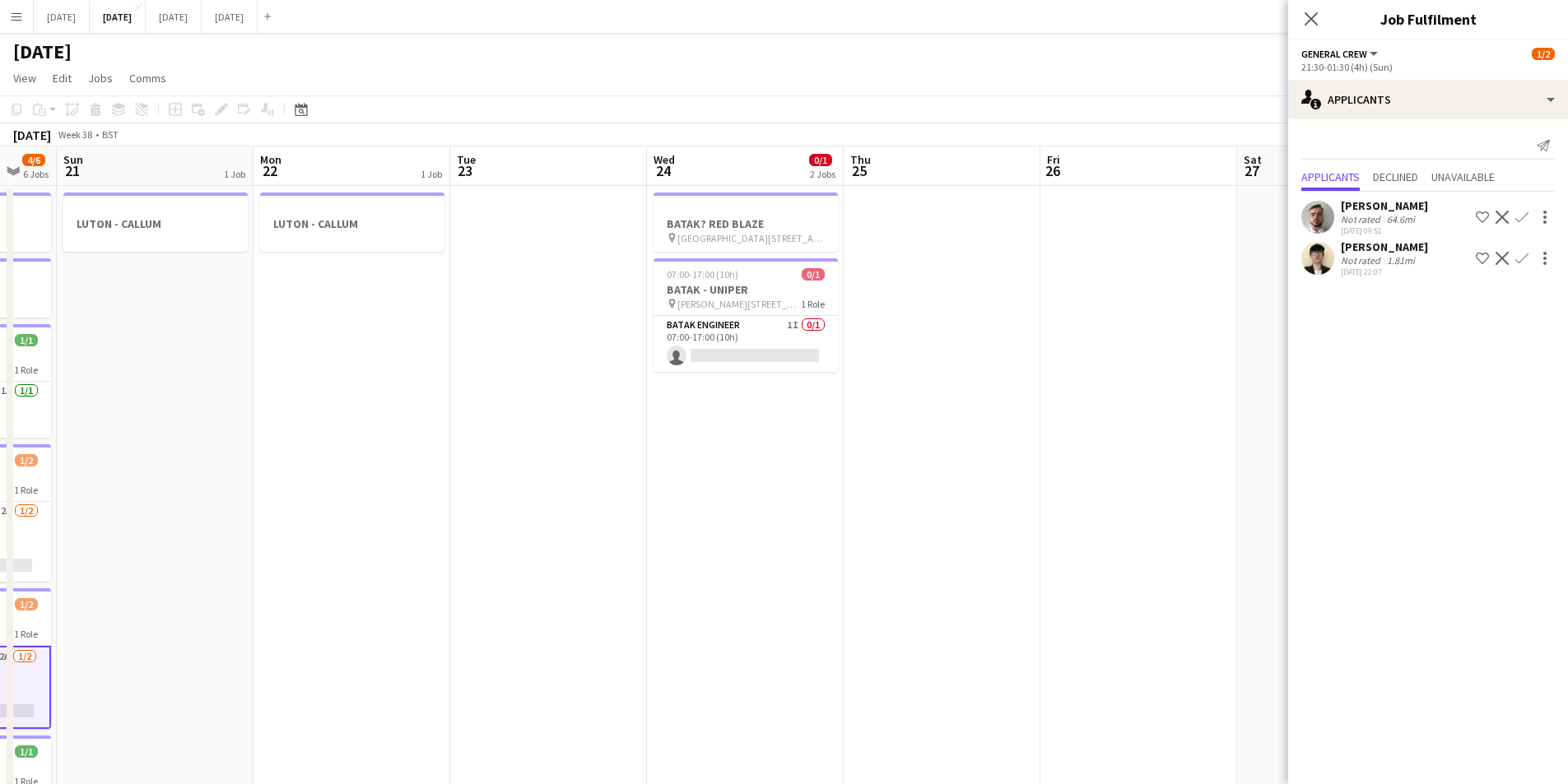
drag, startPoint x: 1004, startPoint y: 495, endPoint x: 773, endPoint y: 460, distance: 233.6
click at [773, 460] on app-calendar-viewport "Thu 18 3/5 4 Jobs Fri 19 1 Job Sat 20 4/6 6 Jobs Sun 21 1 Job Mon 22 1 Job Tue …" at bounding box center [784, 625] width 1568 height 958
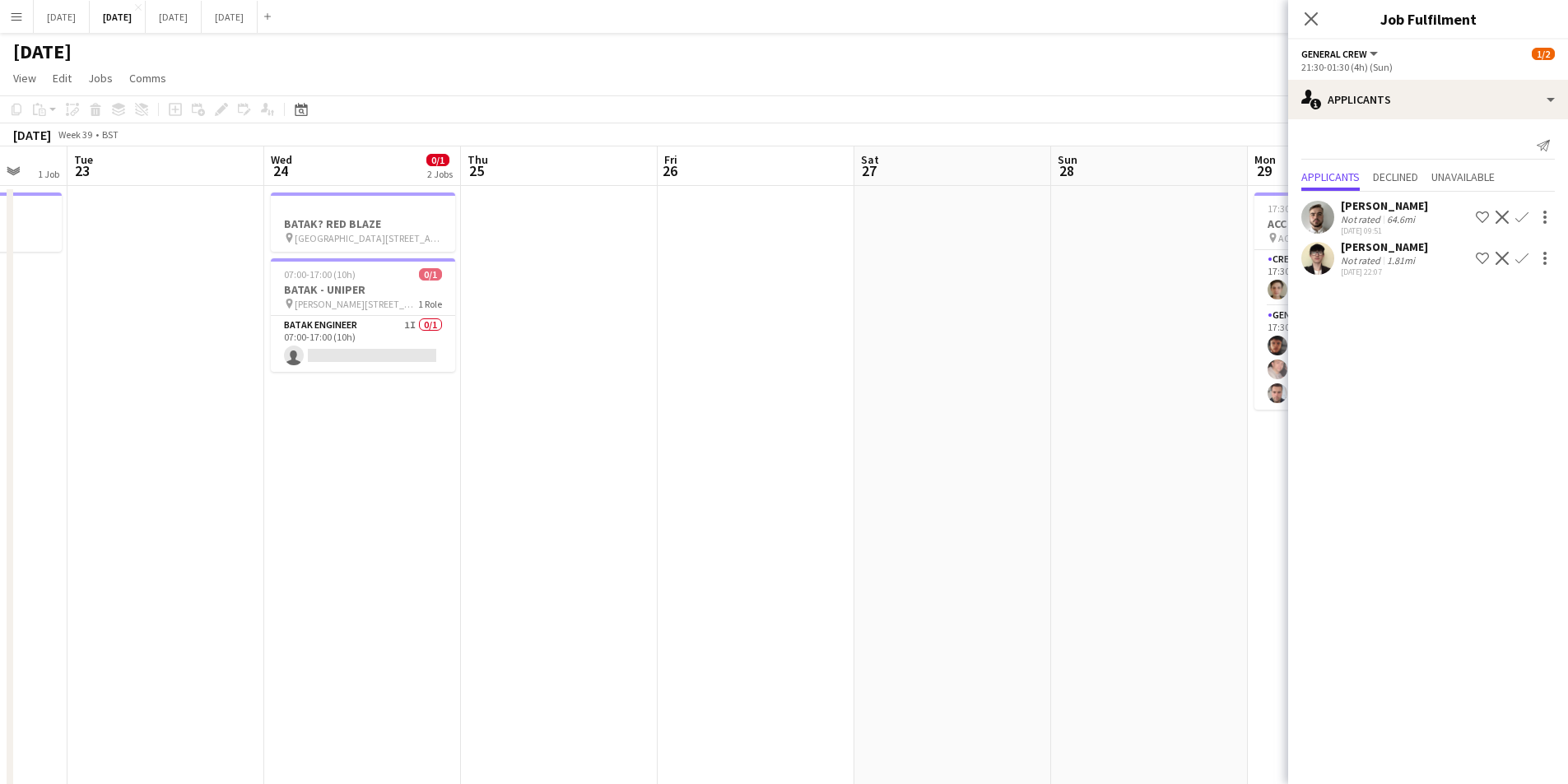
drag, startPoint x: 987, startPoint y: 517, endPoint x: 604, endPoint y: 465, distance: 386.5
click at [604, 465] on app-calendar-viewport "Sat 20 4/6 6 Jobs Sun 21 1 Job Mon 22 1 Job Tue 23 Wed 24 0/1 2 Jobs Thu 25 Fri…" at bounding box center [784, 625] width 1568 height 958
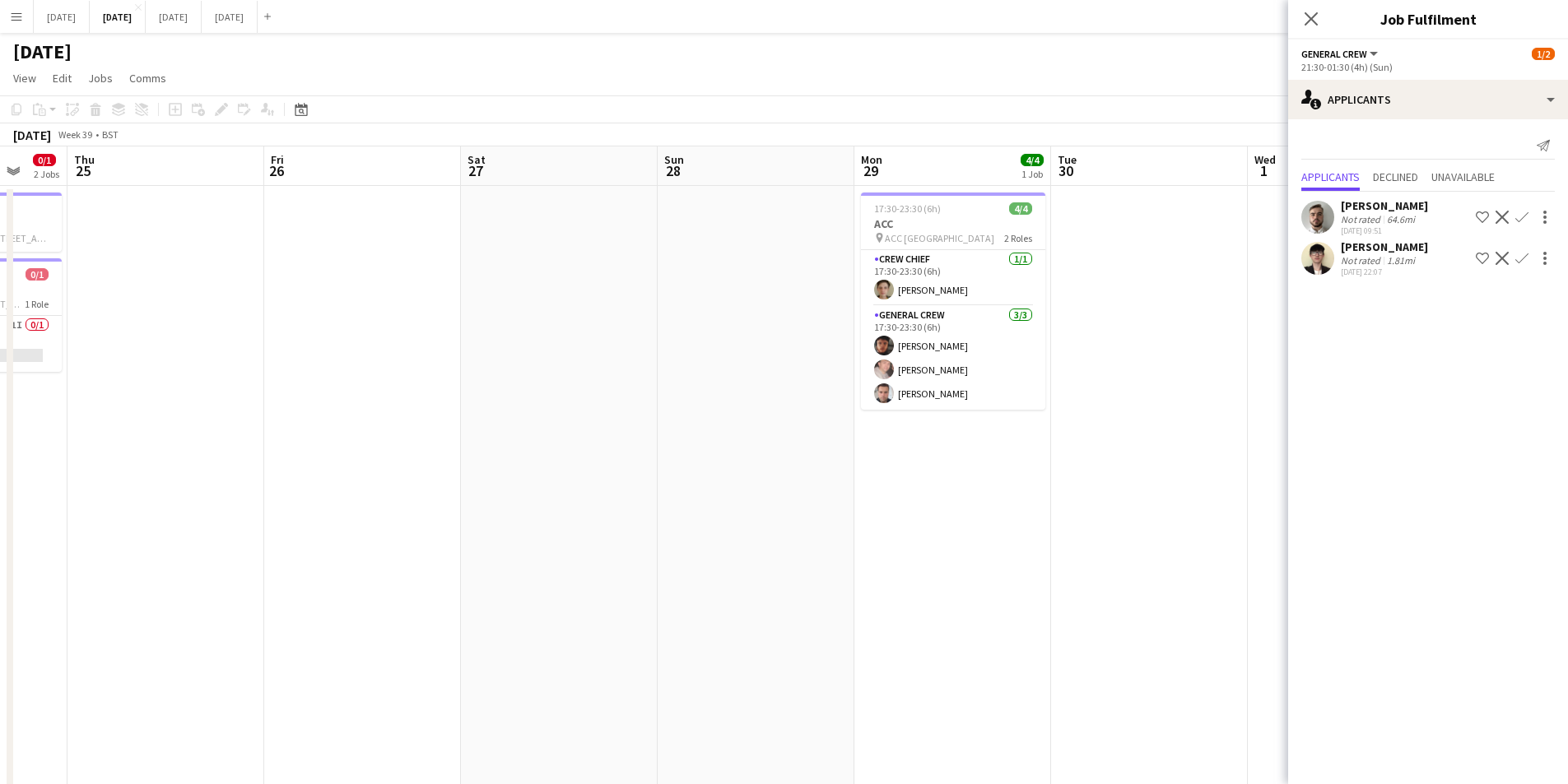
drag, startPoint x: 942, startPoint y: 555, endPoint x: 603, endPoint y: 492, distance: 344.8
click at [603, 492] on app-calendar-viewport "Mon 22 1 Job Tue 23 Wed 24 0/1 2 Jobs Thu 25 Fri 26 Sat 27 Sun 28 Mon 29 4/4 1 …" at bounding box center [784, 625] width 1568 height 958
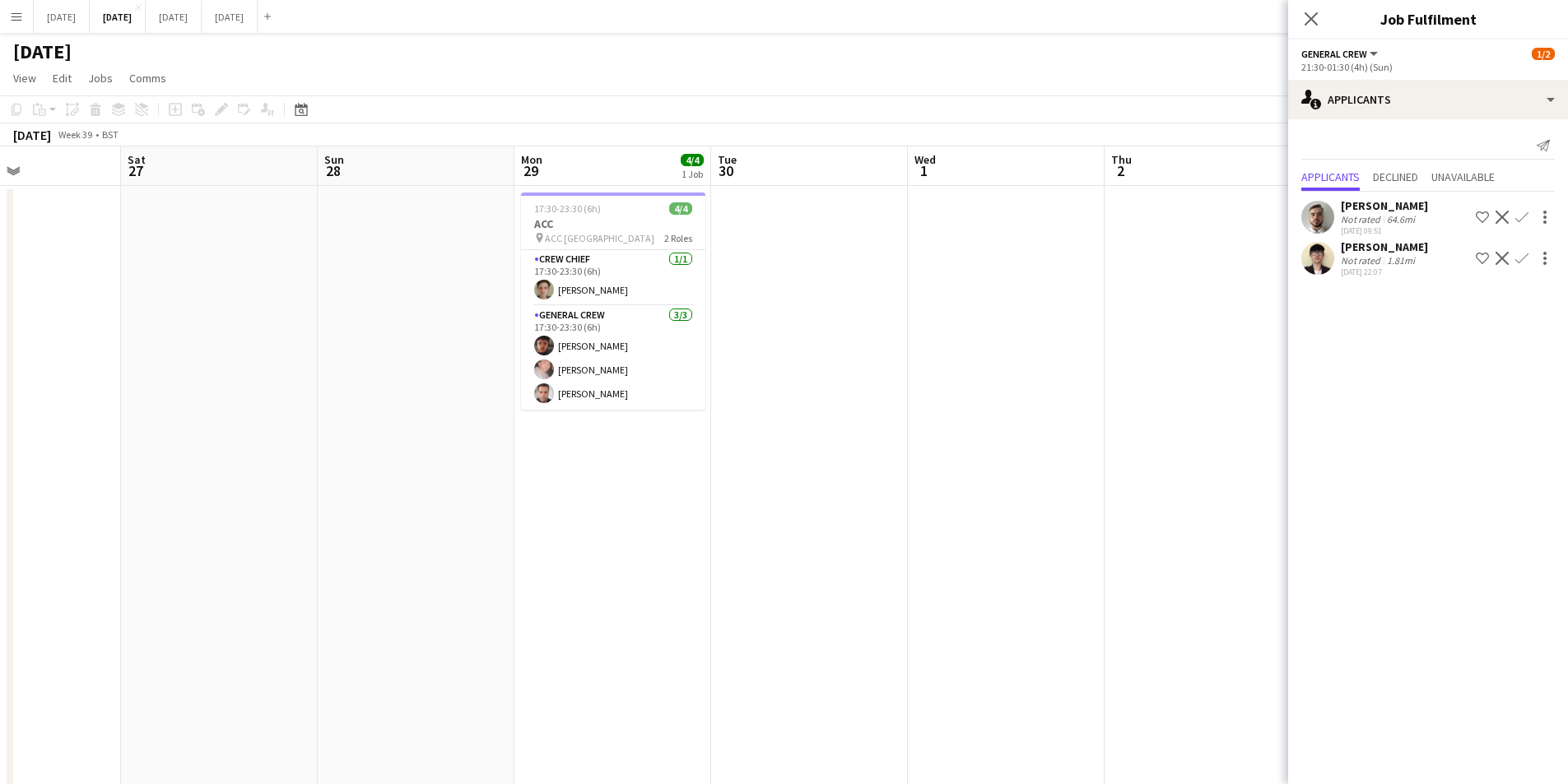
drag, startPoint x: 976, startPoint y: 529, endPoint x: 619, endPoint y: 491, distance: 359.0
click at [619, 491] on app-calendar-viewport "Wed 24 0/1 2 Jobs Thu 25 Fri 26 Sat 27 Sun 28 Mon 29 4/4 1 Job Tue 30 Wed 1 Thu…" at bounding box center [784, 625] width 1568 height 958
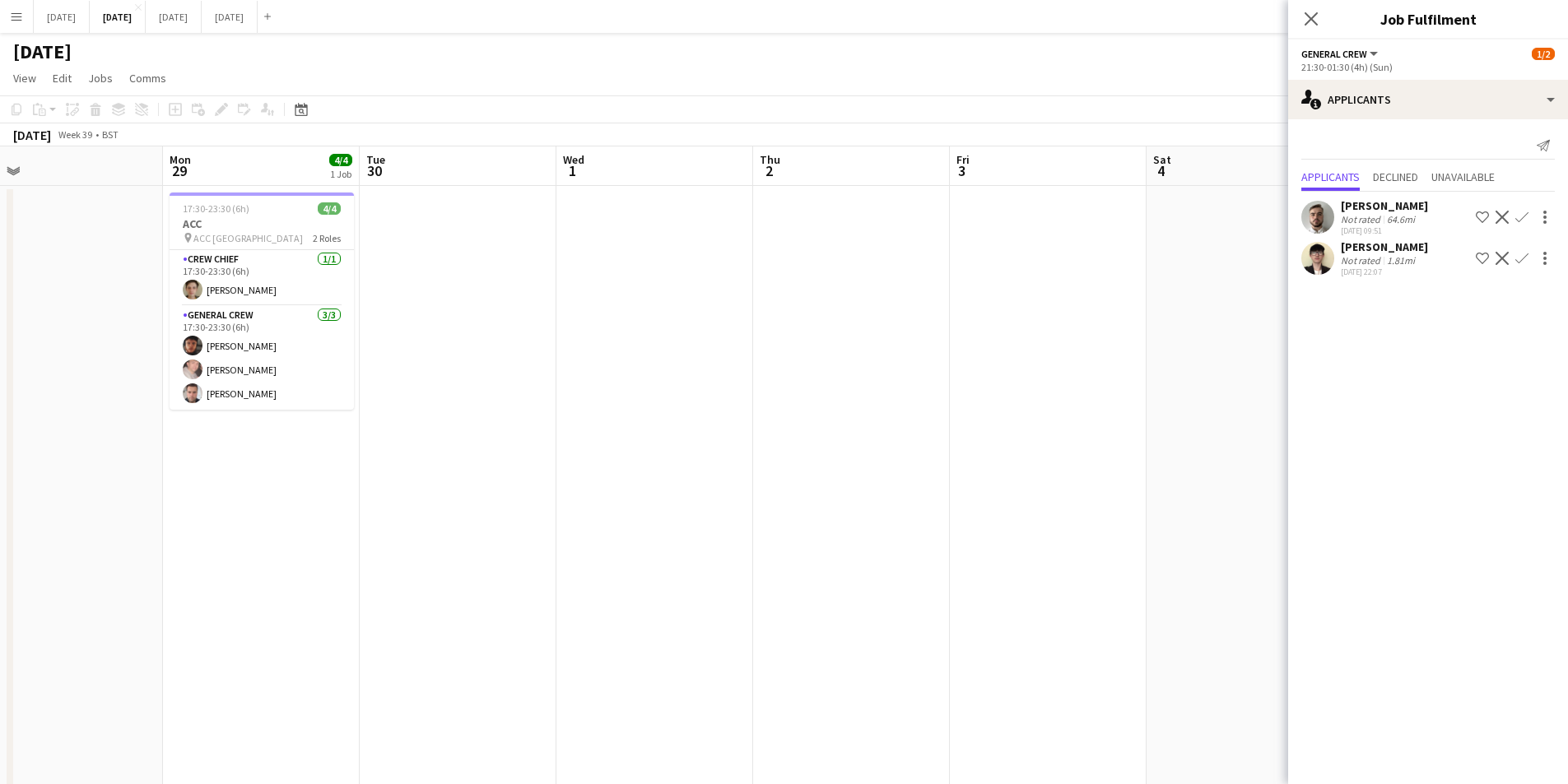
drag, startPoint x: 958, startPoint y: 534, endPoint x: 1276, endPoint y: 320, distance: 383.3
click at [1192, 362] on app-calendar-viewport "Fri 26 Sat 27 Sun 28 Mon 29 4/4 1 Job Tue 30 Wed 1 Thu 2 Fri 3 Sat 4 Sun 5 Mon …" at bounding box center [784, 625] width 1568 height 958
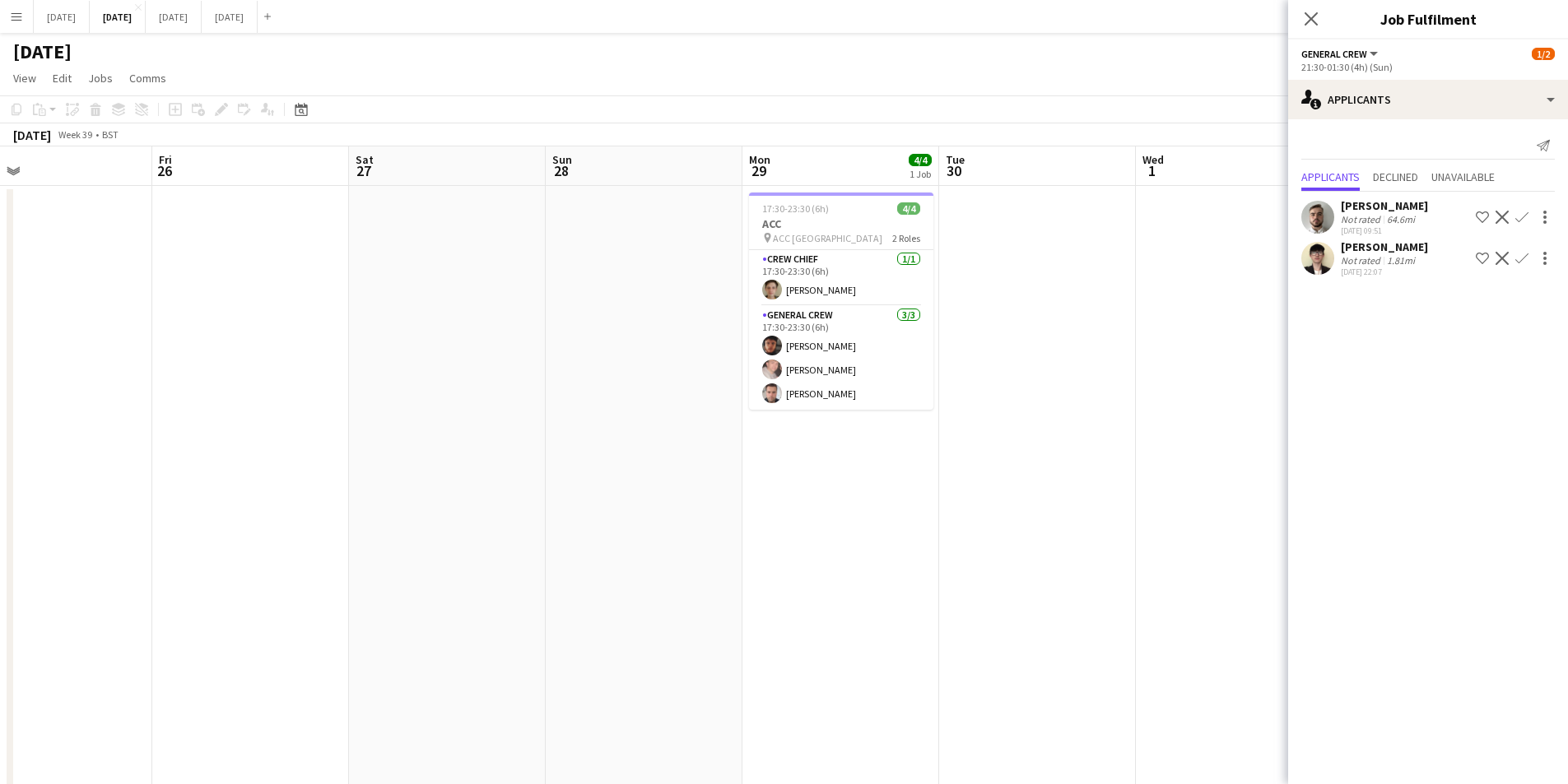
scroll to position [0, 438]
click at [1311, 17] on icon "Close pop-in" at bounding box center [1311, 18] width 16 height 16
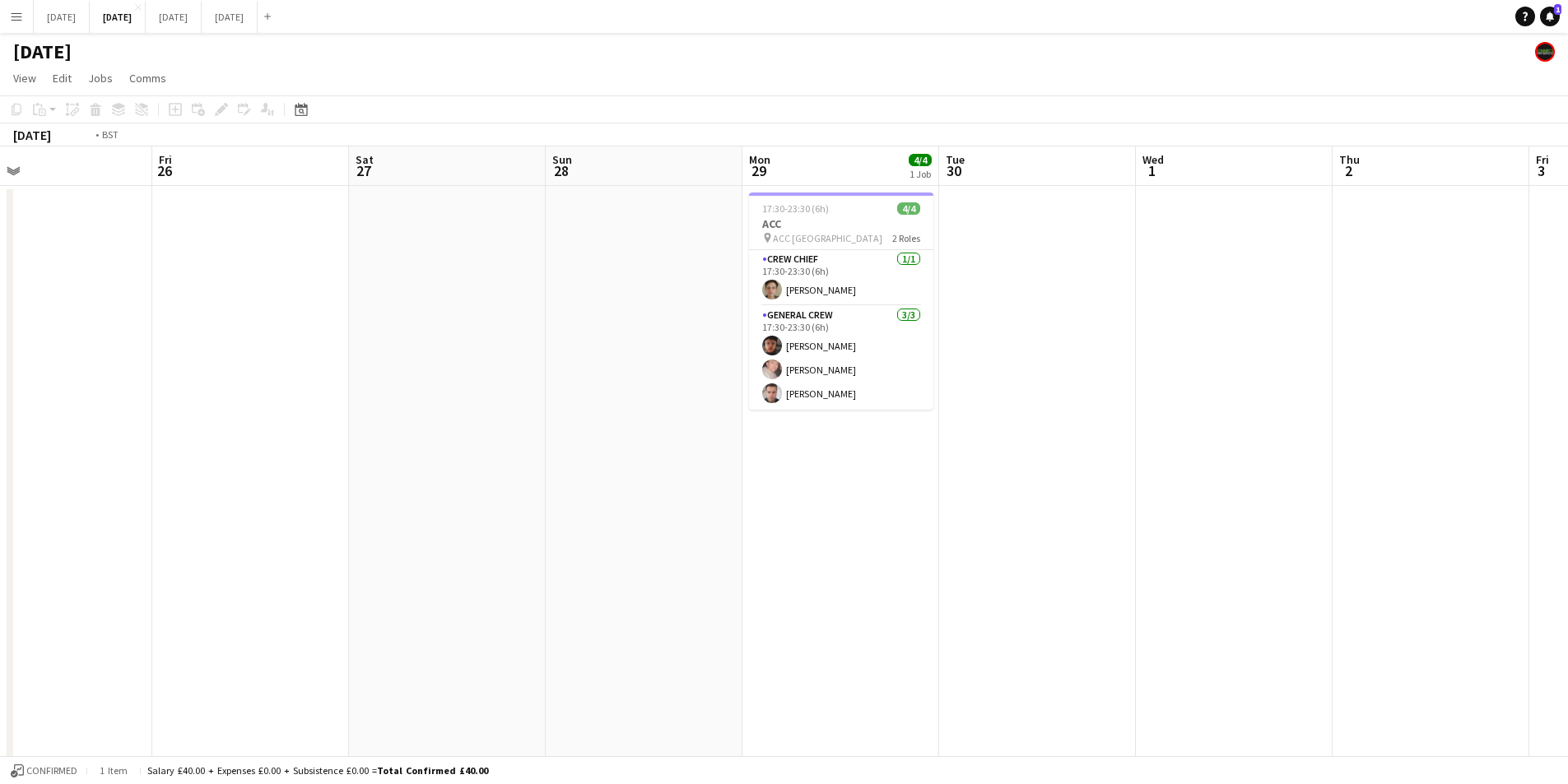
drag, startPoint x: 512, startPoint y: 499, endPoint x: 528, endPoint y: 457, distance: 44.9
click at [1191, 446] on app-calendar-viewport "Tue 23 Wed 24 0/1 2 Jobs Thu 25 Fri 26 Sat 27 Sun 28 Mon 29 4/4 1 Job Tue 30 We…" at bounding box center [784, 625] width 1568 height 958
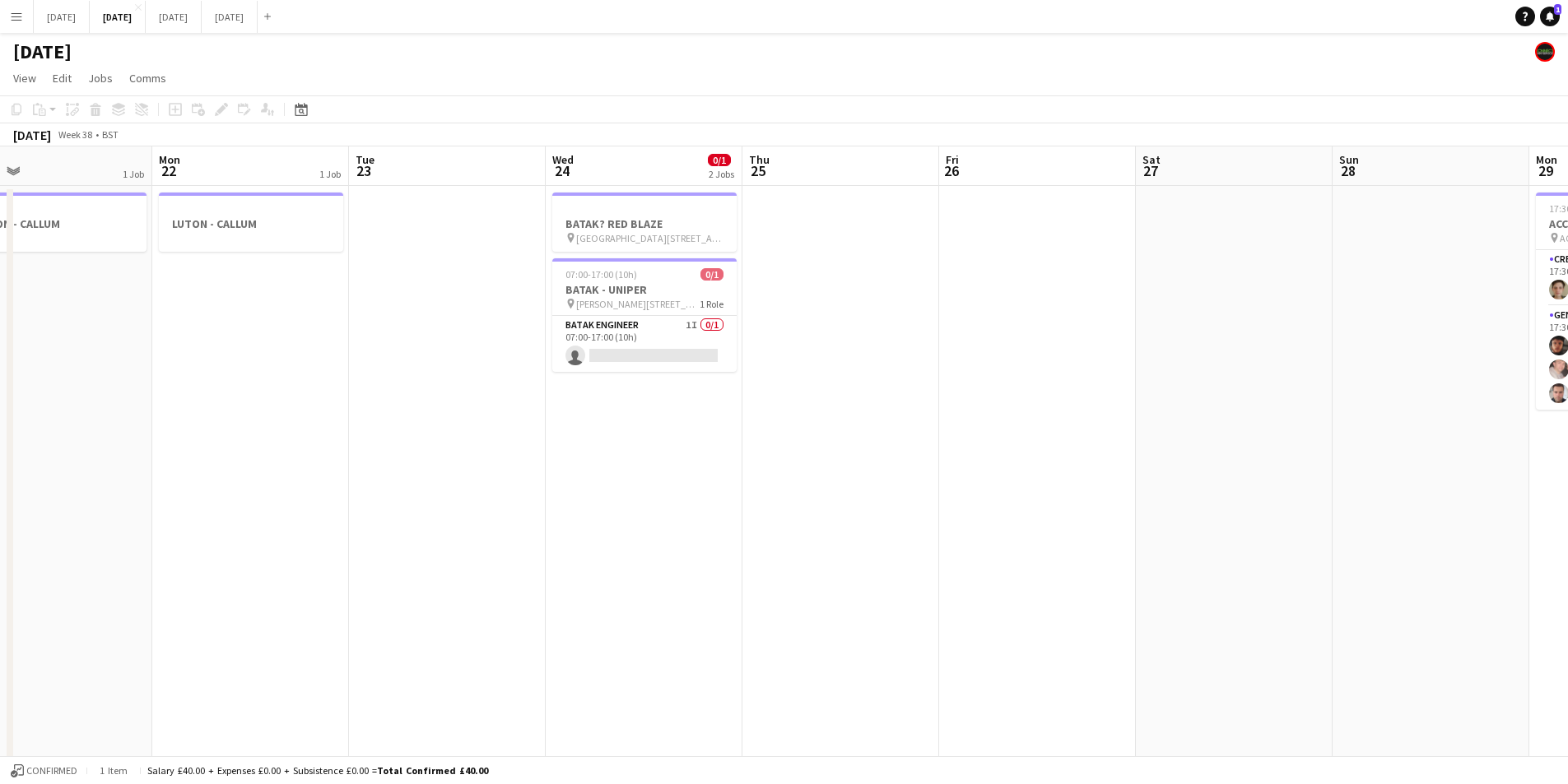
drag, startPoint x: 615, startPoint y: 490, endPoint x: 550, endPoint y: 469, distance: 68.3
click at [1086, 490] on app-calendar-viewport "Fri 19 1 Job Sat 20 4/6 6 Jobs Sun 21 1 Job Mon 22 1 Job Tue 23 Wed 24 0/1 2 Jo…" at bounding box center [784, 625] width 1568 height 958
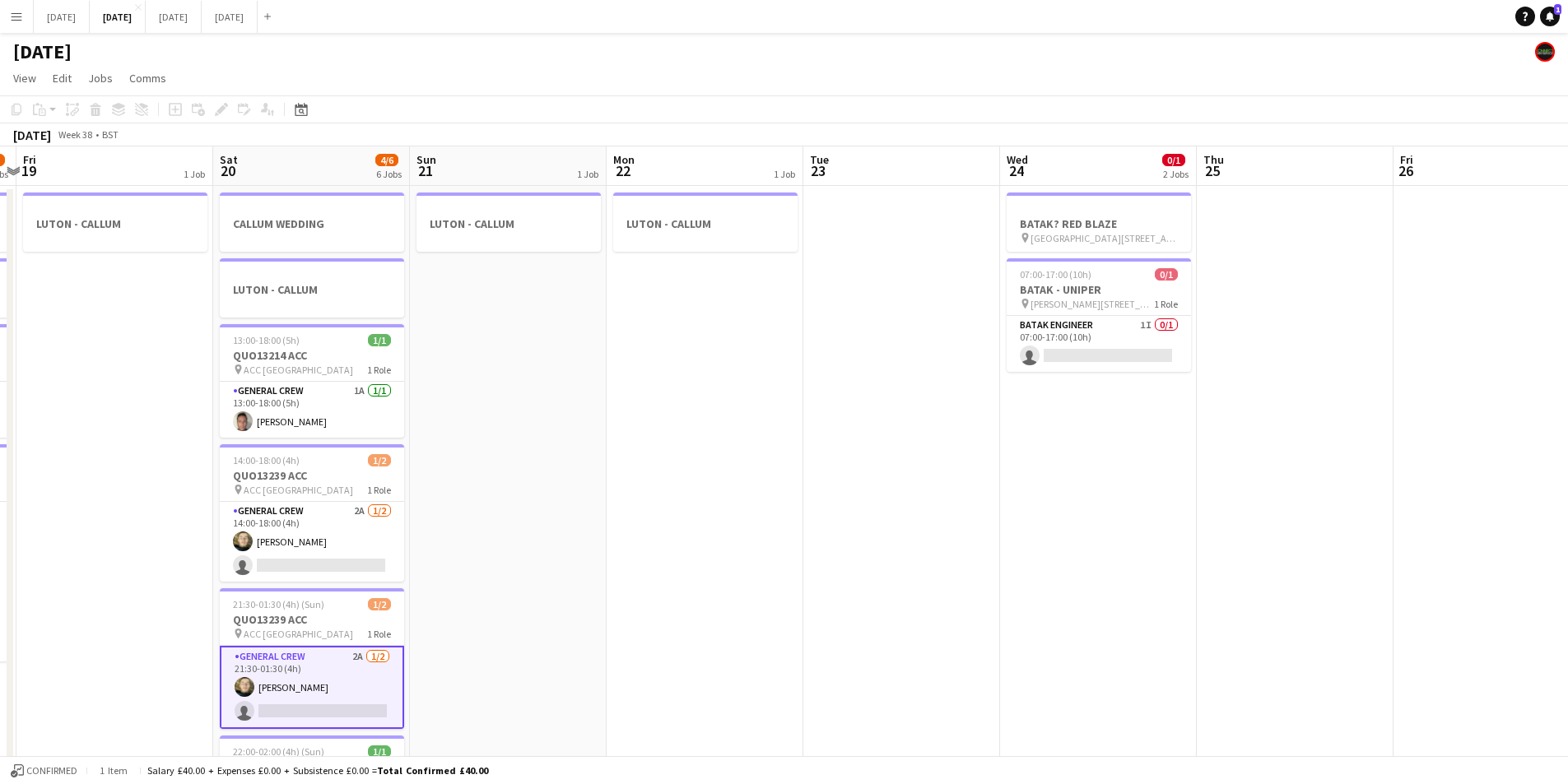
click at [1215, 487] on app-calendar-viewport "Wed 17 4/6 1 Job Thu 18 3/5 4 Jobs Fri 19 1 Job Sat 20 4/6 6 Jobs Sun 21 1 Job …" at bounding box center [784, 625] width 1568 height 958
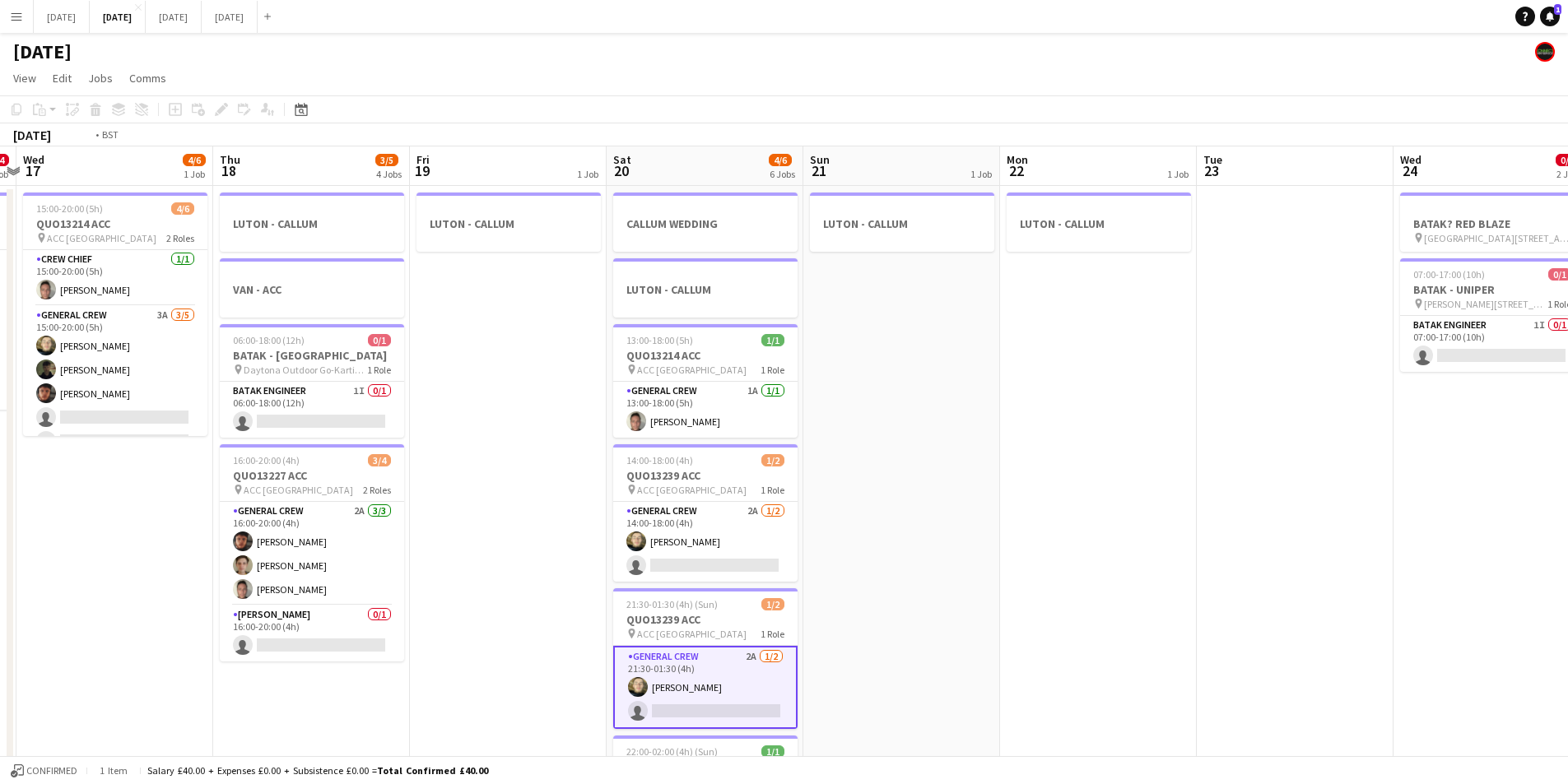
click at [1123, 436] on app-calendar-viewport "Mon 15 Tue 16 0/4 1 Job Wed 17 4/6 1 Job Thu 18 3/5 4 Jobs Fri 19 1 Job Sat 20 …" at bounding box center [784, 625] width 1568 height 958
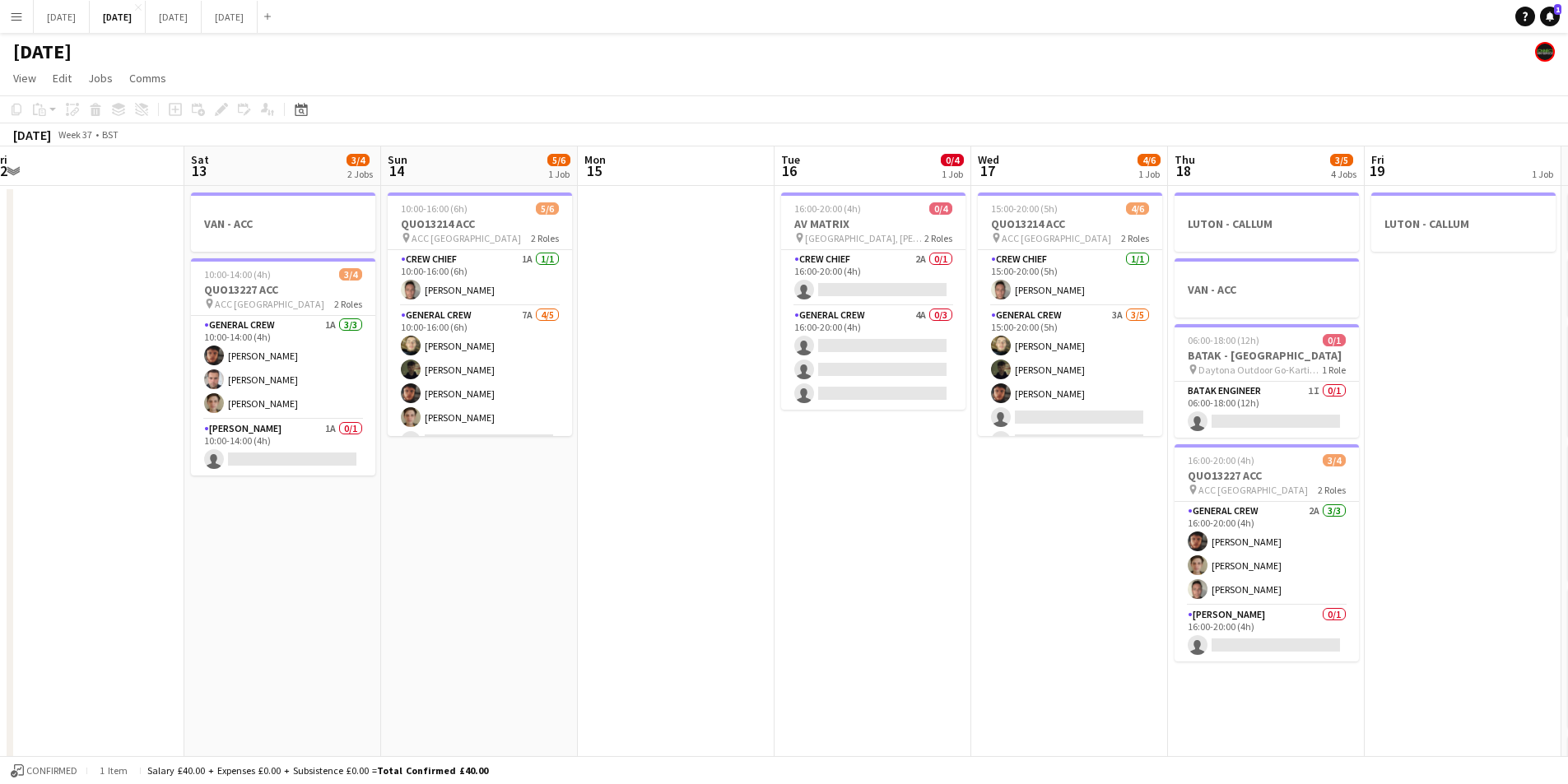
drag, startPoint x: 427, startPoint y: 422, endPoint x: 895, endPoint y: 486, distance: 472.4
click at [889, 486] on app-calendar-viewport "Wed 10 Thu 11 0/4 1 Job Fri 12 Sat 13 3/4 2 Jobs Sun 14 5/6 1 Job Mon 15 Tue 16…" at bounding box center [784, 625] width 1568 height 958
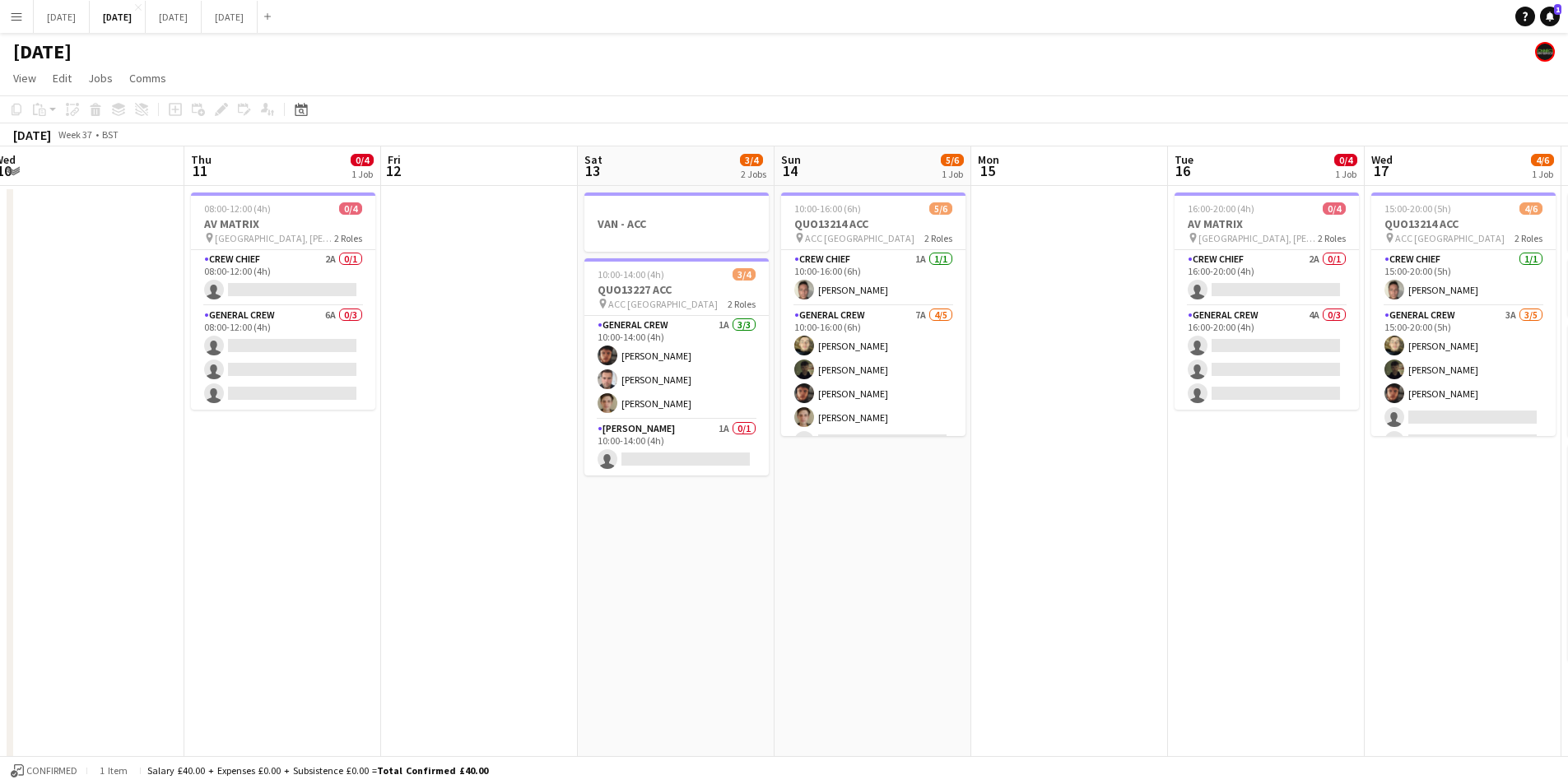
scroll to position [0, 338]
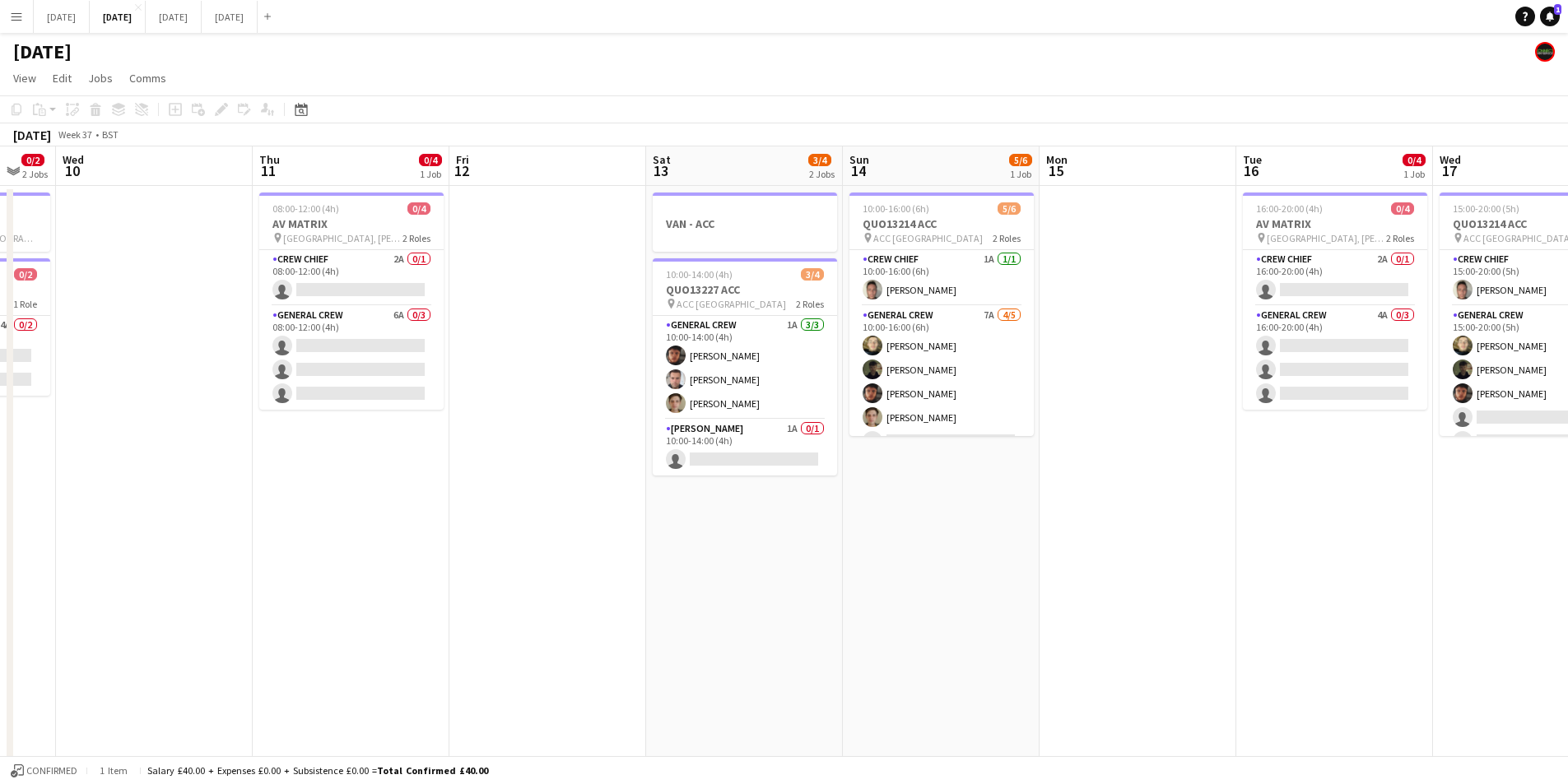
drag, startPoint x: 1040, startPoint y: 541, endPoint x: 940, endPoint y: 571, distance: 104.4
click at [1117, 516] on app-calendar-viewport "Mon 8 3/4 2 Jobs Tue 9 0/2 2 Jobs Wed 10 Thu 11 0/4 1 Job Fri 12 Sat 13 3/4 2 J…" at bounding box center [784, 625] width 1568 height 958
click at [946, 590] on app-calendar-viewport "Mon 8 3/4 2 Jobs Tue 9 0/2 2 Jobs Wed 10 Thu 11 0/4 1 Job Fri 12 Sat 13 3/4 2 J…" at bounding box center [784, 625] width 1568 height 958
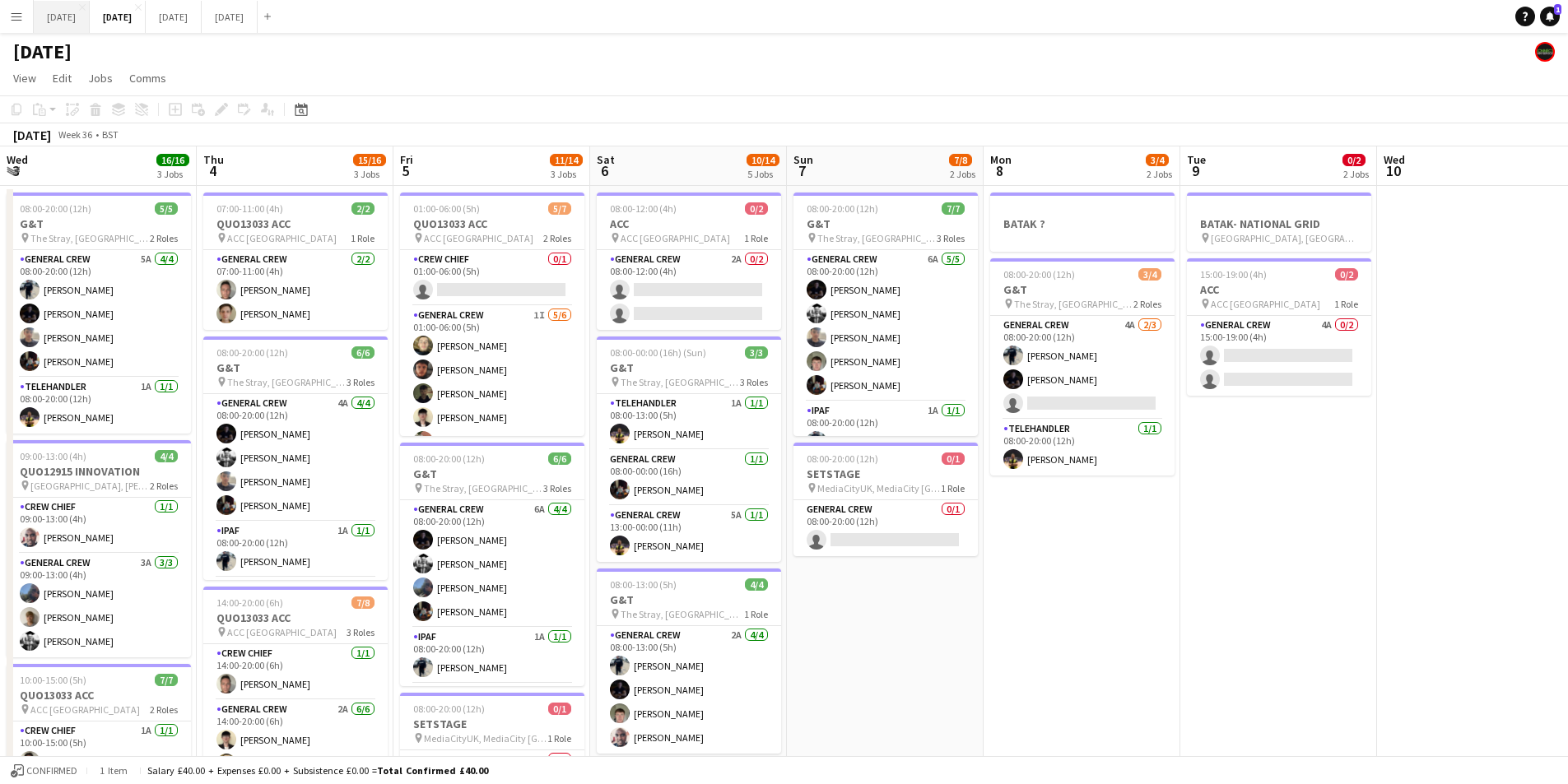
scroll to position [0, 393]
